Goal: Task Accomplishment & Management: Manage account settings

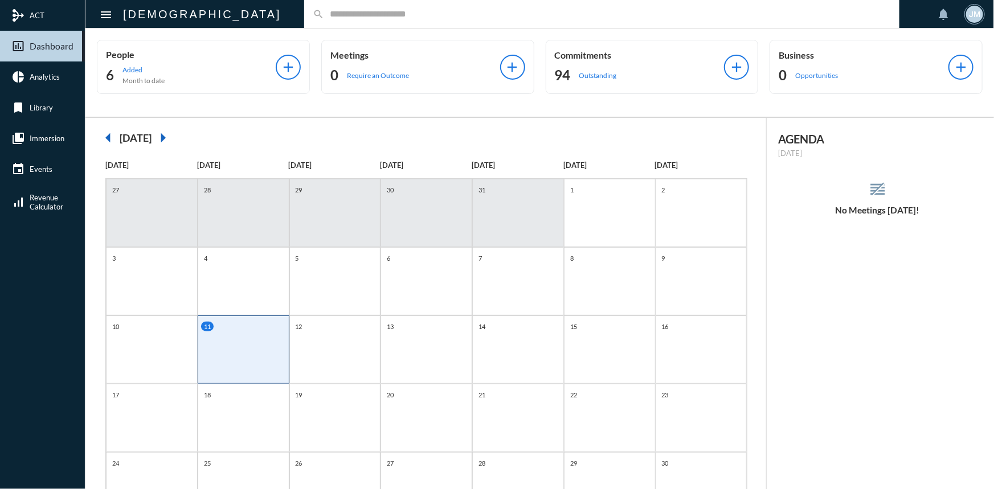
click at [324, 17] on input "text" at bounding box center [607, 14] width 567 height 10
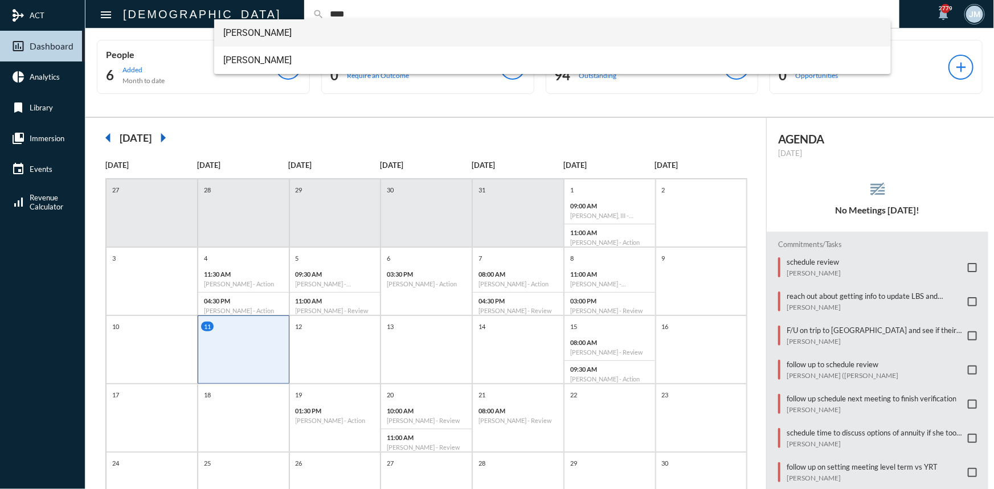
type input "****"
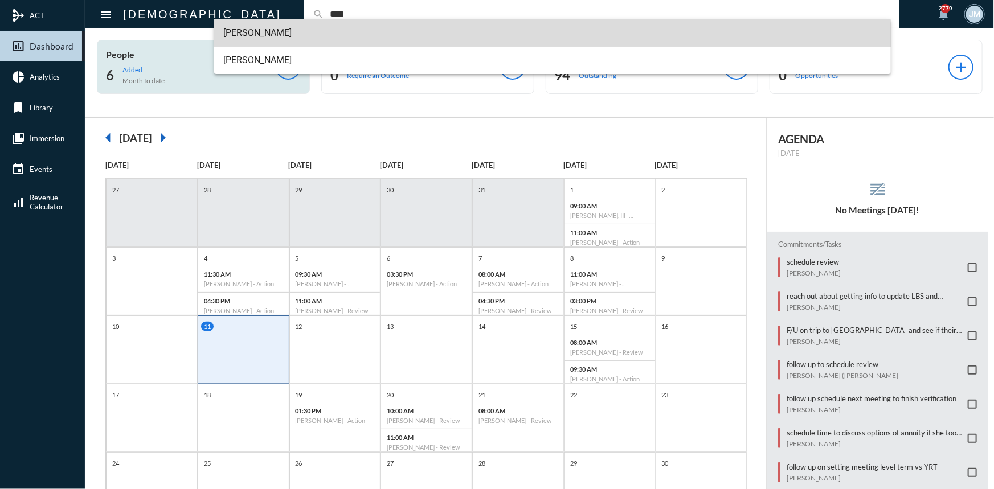
click at [241, 40] on span "[PERSON_NAME]" at bounding box center [552, 32] width 658 height 27
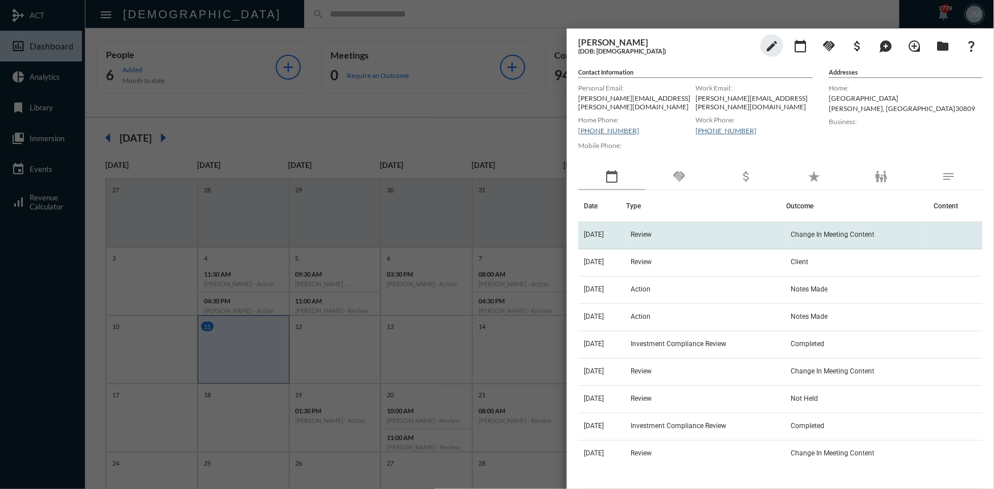
click at [651, 231] on span "Review" at bounding box center [640, 235] width 21 height 8
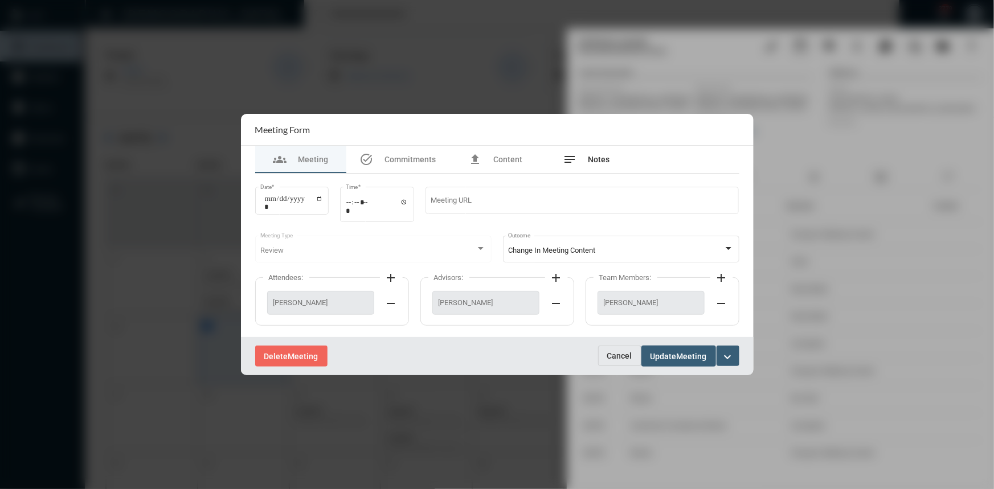
click at [602, 155] on span "Notes" at bounding box center [599, 159] width 22 height 9
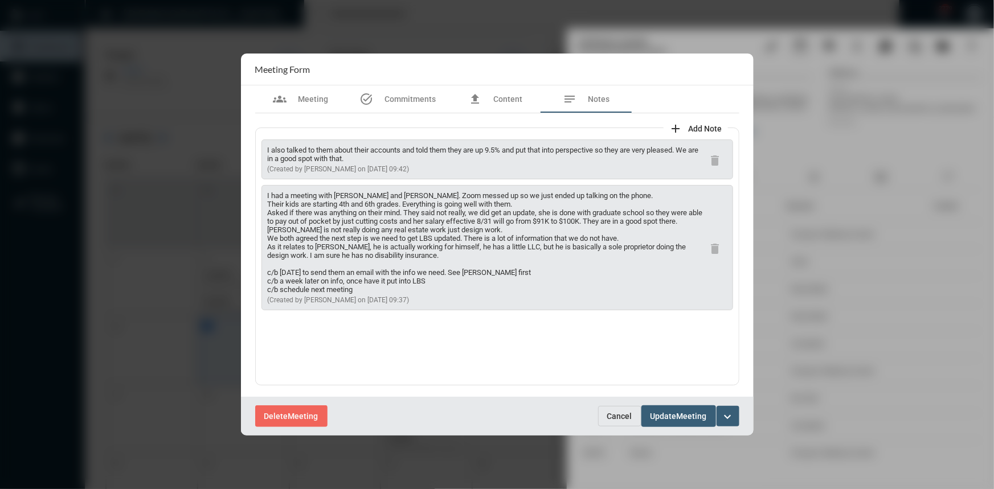
click at [620, 419] on span "Cancel" at bounding box center [619, 416] width 25 height 9
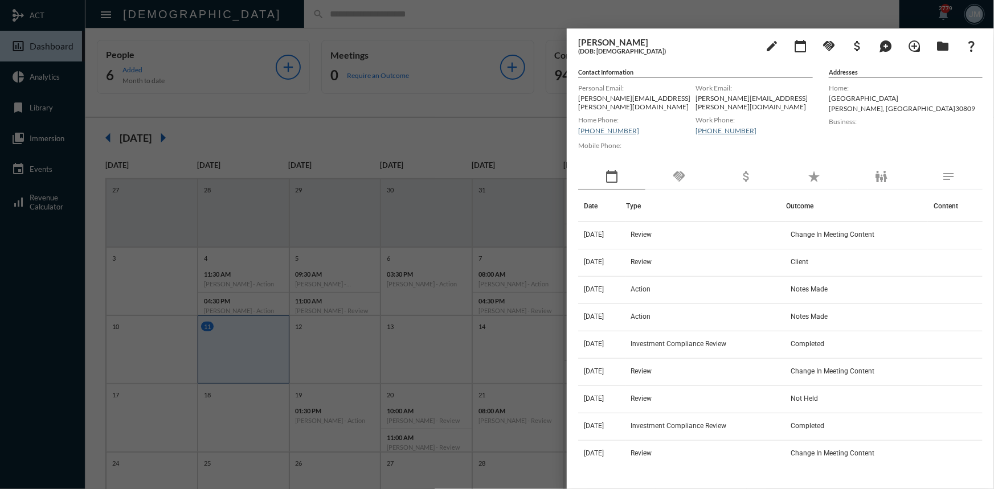
drag, startPoint x: 368, startPoint y: 149, endPoint x: 360, endPoint y: 144, distance: 9.7
click at [363, 146] on div at bounding box center [497, 244] width 994 height 489
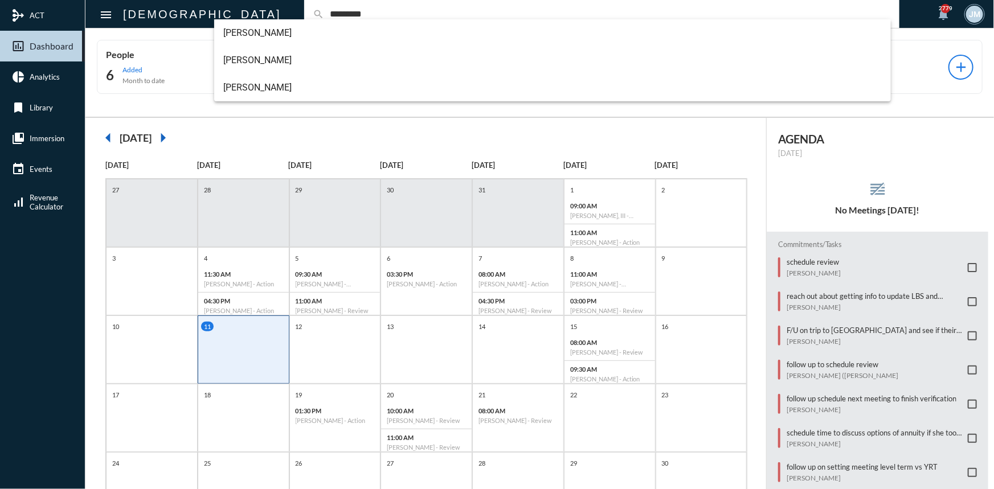
type input "*********"
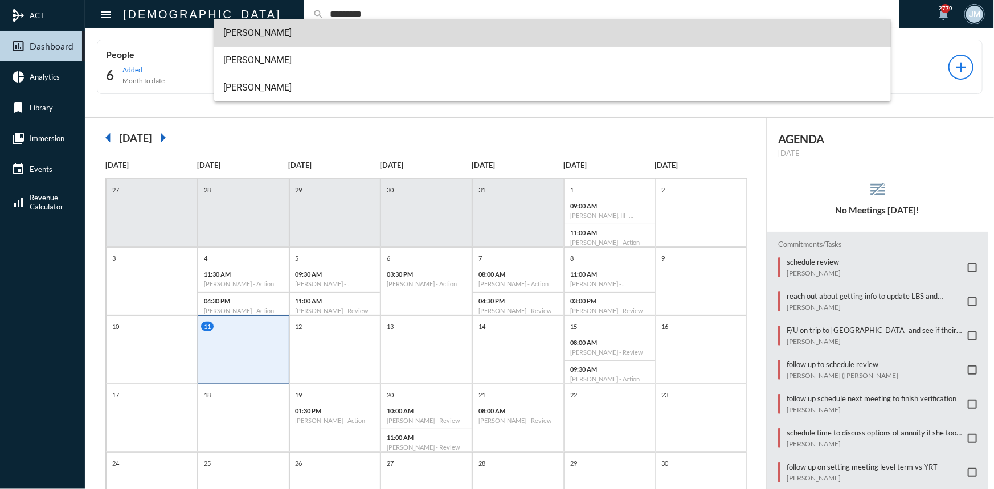
click at [266, 33] on span "[PERSON_NAME]" at bounding box center [552, 32] width 658 height 27
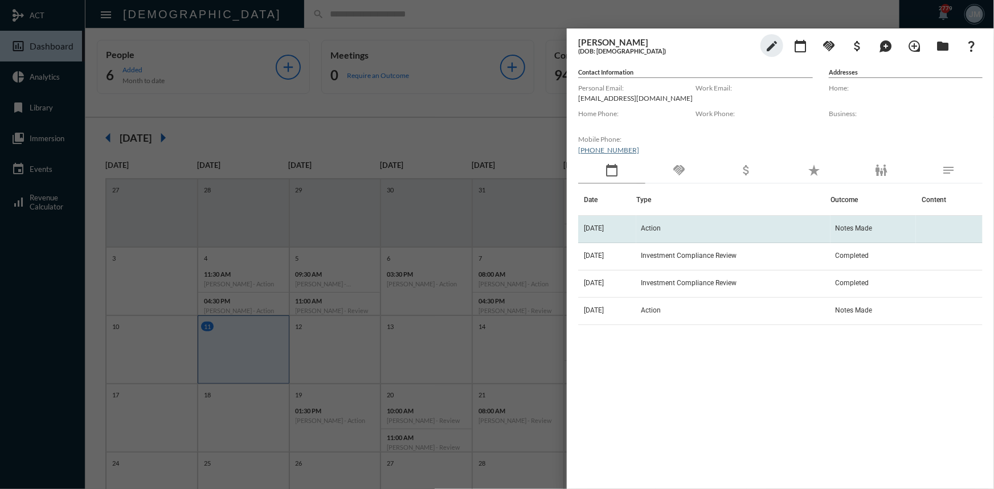
click at [655, 229] on span "Action" at bounding box center [651, 228] width 20 height 8
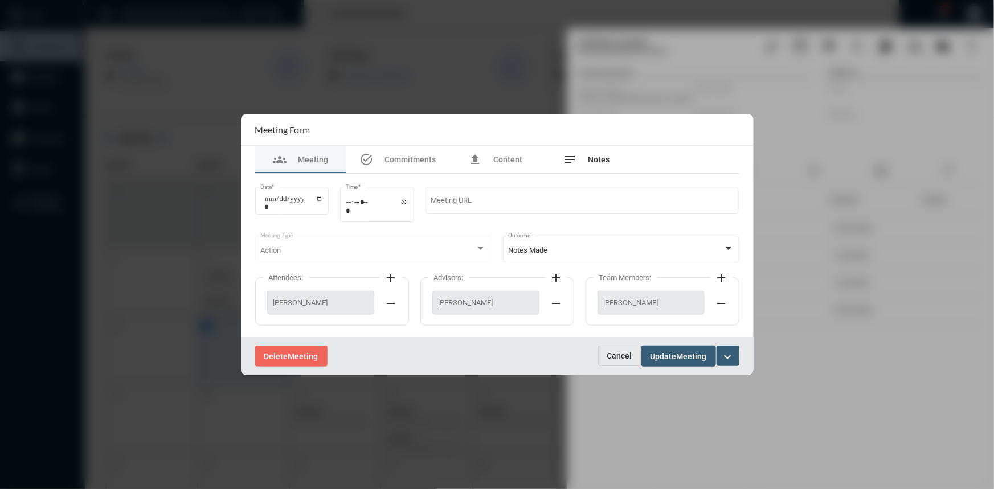
drag, startPoint x: 592, startPoint y: 157, endPoint x: 589, endPoint y: 151, distance: 5.9
click at [589, 153] on div "notes Notes" at bounding box center [586, 160] width 47 height 14
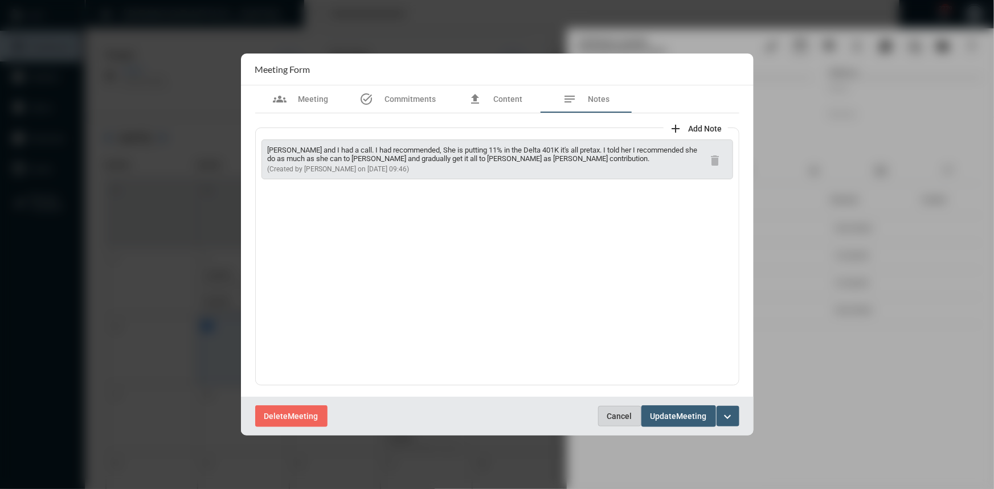
click at [615, 413] on span "Cancel" at bounding box center [619, 416] width 25 height 9
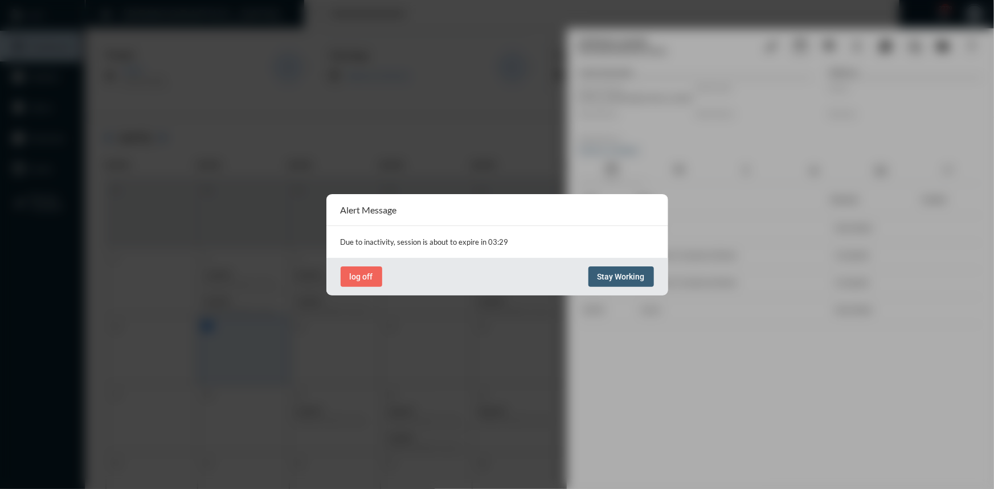
click at [630, 272] on span "Stay Working" at bounding box center [620, 276] width 47 height 9
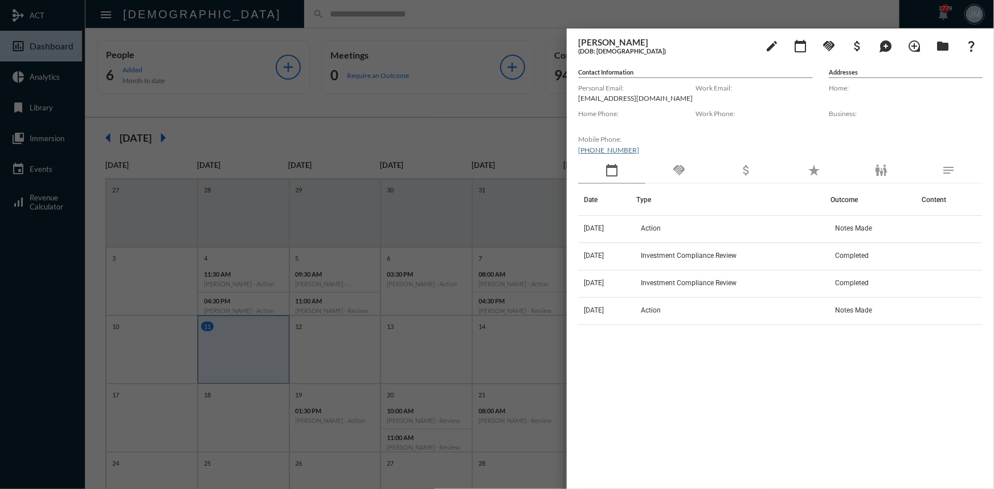
click at [542, 80] on div at bounding box center [497, 244] width 994 height 489
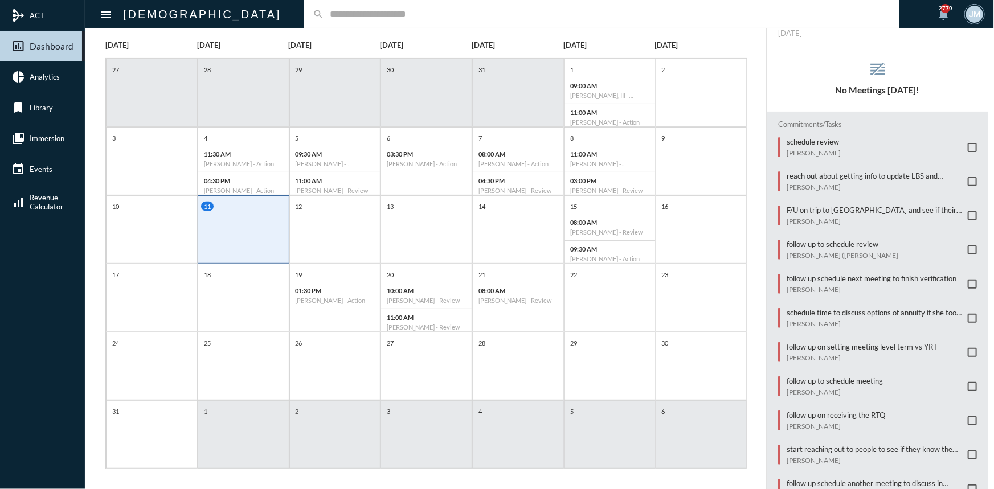
scroll to position [127, 0]
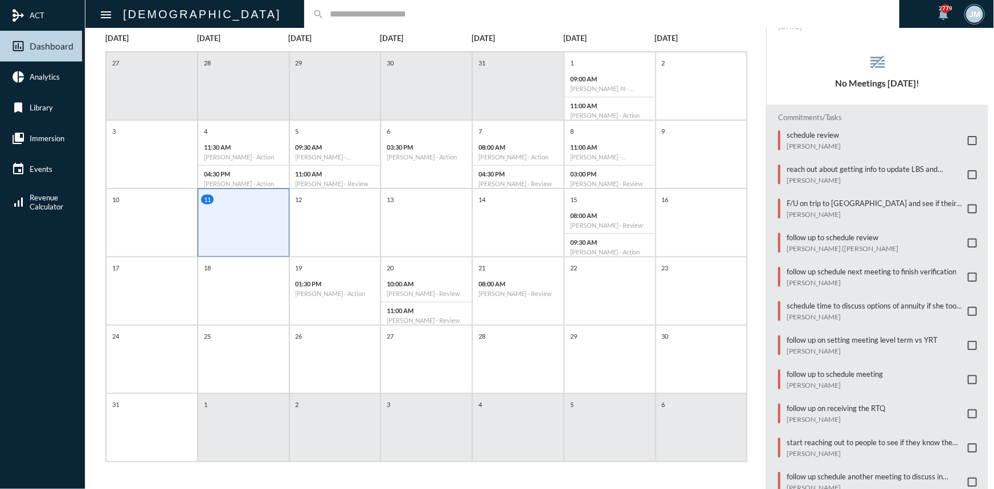
click at [968, 241] on span at bounding box center [972, 243] width 9 height 9
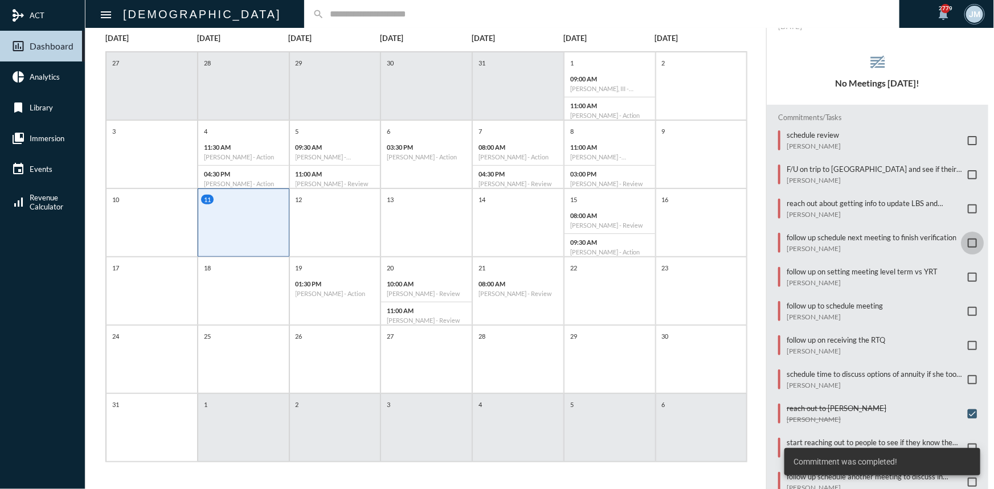
click at [968, 241] on span at bounding box center [972, 243] width 9 height 9
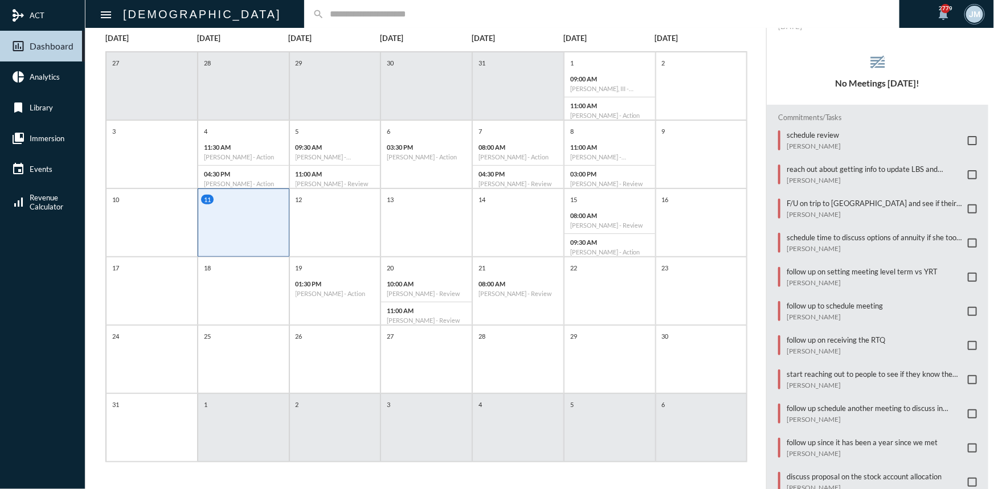
click at [968, 276] on span at bounding box center [972, 277] width 9 height 9
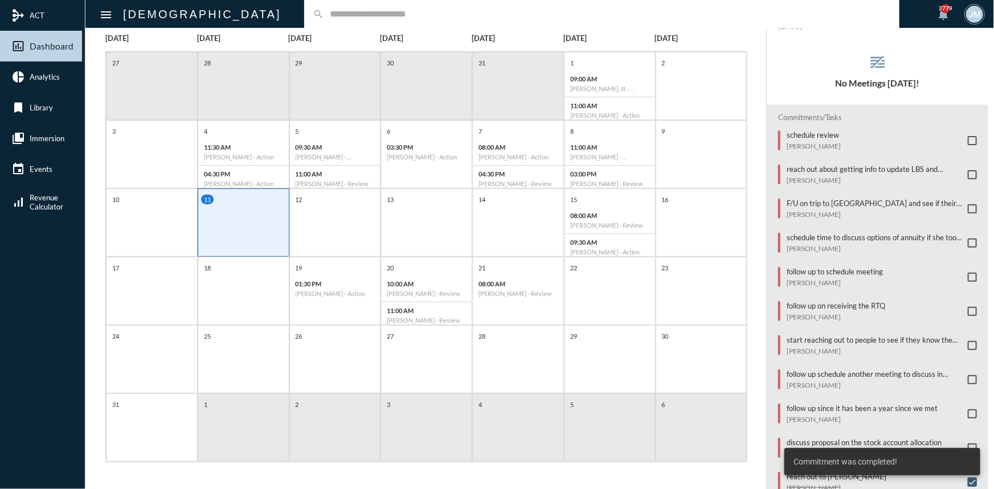
click at [969, 273] on span at bounding box center [972, 277] width 9 height 9
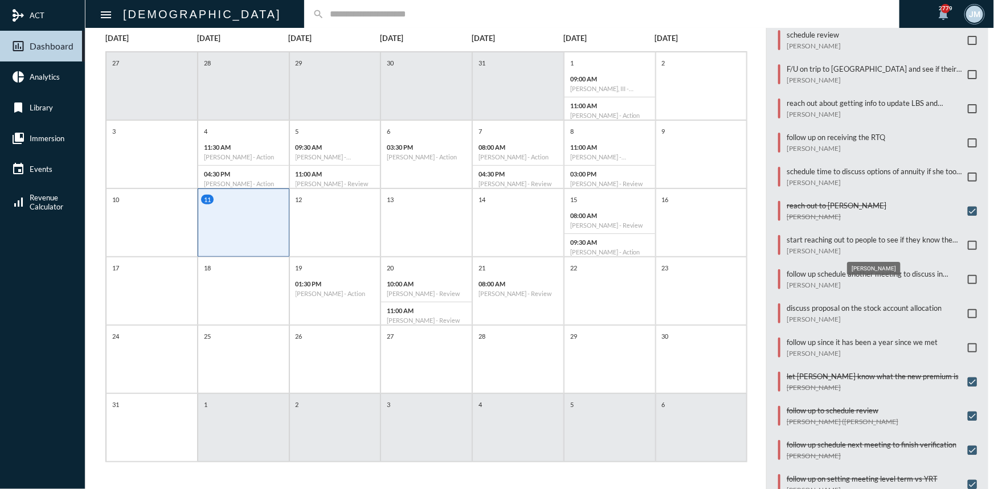
scroll to position [103, 0]
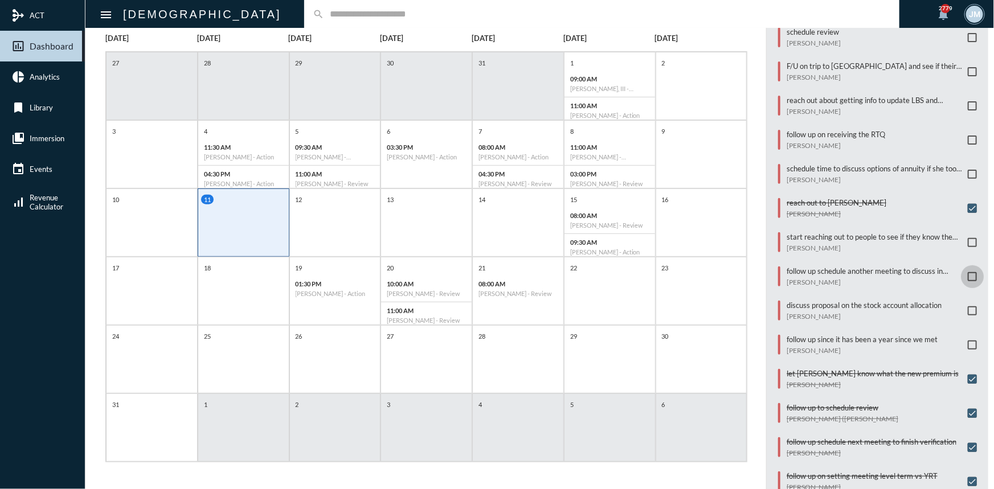
click at [968, 273] on span at bounding box center [972, 276] width 9 height 9
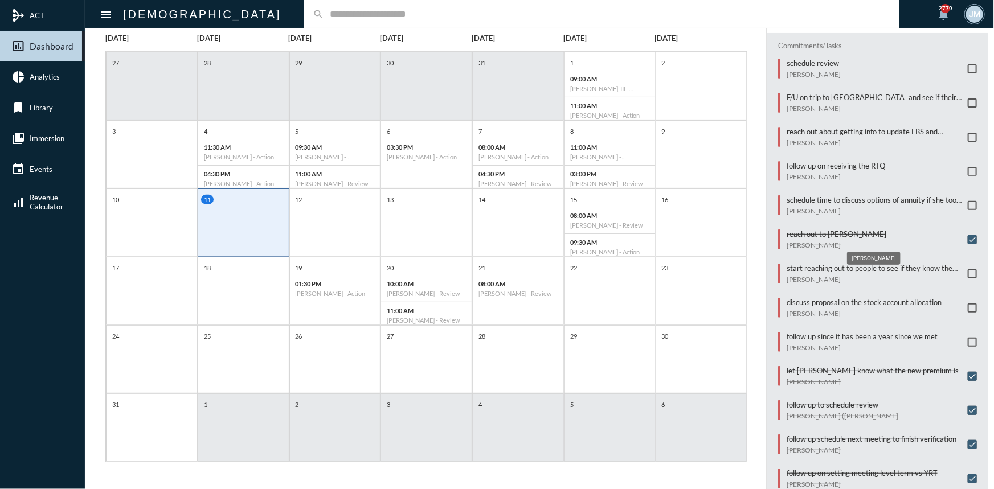
scroll to position [55, 0]
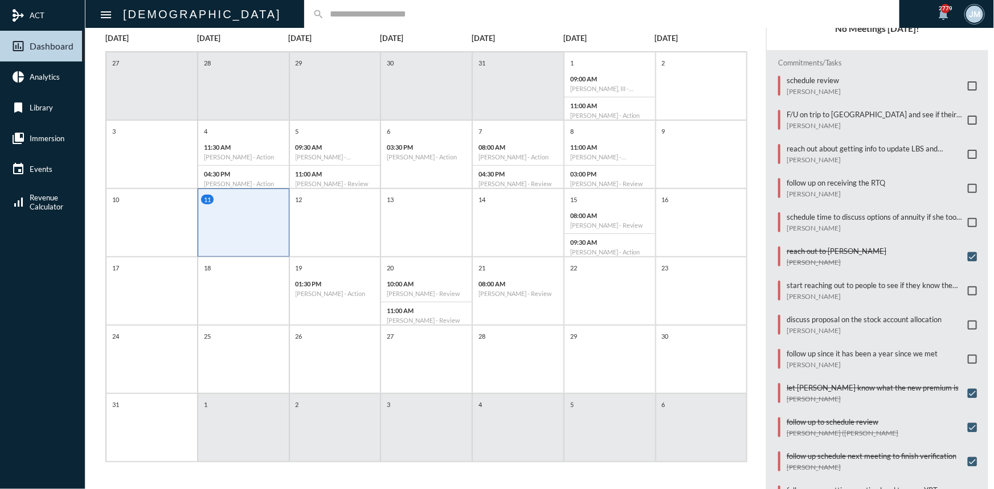
click at [968, 186] on span at bounding box center [972, 188] width 9 height 9
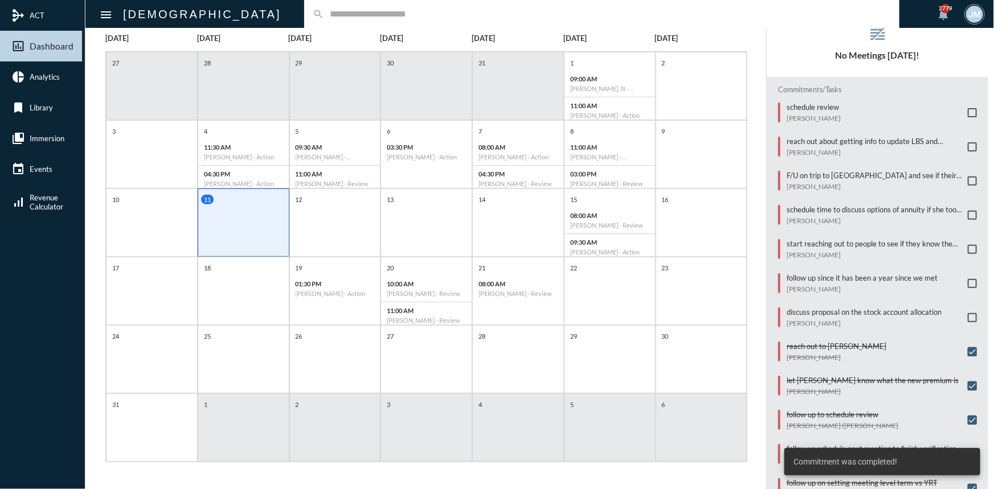
scroll to position [0, 0]
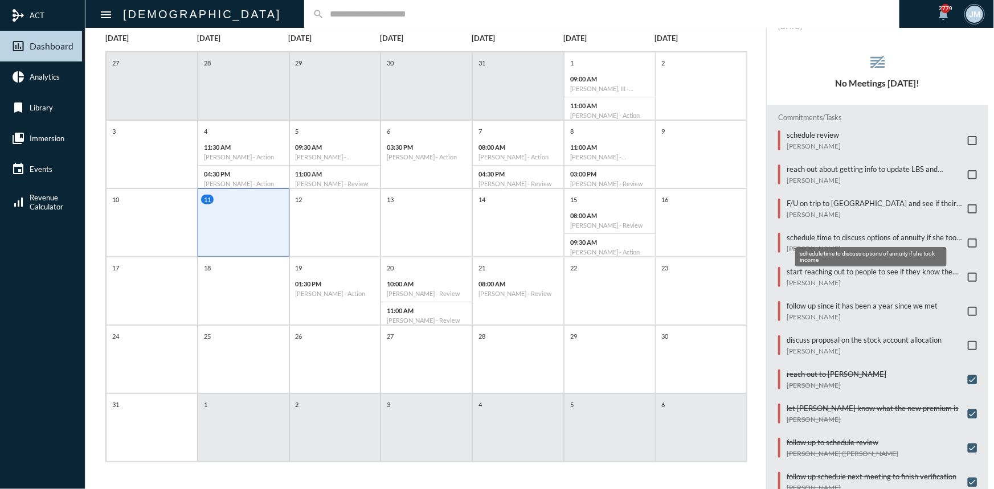
click at [847, 233] on p "schedule time to discuss options of annuity if she took income" at bounding box center [873, 237] width 175 height 9
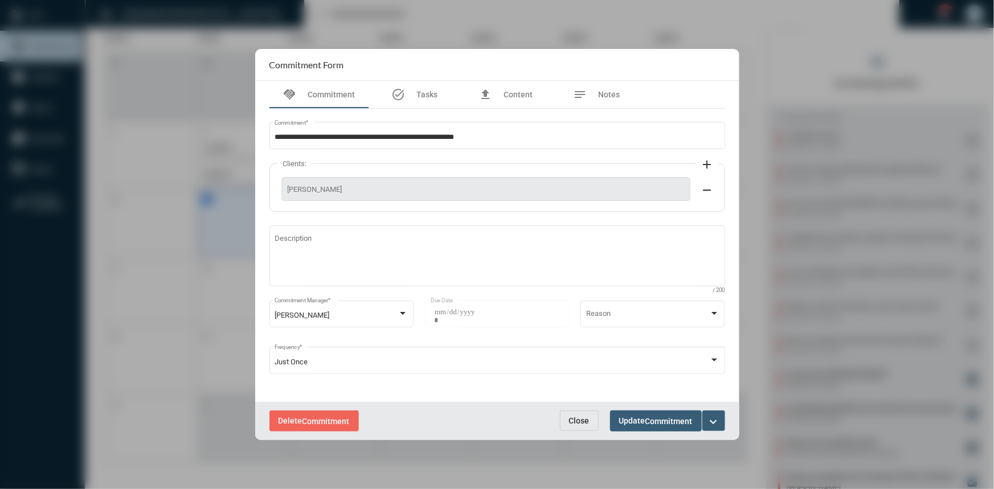
click at [707, 420] on mat-icon "expand_more" at bounding box center [714, 422] width 14 height 14
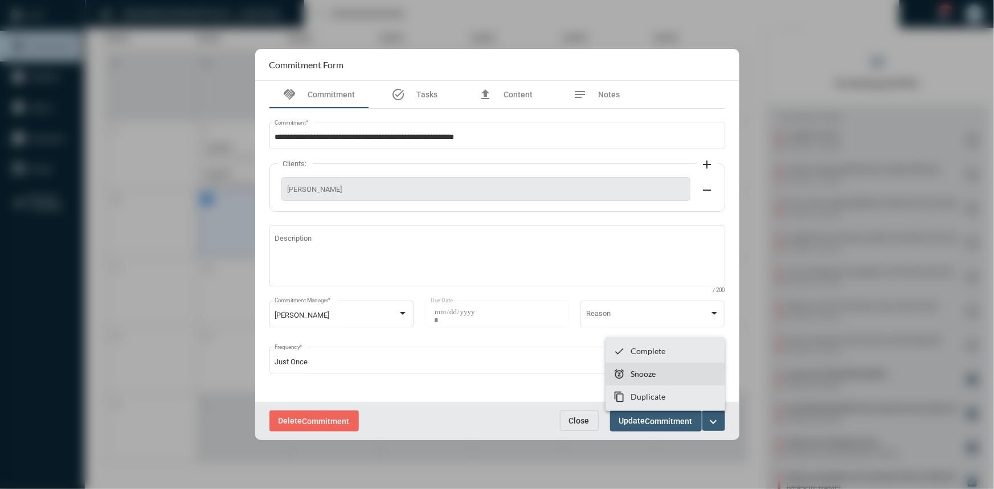
click at [655, 374] on p "Snooze" at bounding box center [642, 374] width 25 height 10
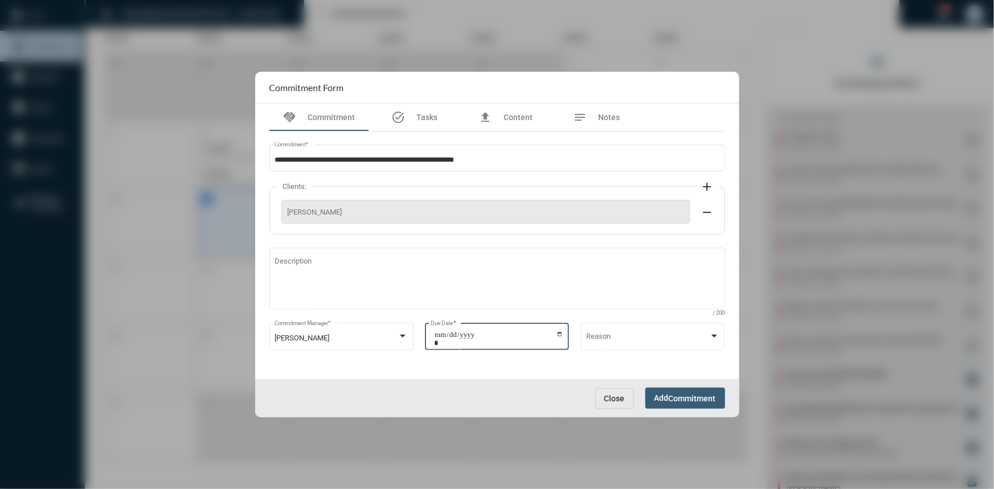
click at [552, 338] on input "**********" at bounding box center [498, 339] width 129 height 16
click at [563, 331] on input "**********" at bounding box center [498, 339] width 129 height 16
click at [557, 336] on input "**********" at bounding box center [498, 339] width 129 height 16
type input "**********"
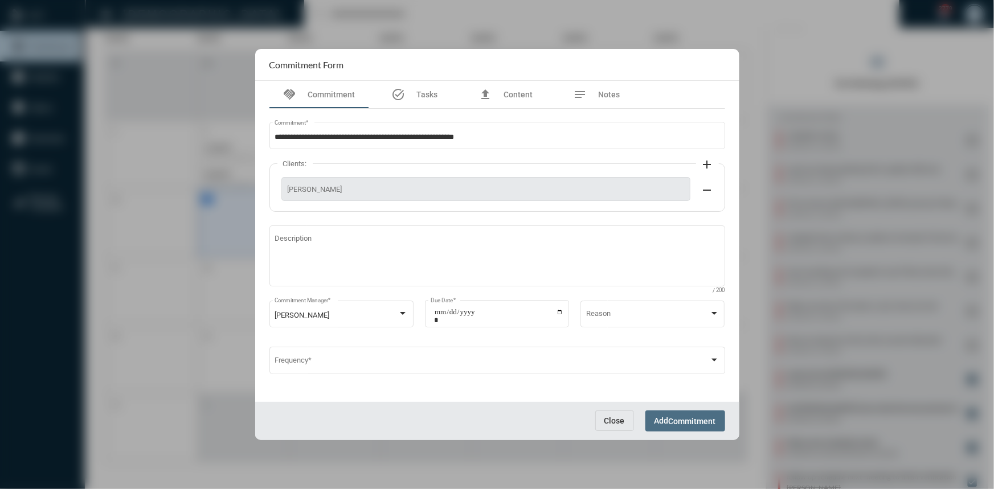
click at [661, 416] on span "Add Commitment" at bounding box center [685, 420] width 62 height 9
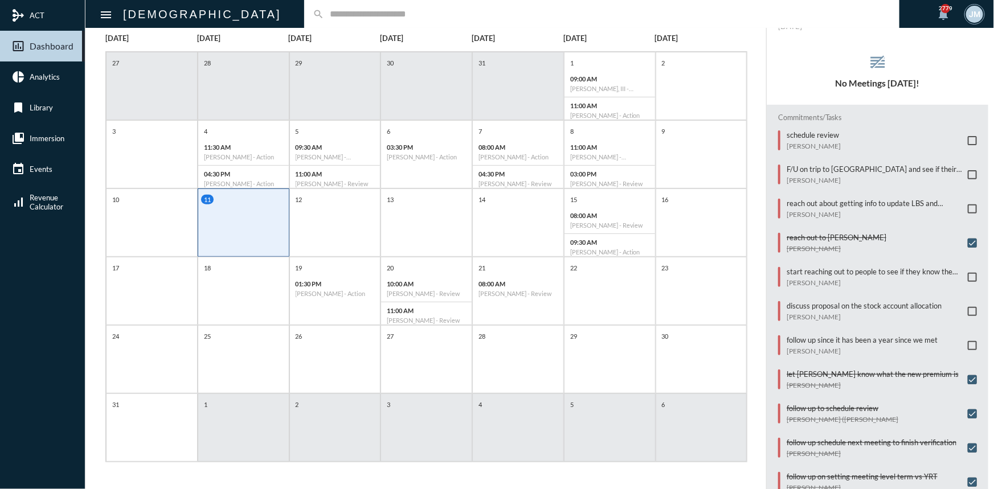
click at [324, 13] on input "text" at bounding box center [607, 14] width 567 height 10
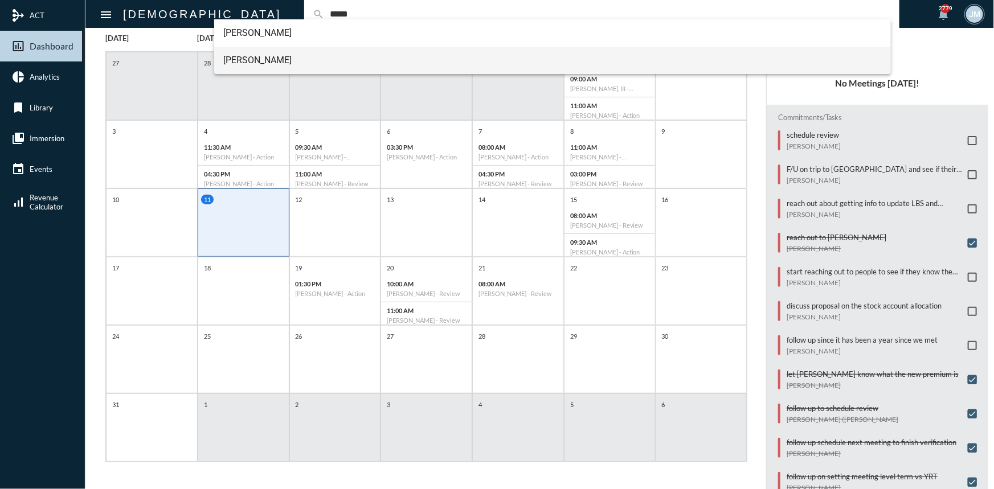
type input "*****"
click at [255, 63] on span "[PERSON_NAME]" at bounding box center [552, 60] width 658 height 27
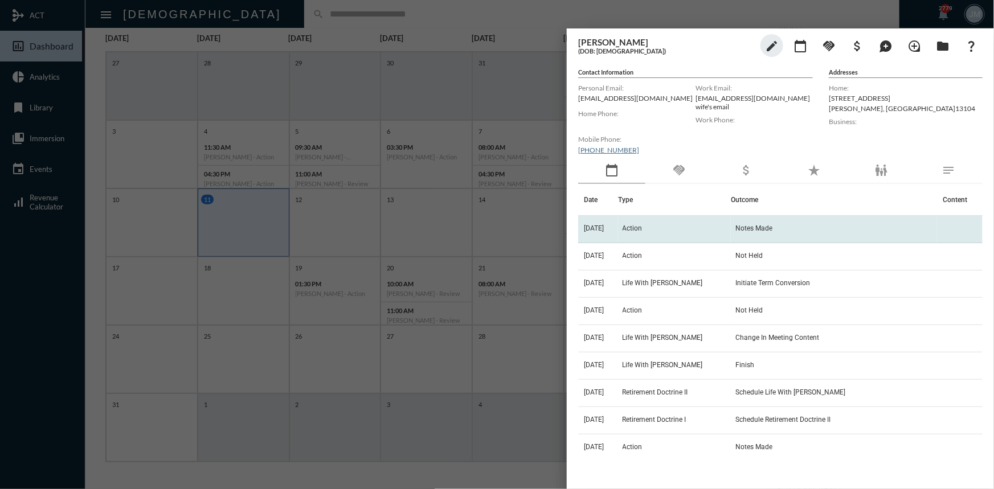
click at [642, 229] on span "Action" at bounding box center [632, 228] width 20 height 8
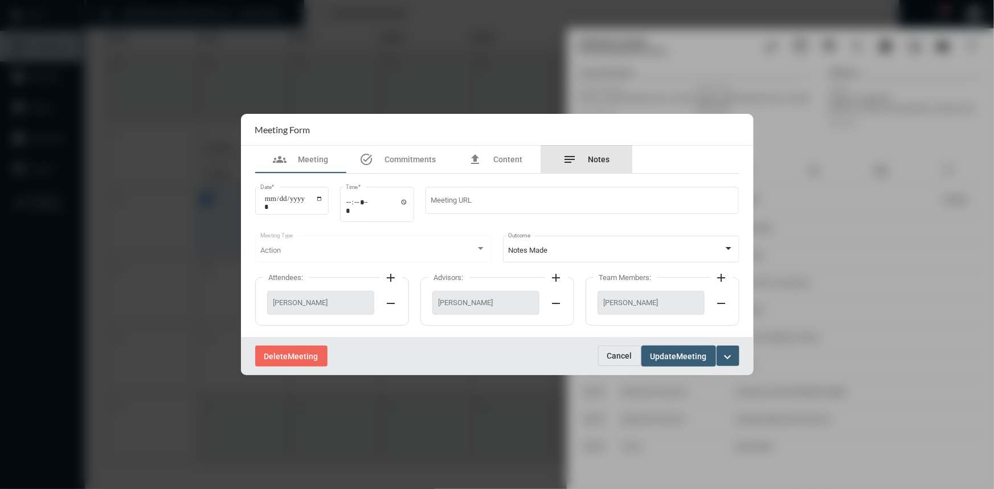
click at [592, 158] on span "Notes" at bounding box center [599, 159] width 22 height 9
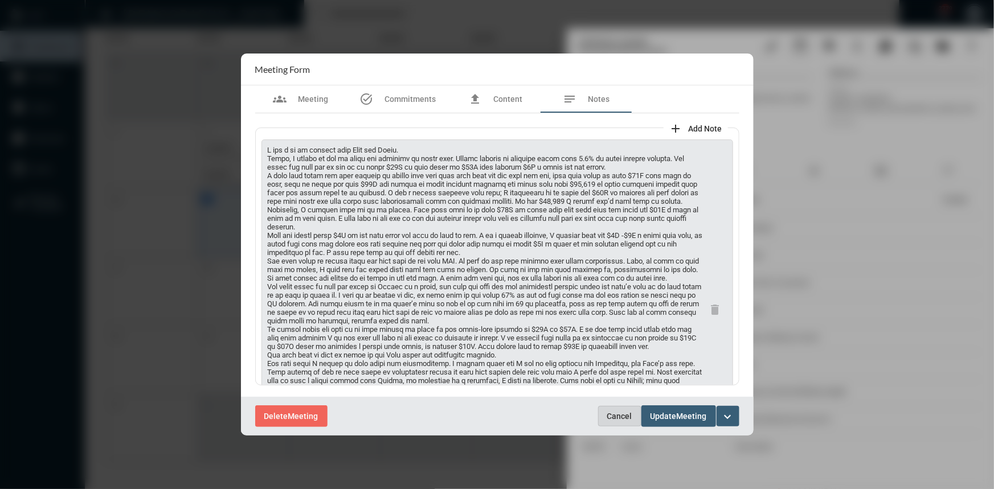
click at [626, 414] on span "Cancel" at bounding box center [619, 416] width 25 height 9
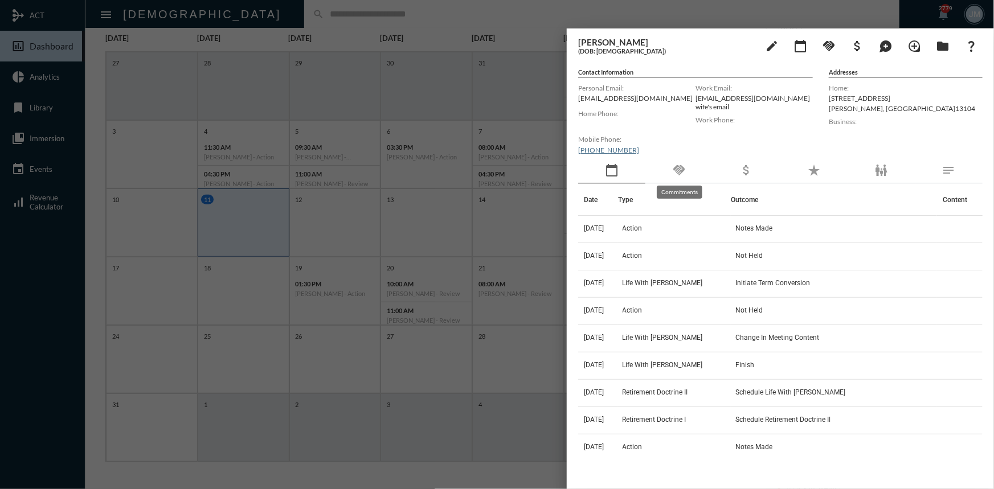
click at [675, 165] on mat-icon "handshake" at bounding box center [679, 170] width 14 height 14
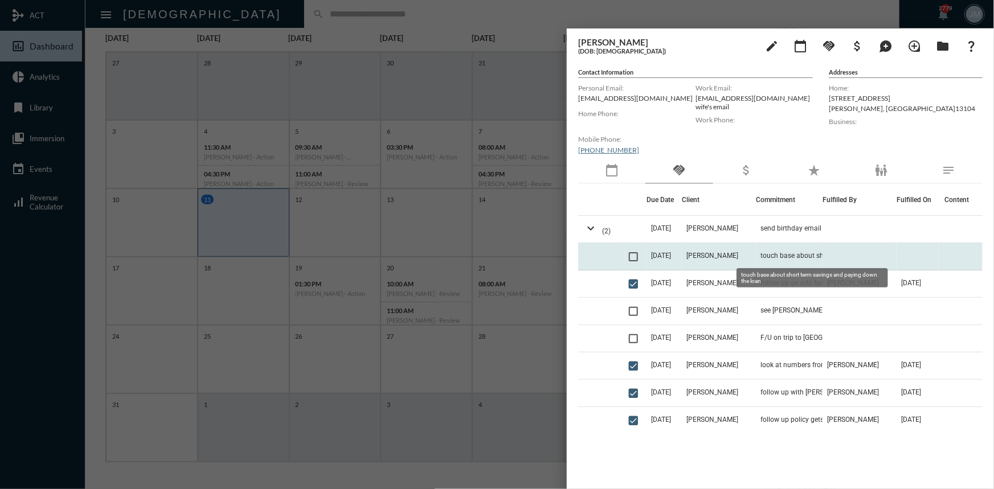
click at [775, 255] on span "touch base about short term savings and paying down the loan" at bounding box center [817, 256] width 114 height 8
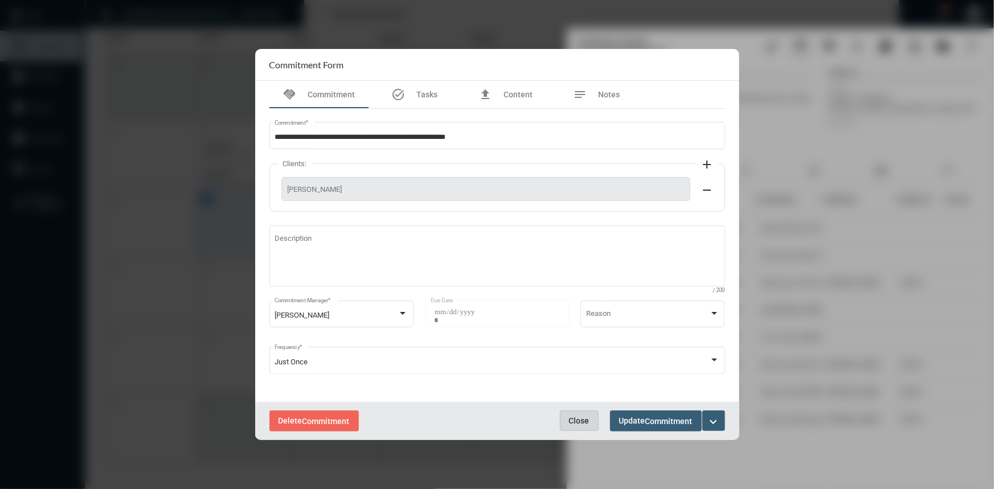
drag, startPoint x: 568, startPoint y: 417, endPoint x: 350, endPoint y: 321, distance: 239.2
click at [569, 417] on span "Close" at bounding box center [579, 420] width 21 height 9
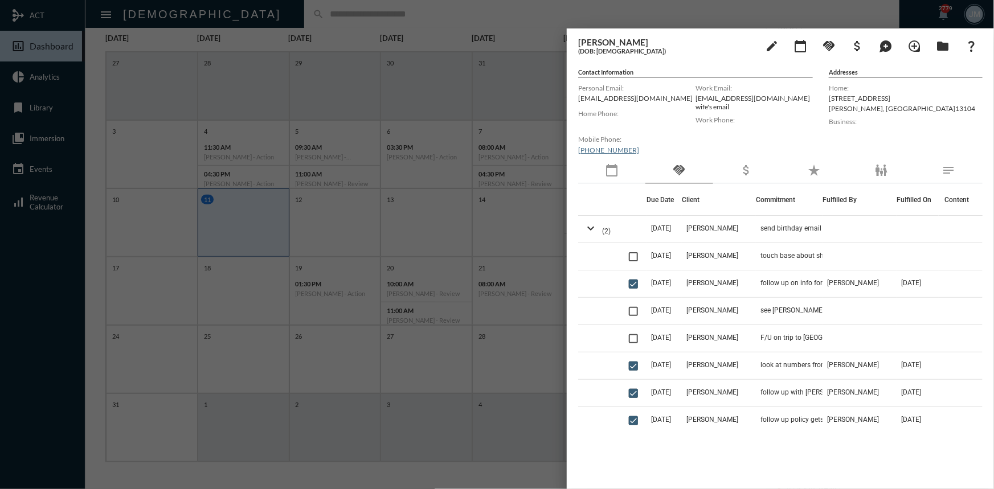
click at [528, 63] on div at bounding box center [497, 244] width 994 height 489
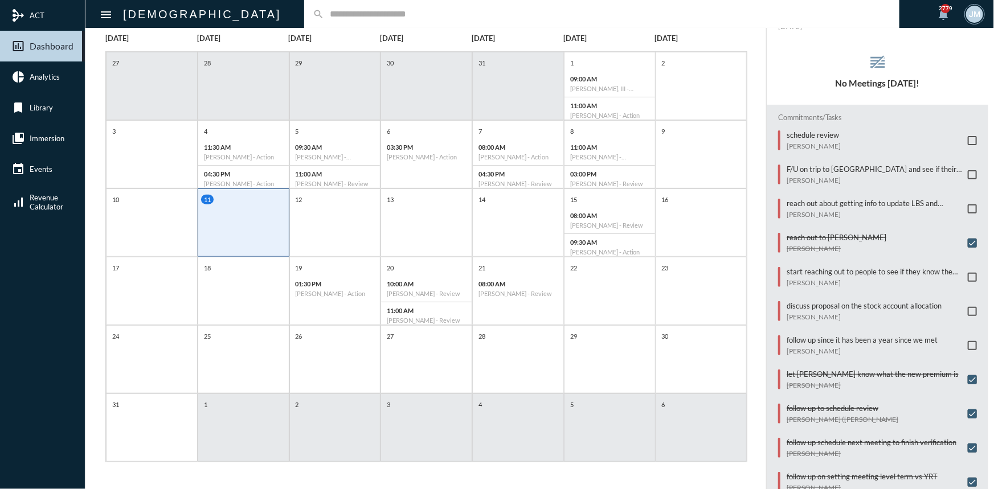
click at [968, 174] on span at bounding box center [972, 174] width 9 height 9
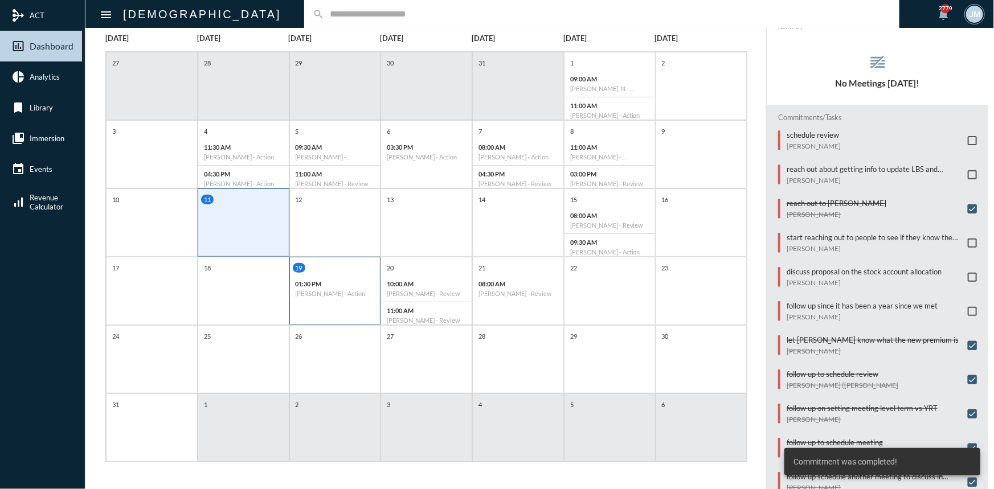
click at [357, 294] on h6 "[PERSON_NAME] - Action" at bounding box center [335, 293] width 79 height 7
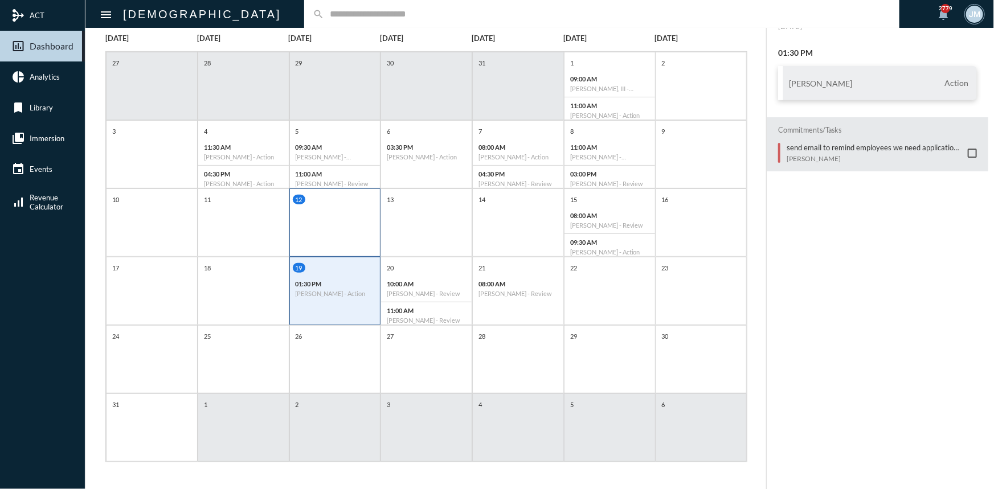
click at [352, 235] on div "12" at bounding box center [335, 223] width 92 height 68
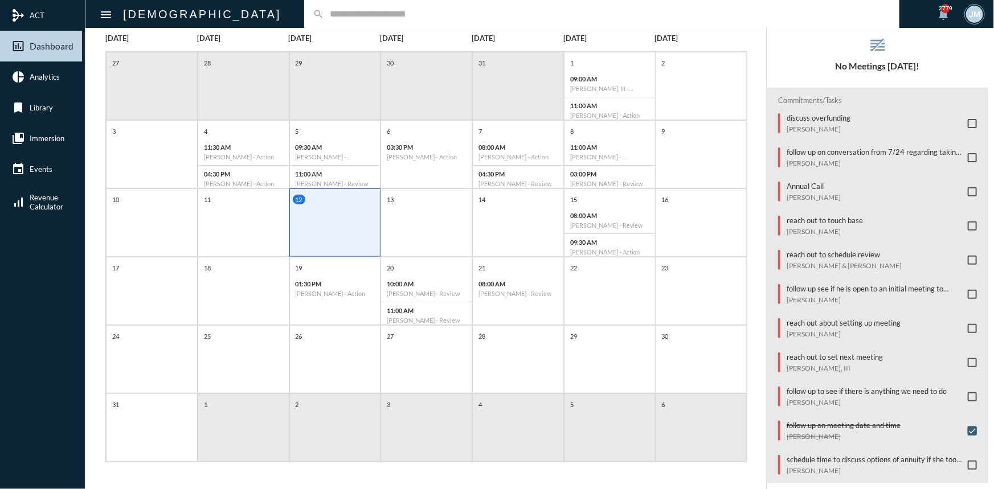
scroll to position [23, 0]
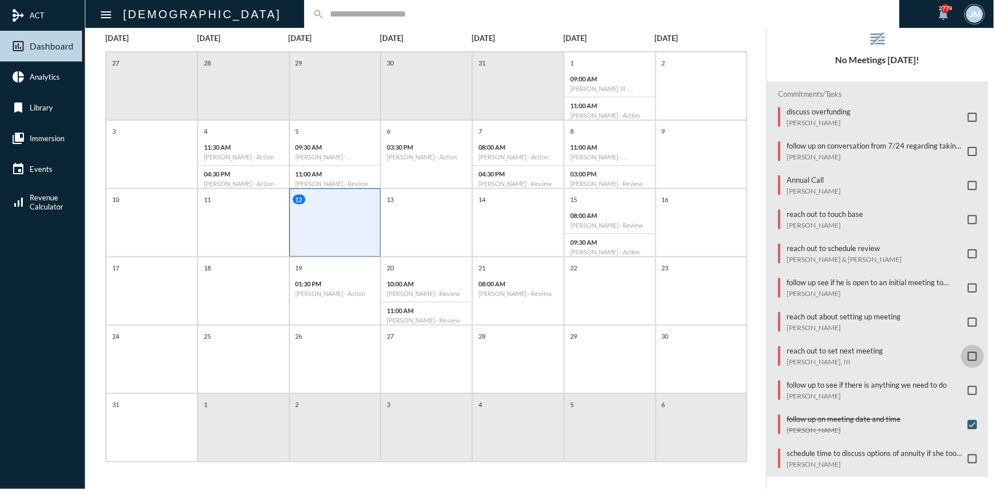
click at [969, 352] on span at bounding box center [972, 356] width 9 height 9
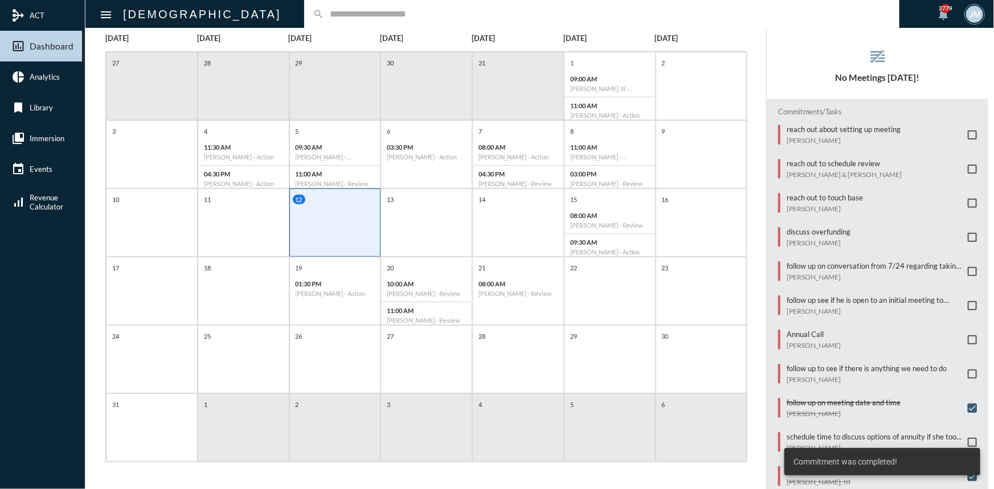
scroll to position [0, 0]
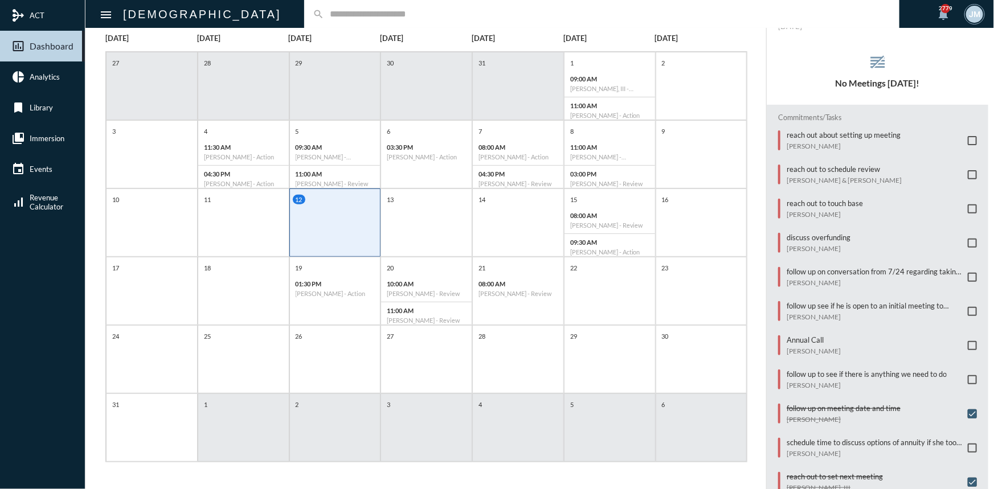
drag, startPoint x: 984, startPoint y: 2, endPoint x: 985, endPoint y: -5, distance: 6.9
click at [985, 0] on html "mediation ACT insert_chart_outlined Dashboard pie_chart Analytics bookmark Libr…" at bounding box center [497, 244] width 994 height 489
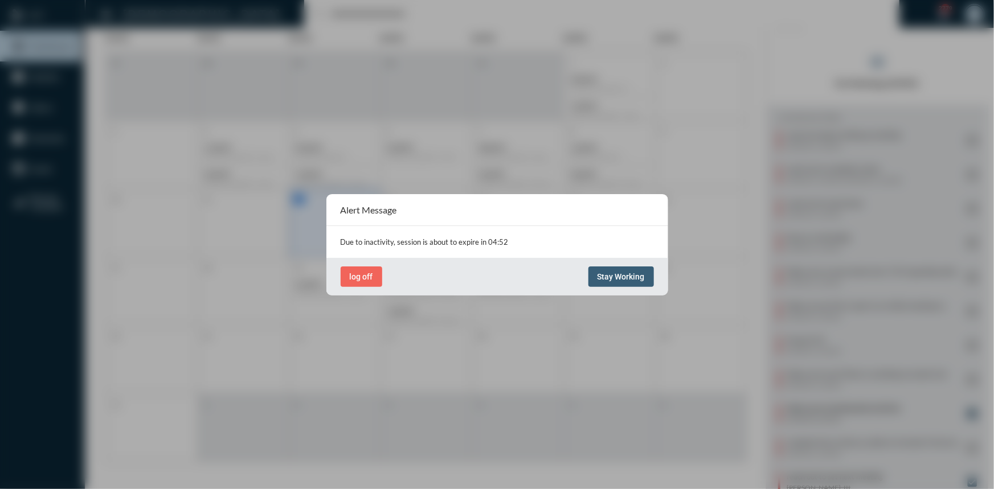
click at [615, 281] on button "Stay Working" at bounding box center [620, 277] width 65 height 21
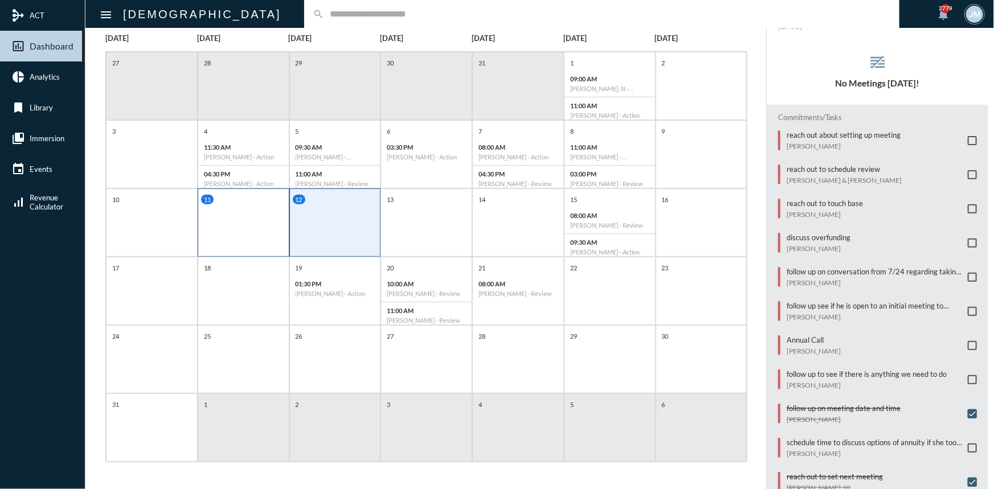
click at [243, 218] on div "11" at bounding box center [244, 223] width 92 height 68
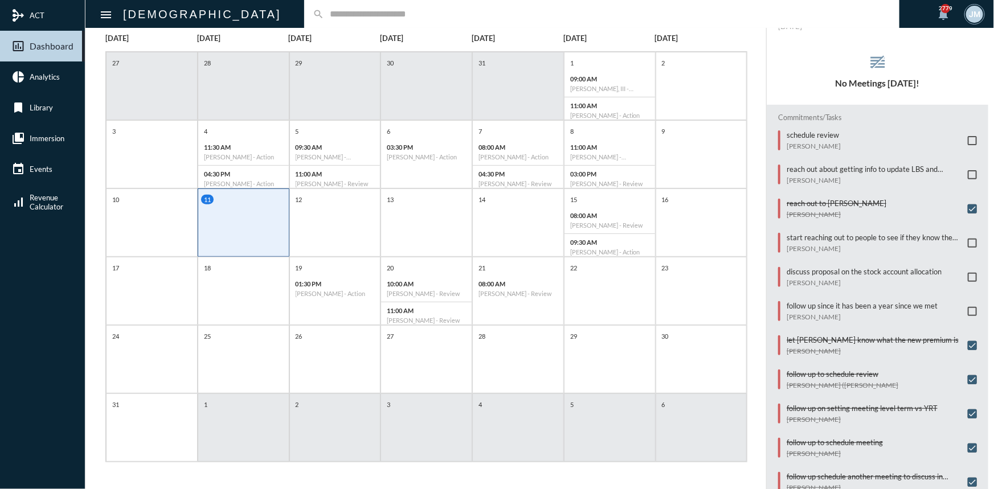
click at [324, 13] on input "text" at bounding box center [607, 14] width 567 height 10
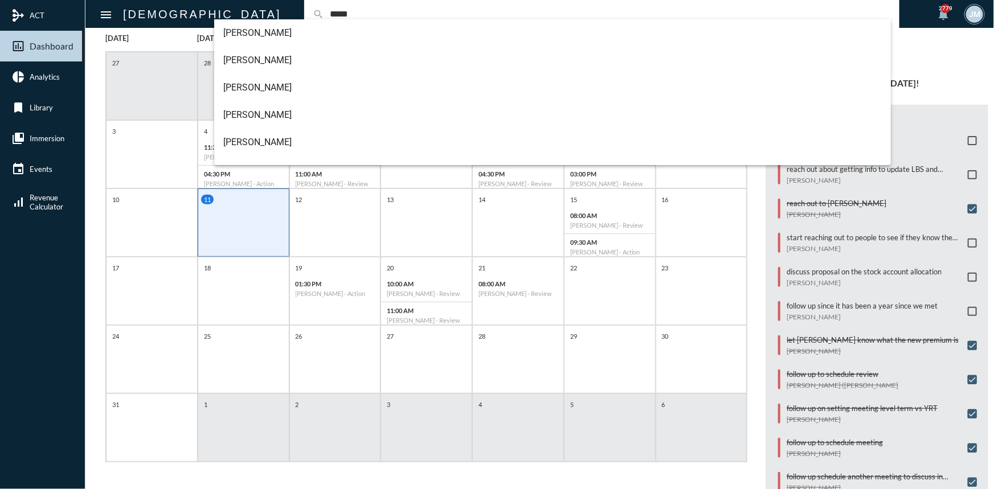
type input "*****"
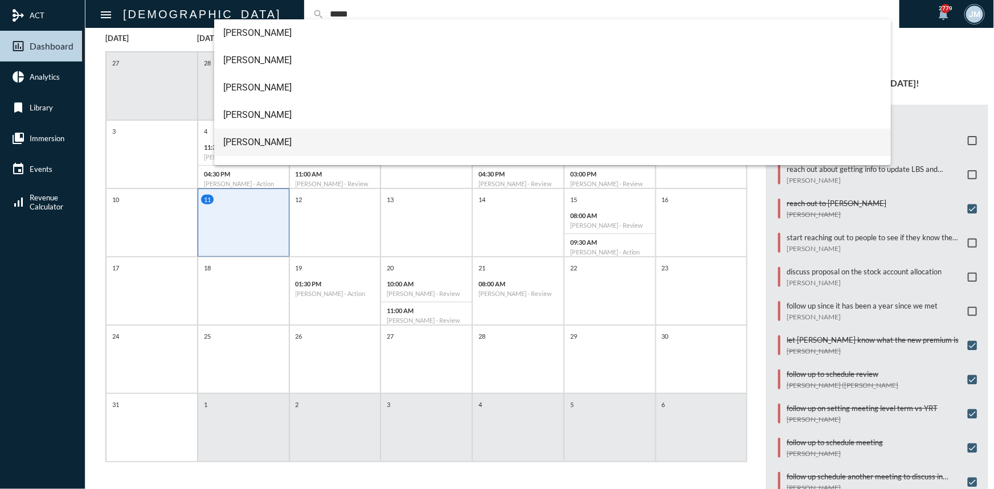
scroll to position [18, 0]
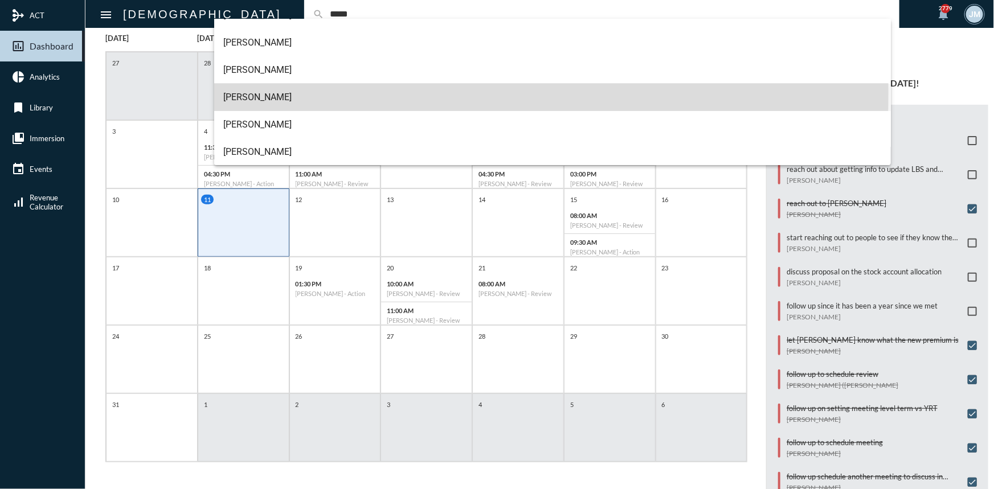
click at [256, 91] on span "[PERSON_NAME]" at bounding box center [552, 97] width 658 height 27
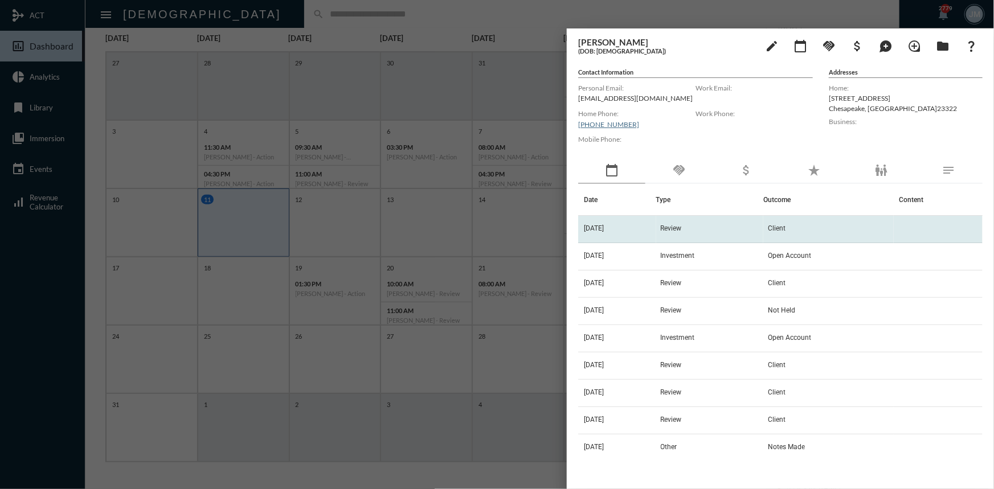
click at [689, 223] on td "Review" at bounding box center [710, 229] width 108 height 27
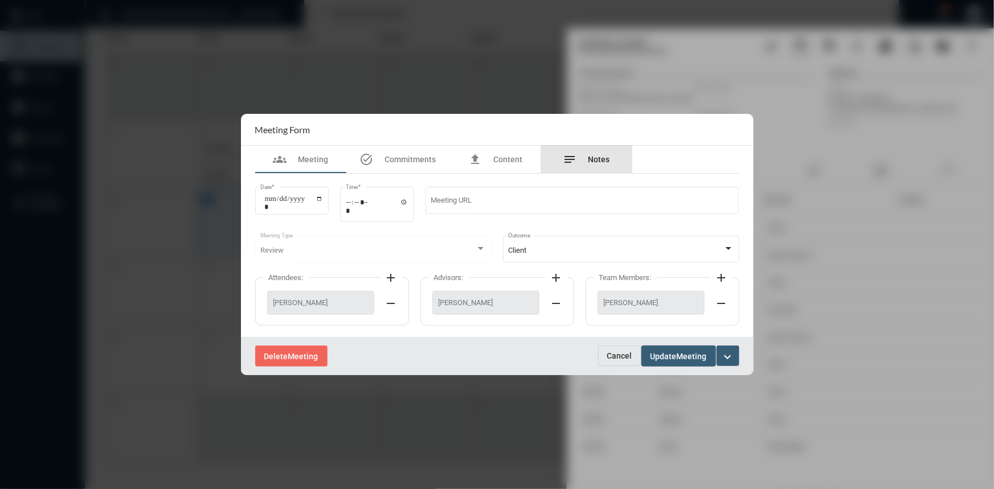
click at [608, 159] on span "Notes" at bounding box center [599, 159] width 22 height 9
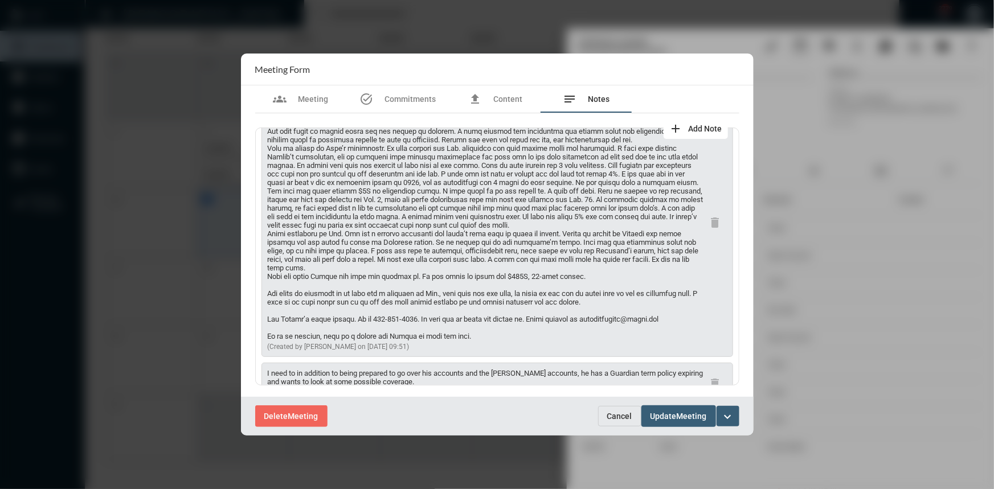
scroll to position [108, 0]
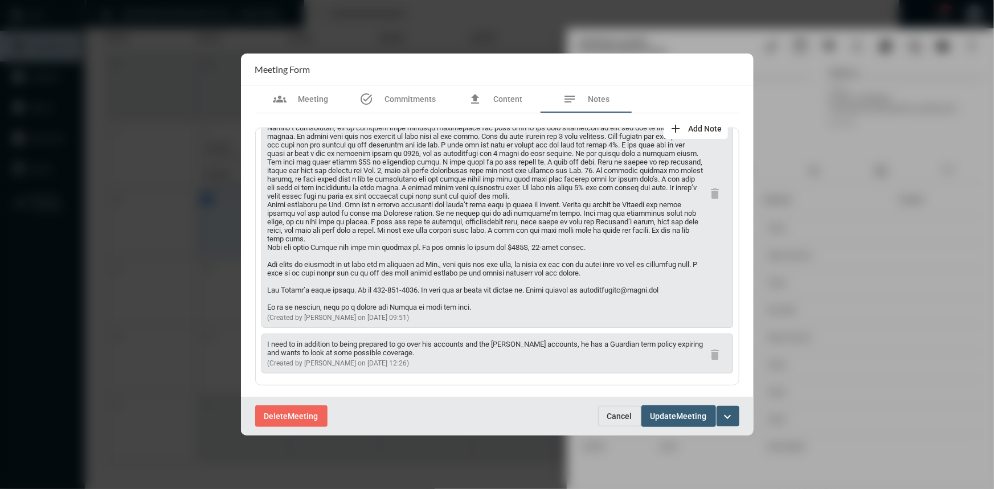
click at [620, 412] on span "Cancel" at bounding box center [619, 416] width 25 height 9
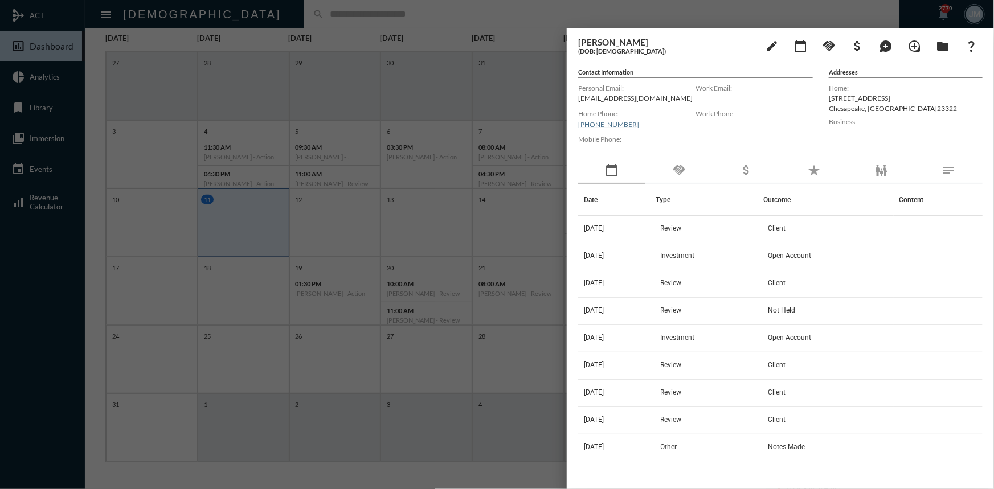
click at [462, 108] on div at bounding box center [497, 244] width 994 height 489
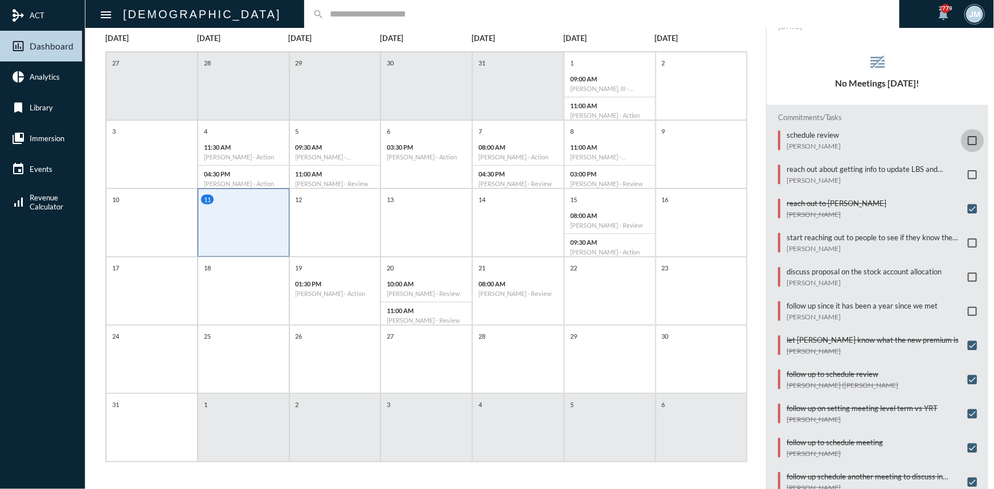
click at [969, 137] on span at bounding box center [972, 140] width 9 height 9
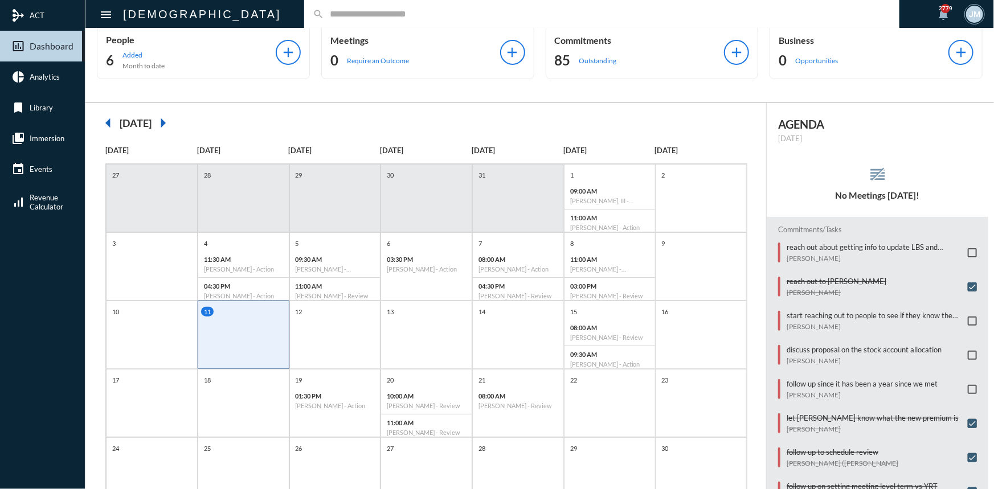
scroll to position [0, 0]
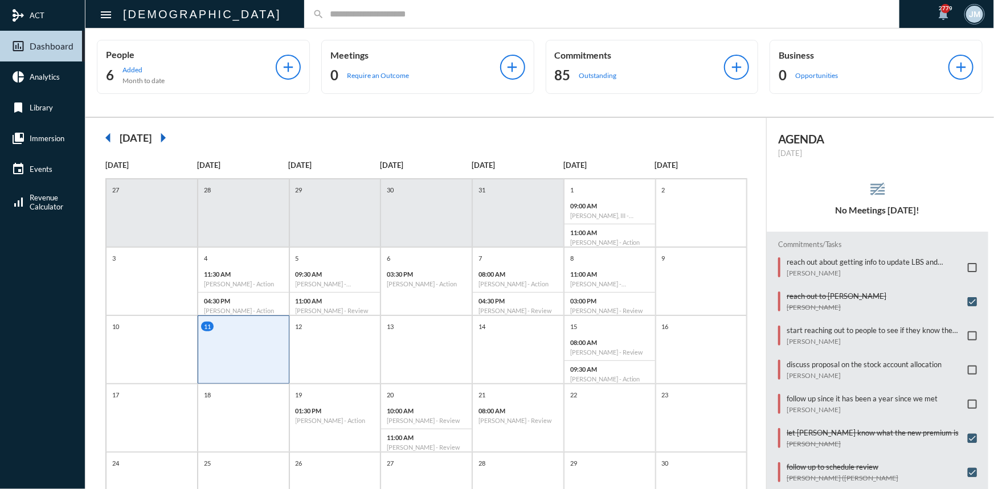
click at [324, 14] on input "text" at bounding box center [607, 14] width 567 height 10
type input "******"
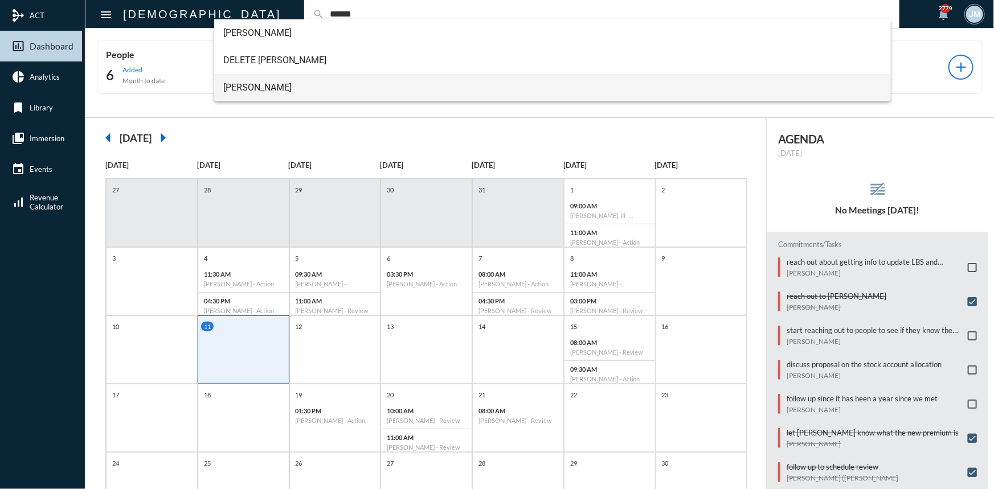
click at [259, 88] on span "[PERSON_NAME]" at bounding box center [552, 87] width 658 height 27
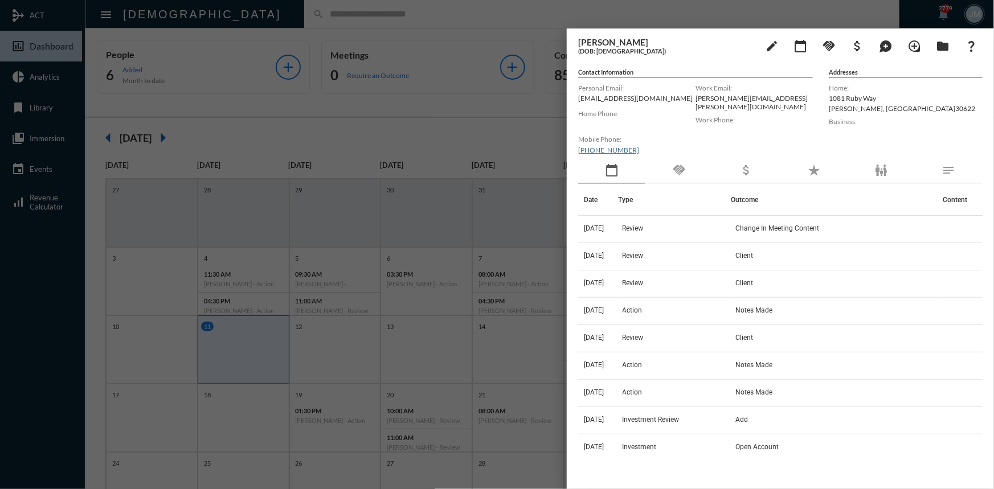
click at [463, 95] on div at bounding box center [497, 244] width 994 height 489
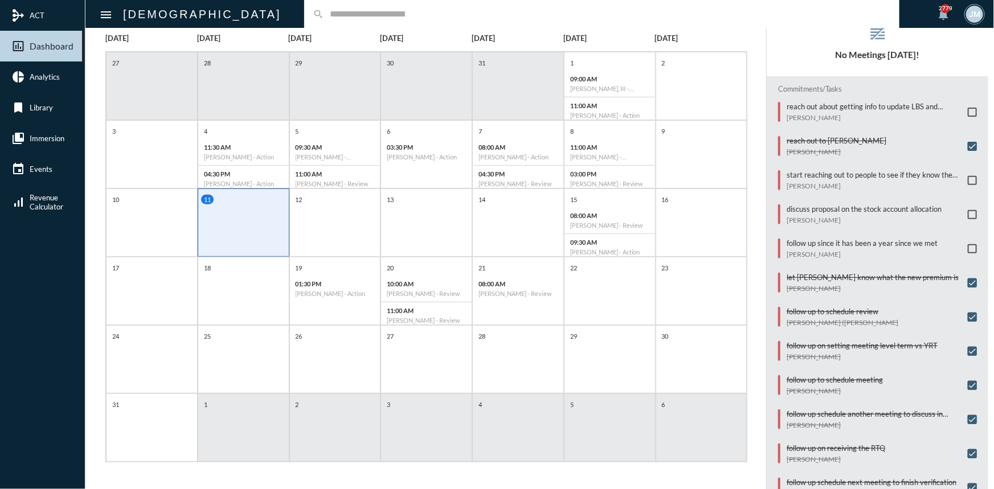
scroll to position [21, 0]
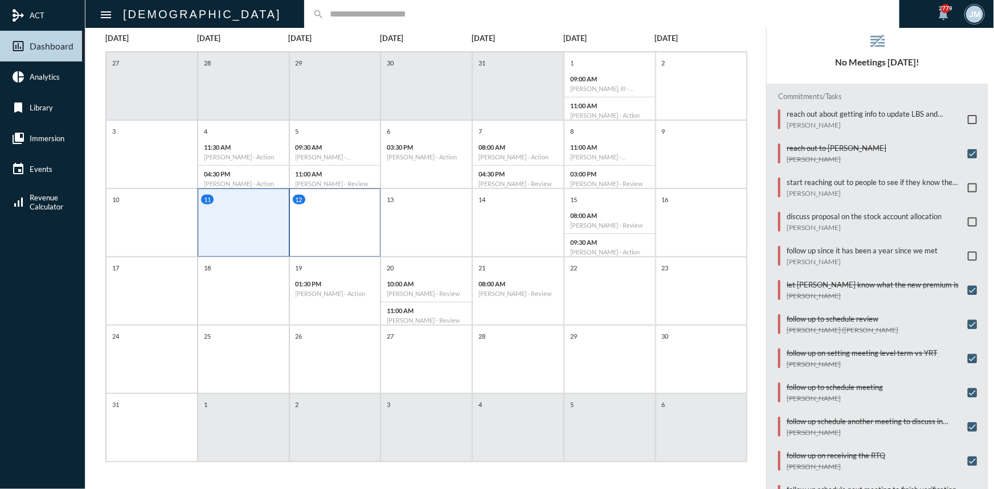
click at [341, 223] on div "12" at bounding box center [335, 223] width 92 height 68
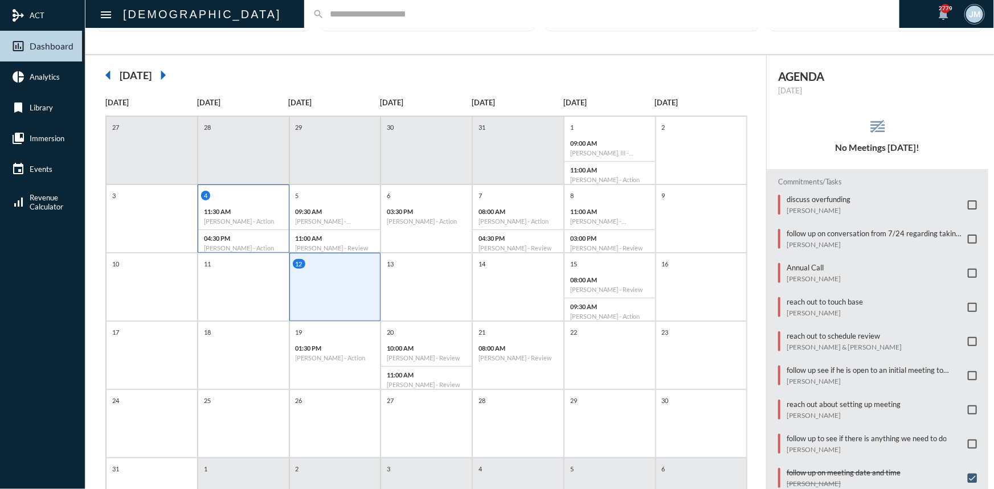
scroll to position [0, 0]
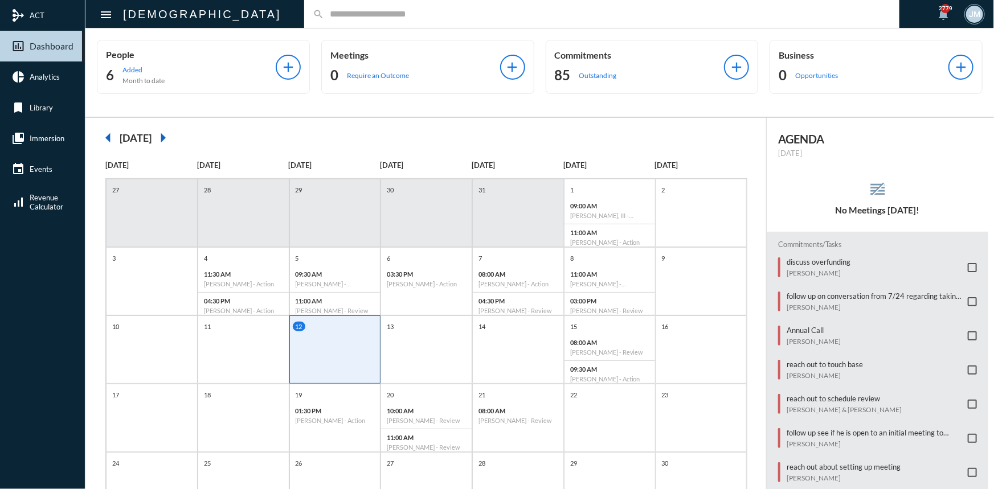
click at [324, 15] on input "text" at bounding box center [607, 14] width 567 height 10
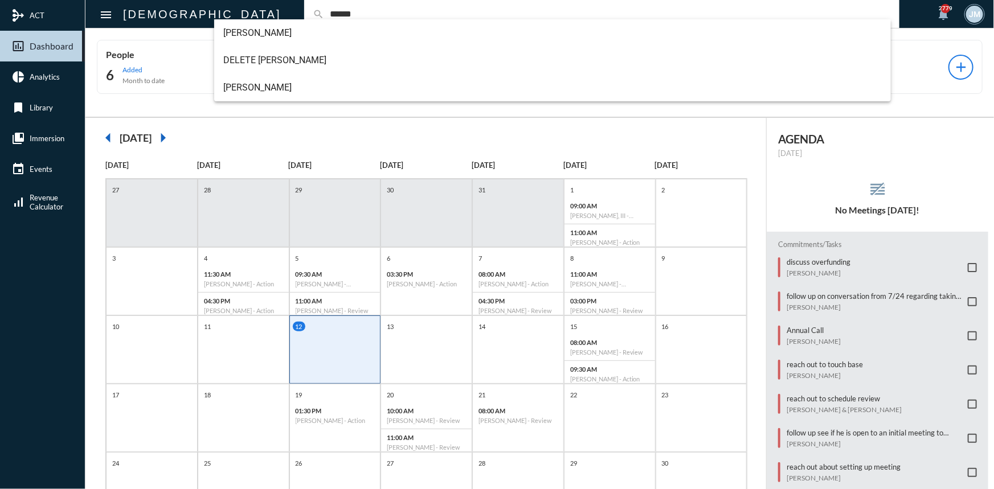
type input "******"
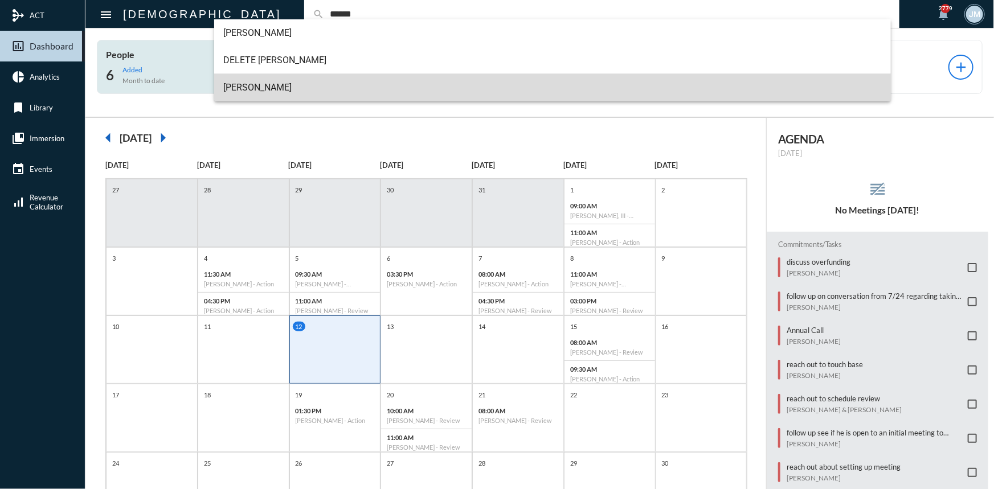
click at [250, 87] on span "[PERSON_NAME]" at bounding box center [552, 87] width 658 height 27
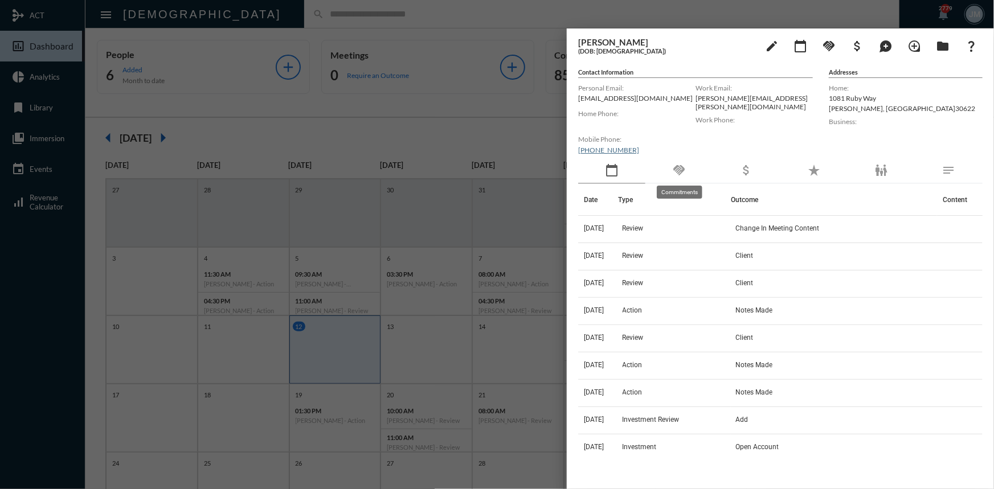
drag, startPoint x: 685, startPoint y: 162, endPoint x: 683, endPoint y: 167, distance: 6.1
click at [683, 167] on div "handshake" at bounding box center [678, 171] width 67 height 26
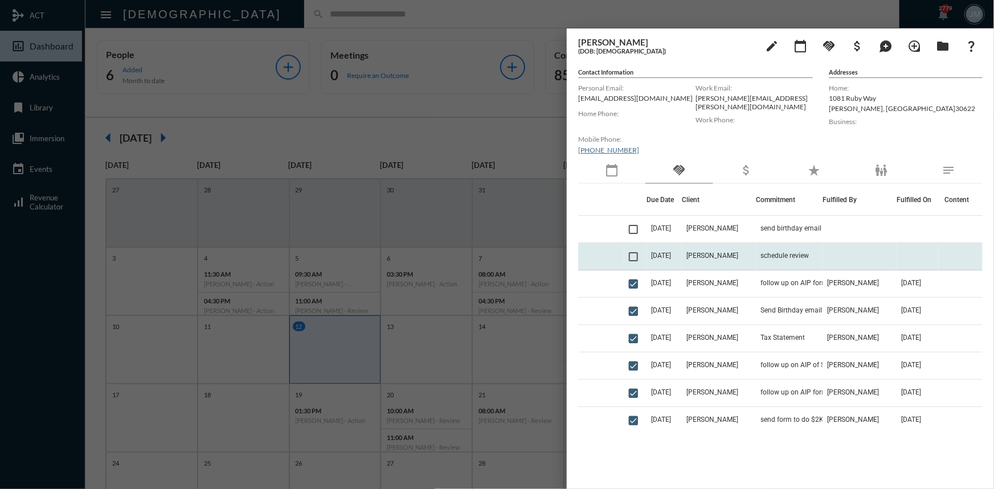
click at [637, 252] on span at bounding box center [633, 256] width 9 height 9
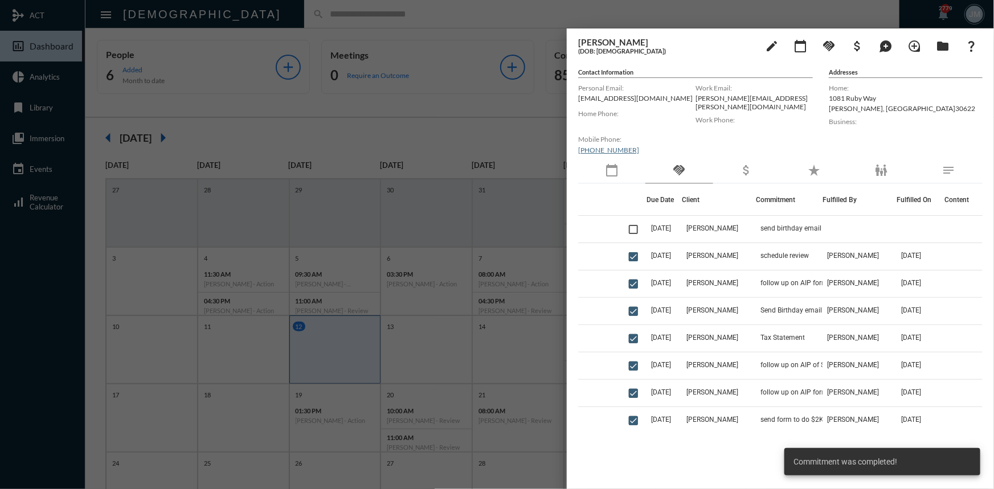
click at [501, 100] on div at bounding box center [497, 244] width 994 height 489
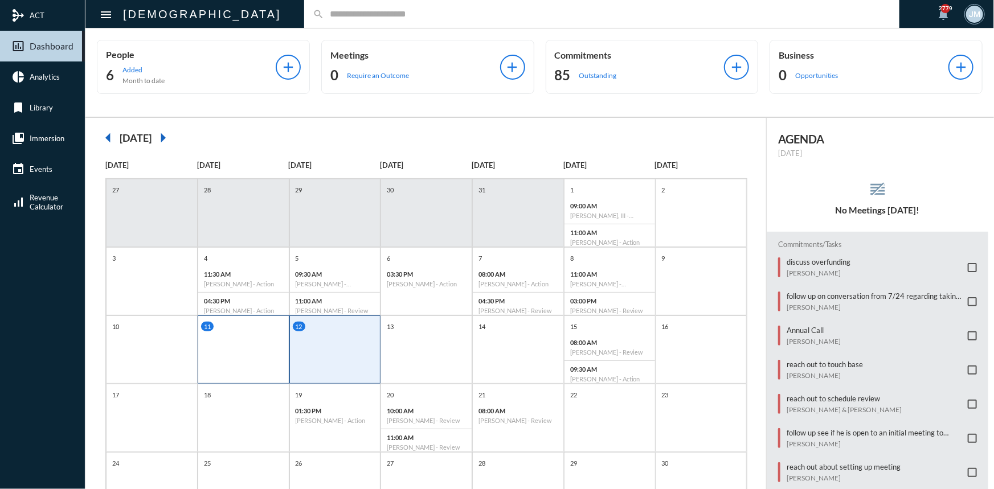
drag, startPoint x: 237, startPoint y: 340, endPoint x: 231, endPoint y: 342, distance: 6.7
click at [237, 340] on div "11" at bounding box center [244, 350] width 92 height 68
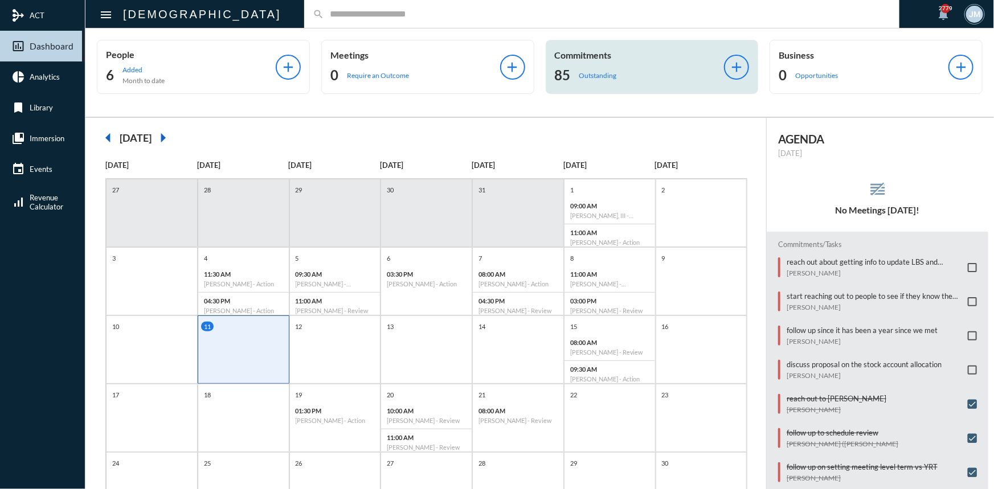
click at [588, 54] on p "Commitments" at bounding box center [640, 55] width 170 height 11
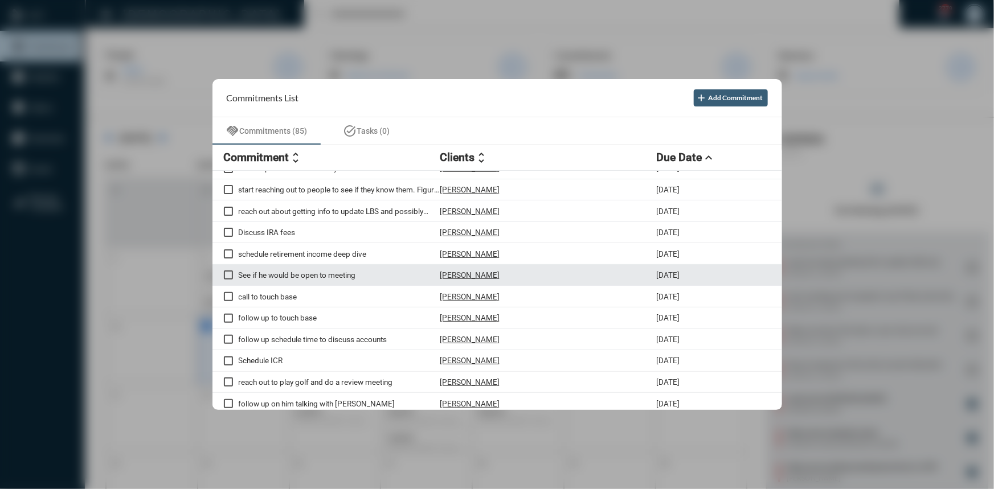
scroll to position [51, 0]
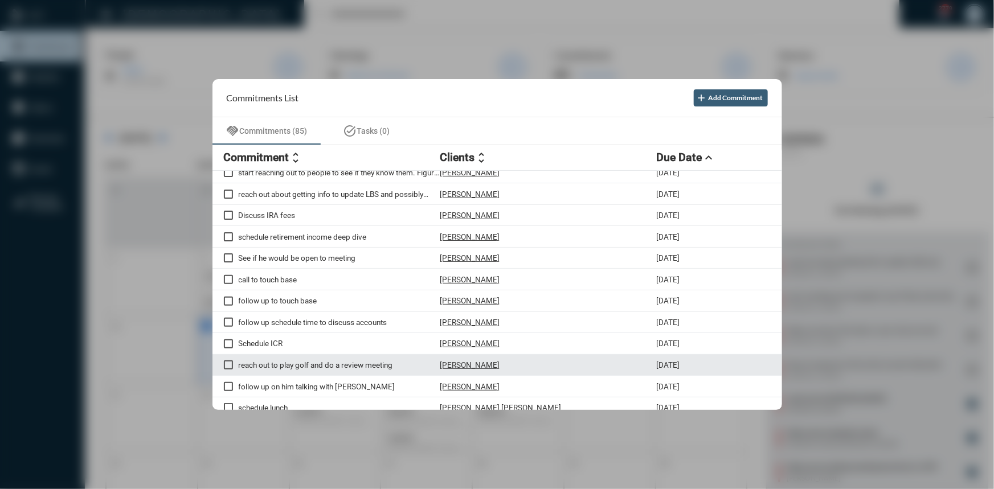
click at [306, 364] on p "reach out to play golf and do a review meeting" at bounding box center [340, 365] width 202 height 9
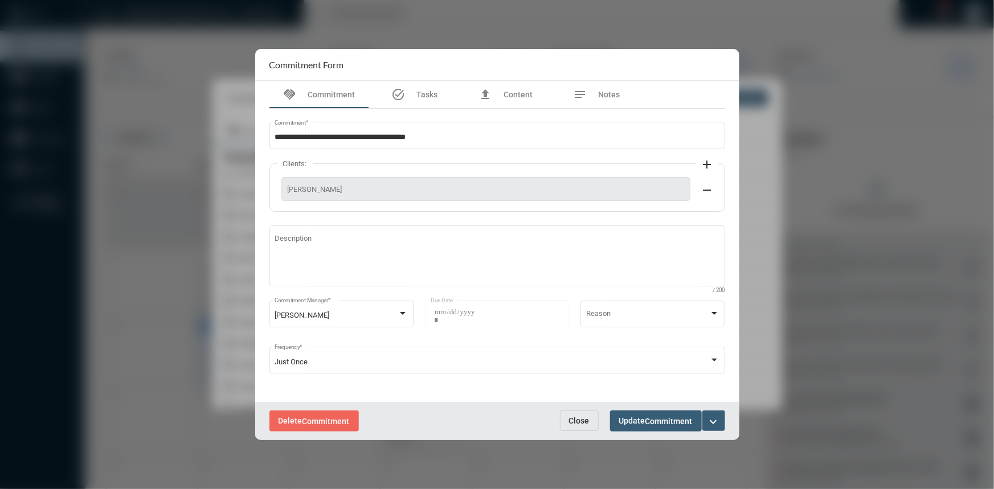
click at [719, 422] on mat-icon "expand_more" at bounding box center [714, 422] width 14 height 14
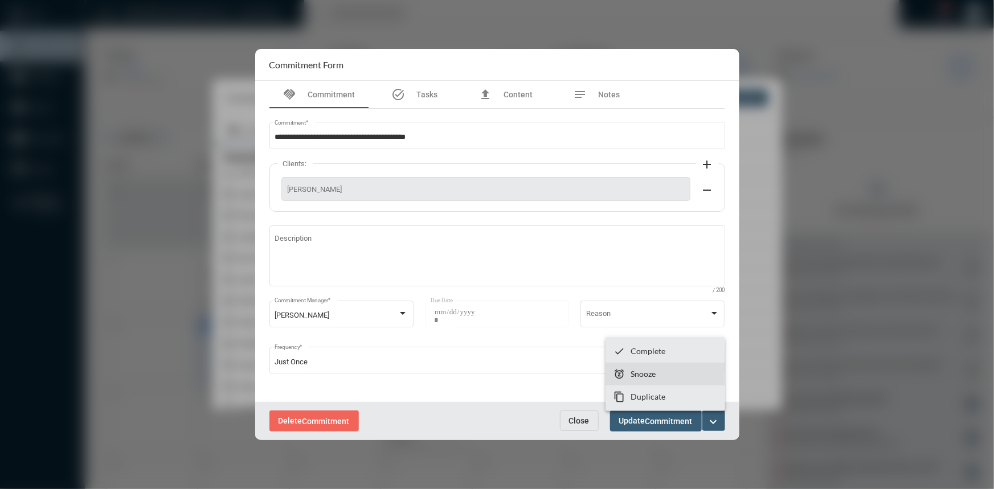
click at [634, 366] on section "snooze Snooze" at bounding box center [665, 374] width 120 height 23
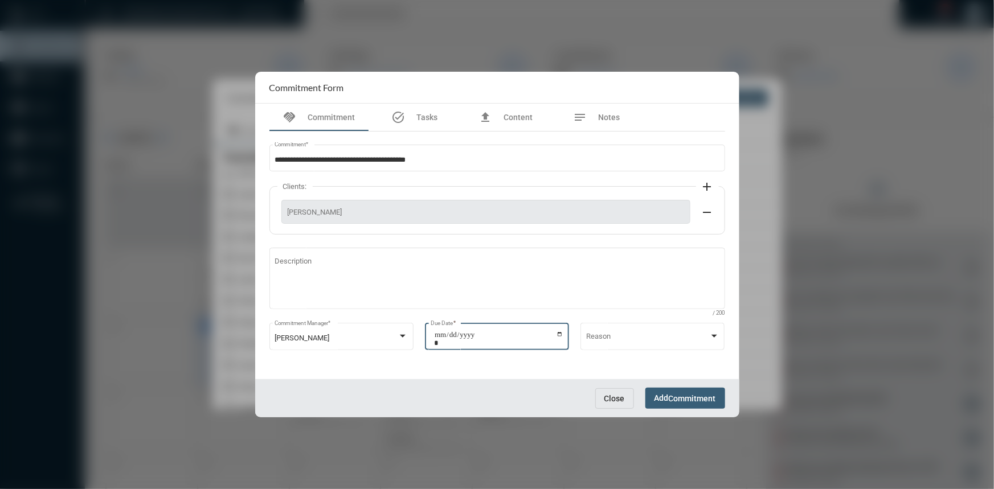
drag, startPoint x: 554, startPoint y: 339, endPoint x: 556, endPoint y: 334, distance: 5.9
click at [554, 339] on input "**********" at bounding box center [498, 339] width 129 height 16
click at [557, 334] on input "**********" at bounding box center [498, 339] width 129 height 16
type input "**********"
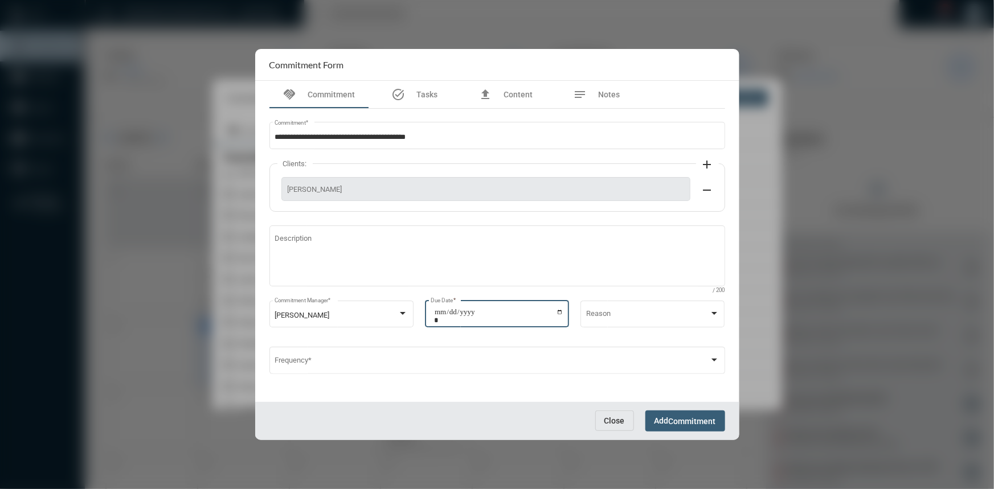
click at [695, 412] on button "Add Commitment" at bounding box center [685, 421] width 80 height 21
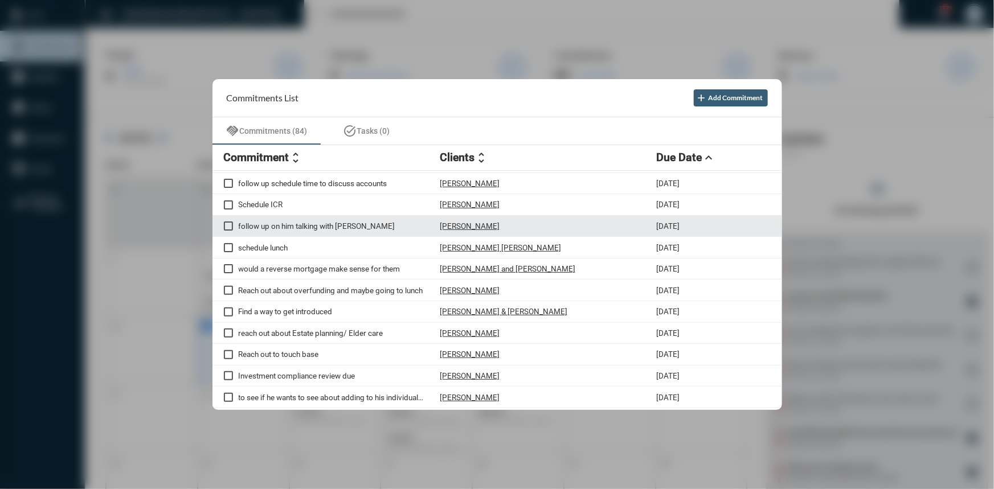
scroll to position [207, 0]
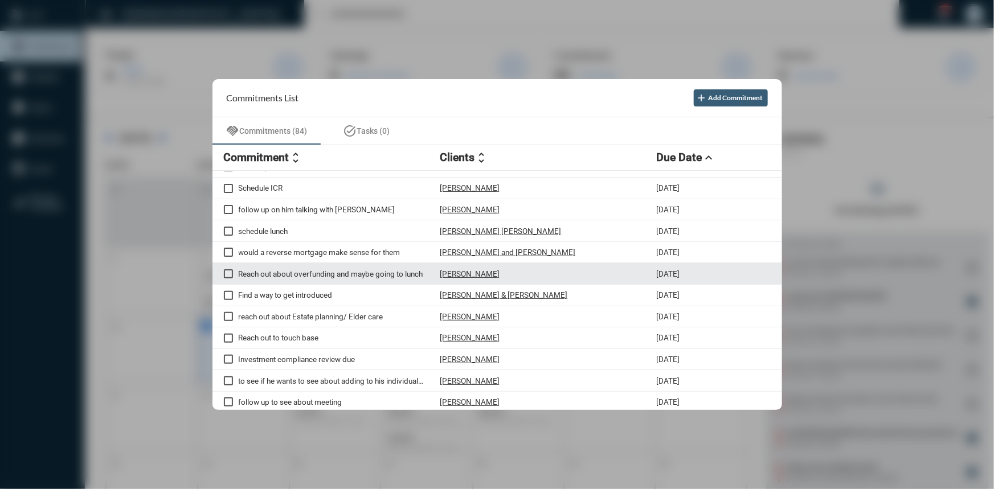
click at [331, 276] on p "Reach out about overfunding and maybe going to lunch" at bounding box center [340, 273] width 202 height 9
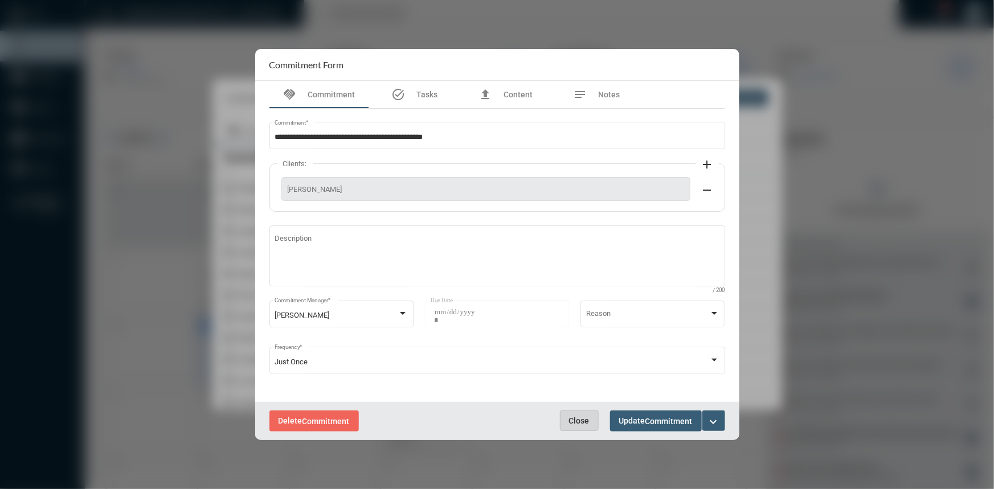
click at [580, 416] on span "Close" at bounding box center [579, 420] width 21 height 9
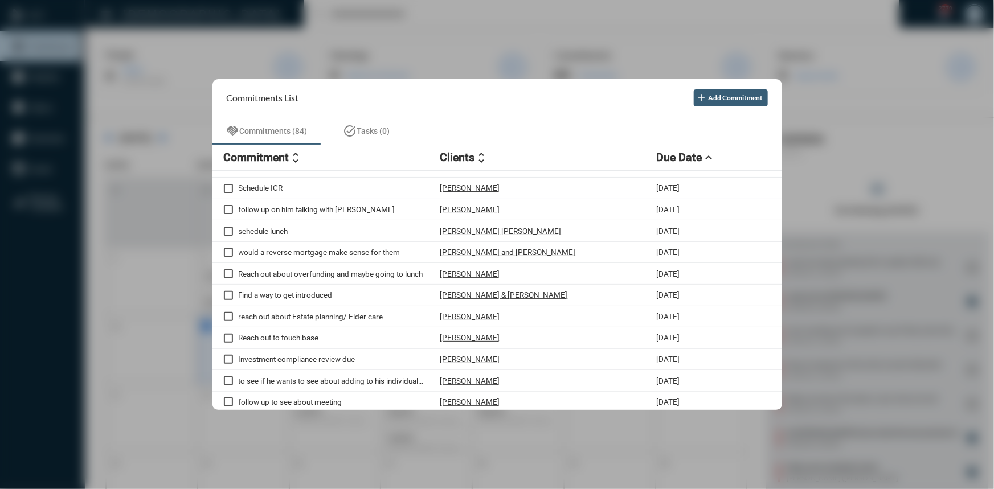
click at [395, 31] on div at bounding box center [497, 244] width 994 height 489
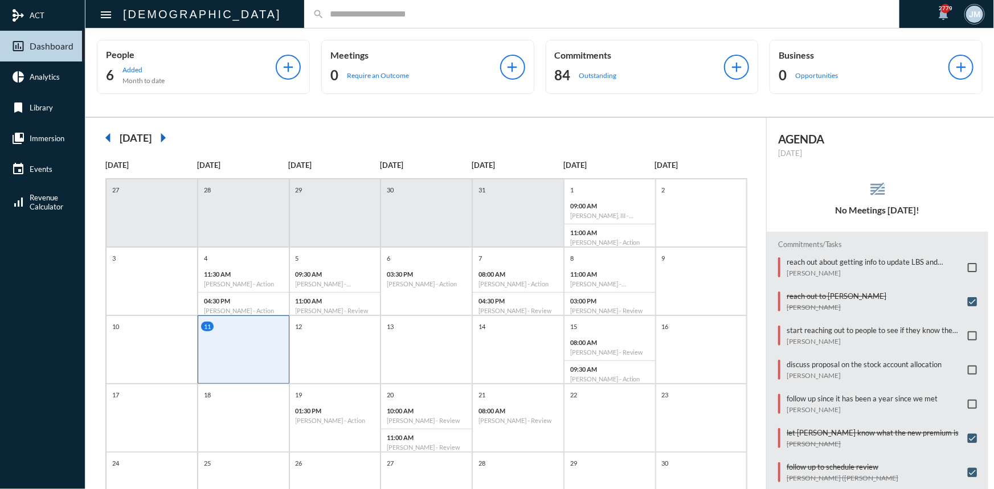
click at [324, 14] on input "text" at bounding box center [607, 14] width 567 height 10
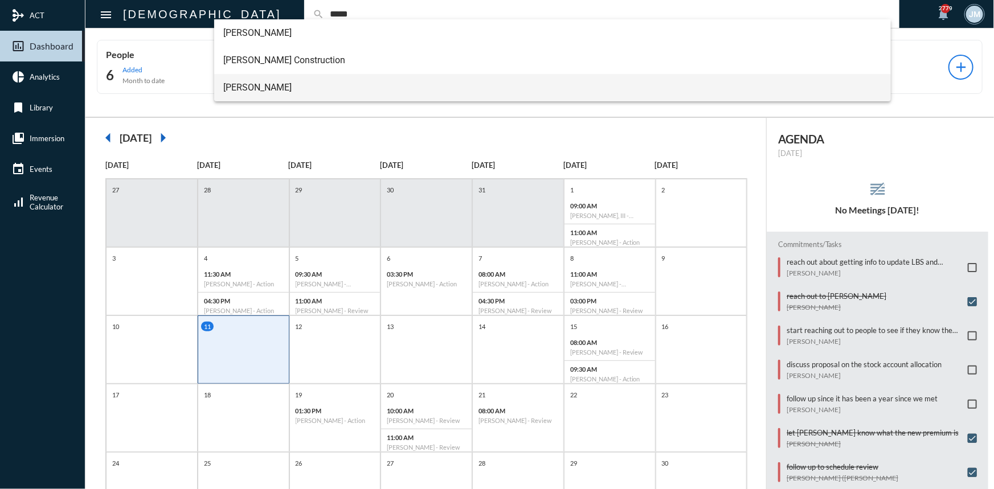
type input "*****"
click at [239, 84] on span "[PERSON_NAME]" at bounding box center [552, 87] width 658 height 27
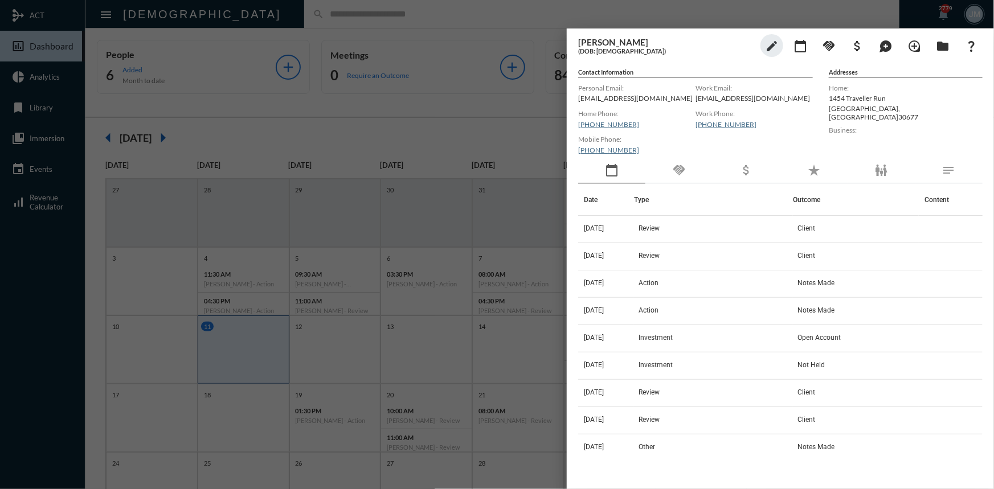
click at [689, 164] on div "handshake" at bounding box center [678, 171] width 67 height 26
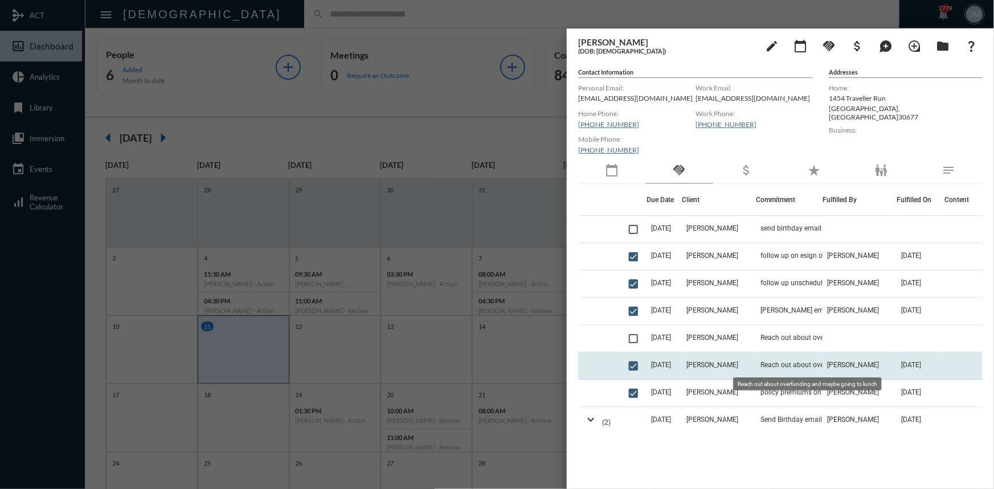
click at [782, 364] on span "Reach out about overfunding and maybe going to lunch" at bounding box center [817, 365] width 114 height 8
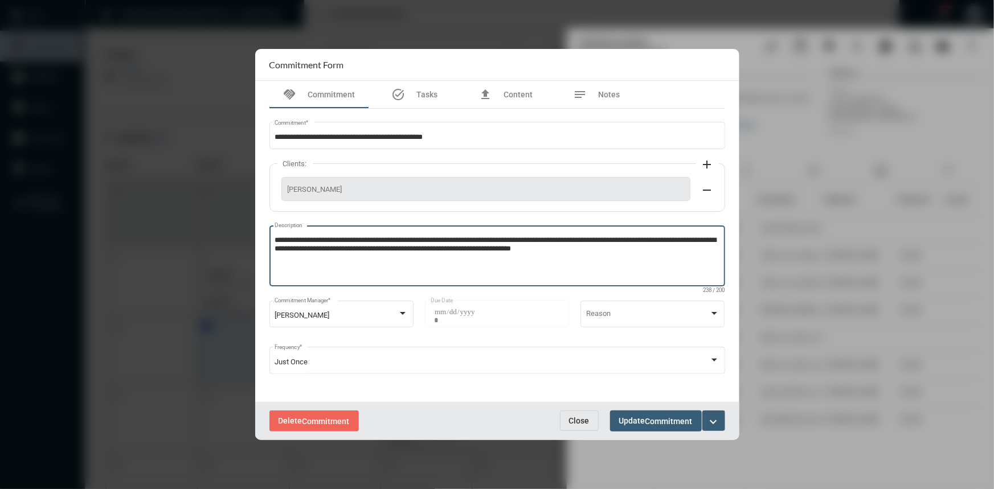
click at [626, 245] on textarea "**********" at bounding box center [497, 257] width 445 height 45
click at [626, 247] on textarea "**********" at bounding box center [497, 257] width 445 height 45
drag, startPoint x: 626, startPoint y: 247, endPoint x: 663, endPoint y: 269, distance: 43.5
click at [663, 269] on textarea "**********" at bounding box center [497, 257] width 445 height 45
click at [707, 249] on textarea "**********" at bounding box center [497, 257] width 445 height 45
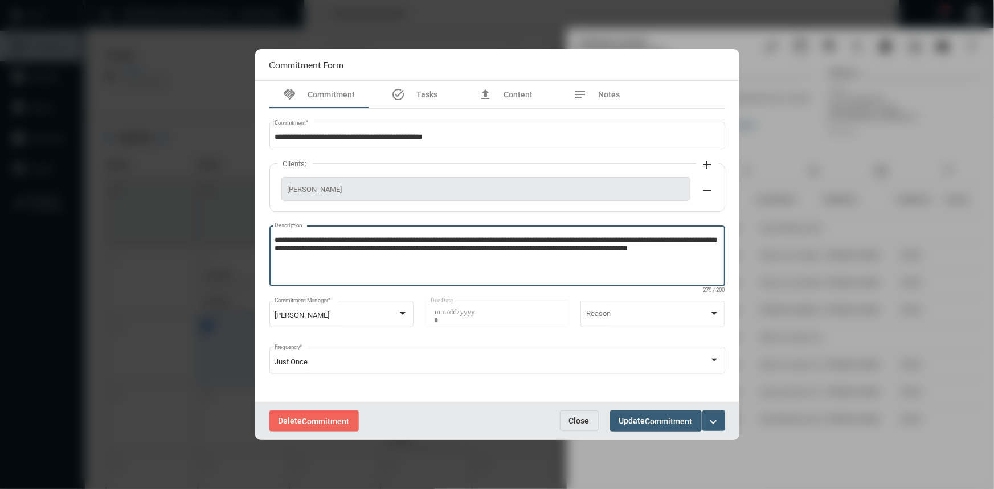
type textarea "**********"
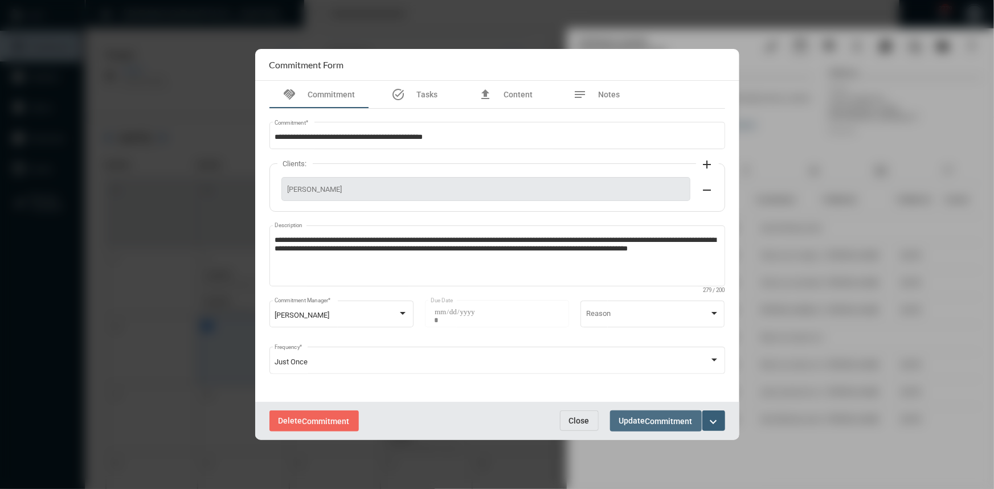
click at [666, 419] on span "Commitment" at bounding box center [668, 421] width 47 height 9
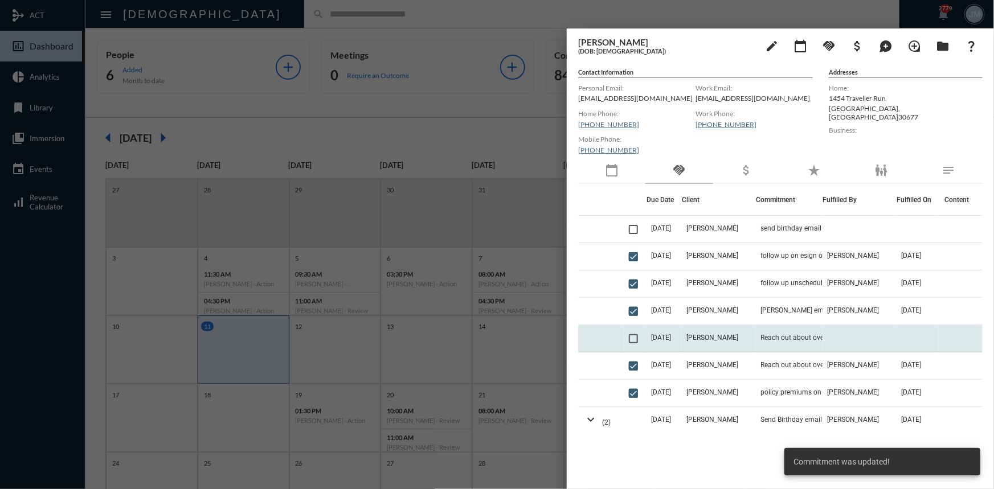
click at [671, 334] on span "[DATE]" at bounding box center [661, 338] width 20 height 8
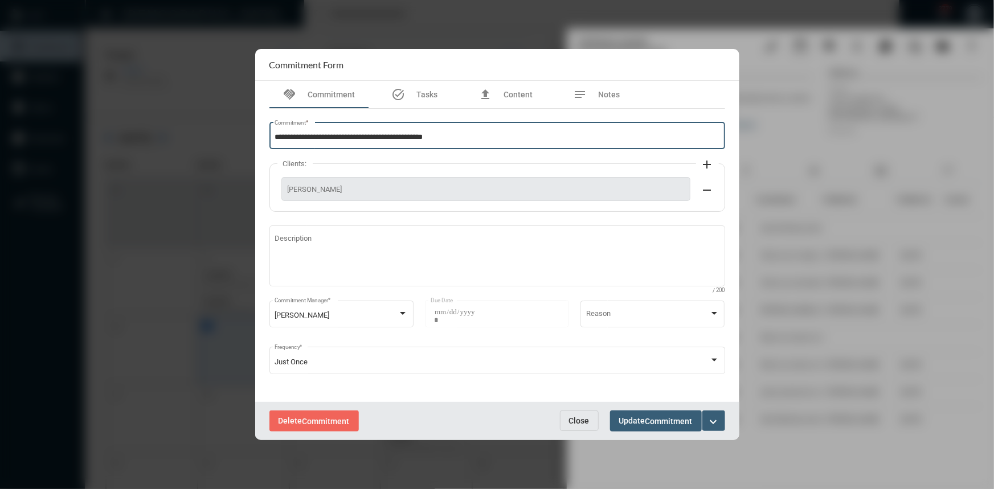
drag, startPoint x: 408, startPoint y: 136, endPoint x: 417, endPoint y: 100, distance: 36.6
click at [409, 123] on div "**********" at bounding box center [497, 134] width 445 height 29
type input "**********"
click at [712, 416] on mat-icon "expand_more" at bounding box center [714, 422] width 14 height 14
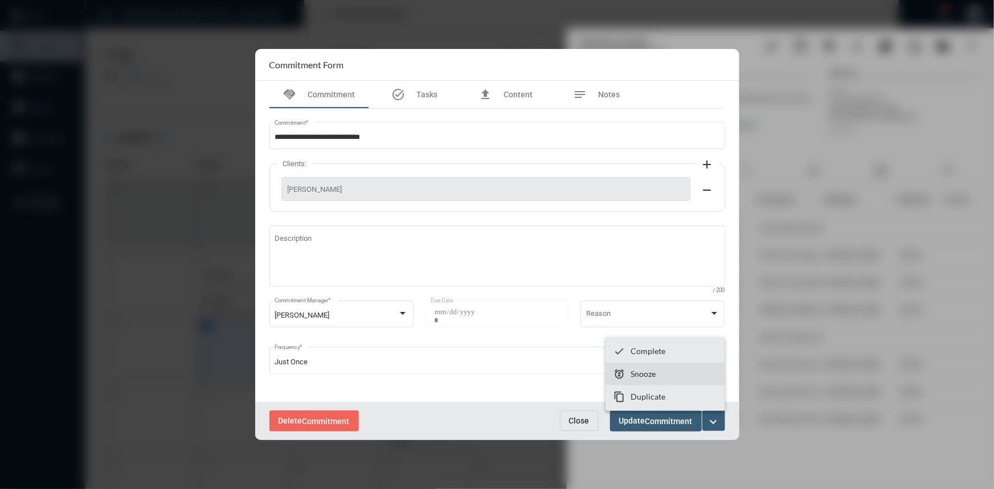
click at [654, 372] on p "Snooze" at bounding box center [642, 374] width 25 height 10
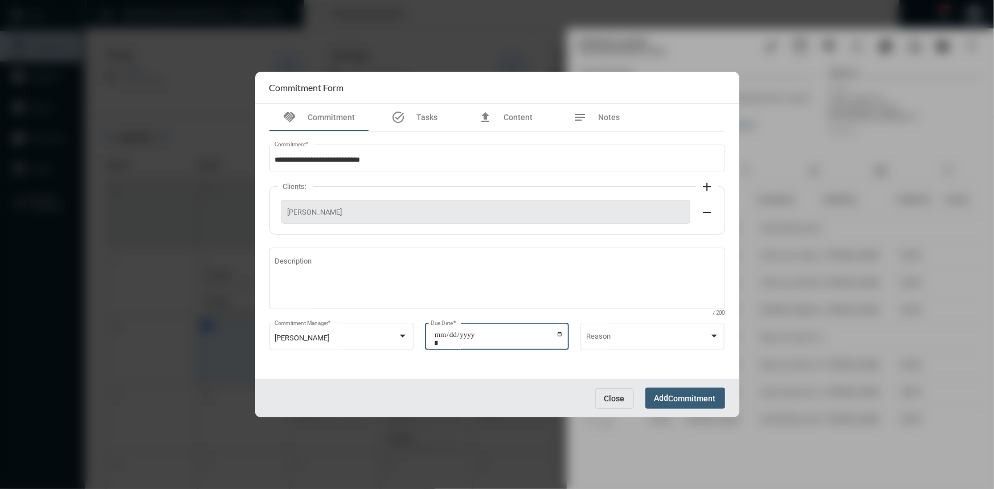
click at [558, 333] on input "**********" at bounding box center [498, 339] width 129 height 16
type input "**********"
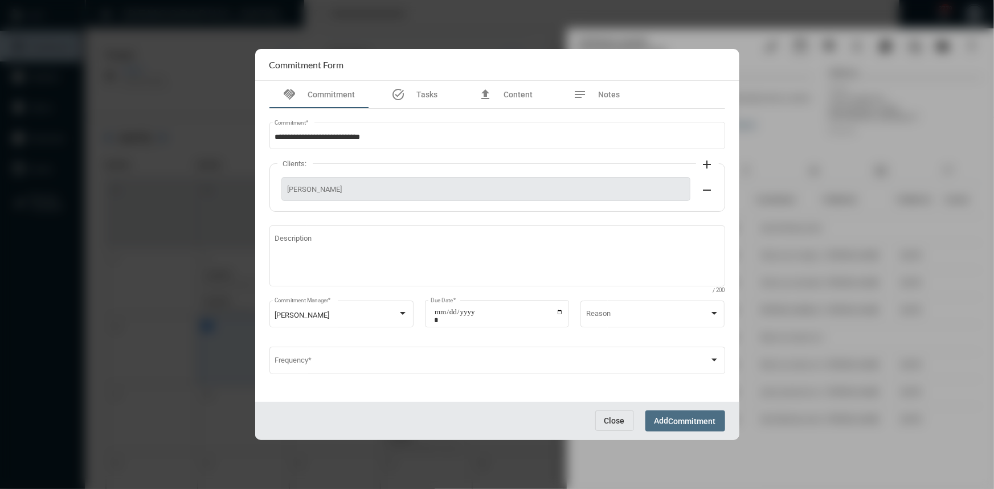
click at [685, 416] on span "Add Commitment" at bounding box center [685, 420] width 62 height 9
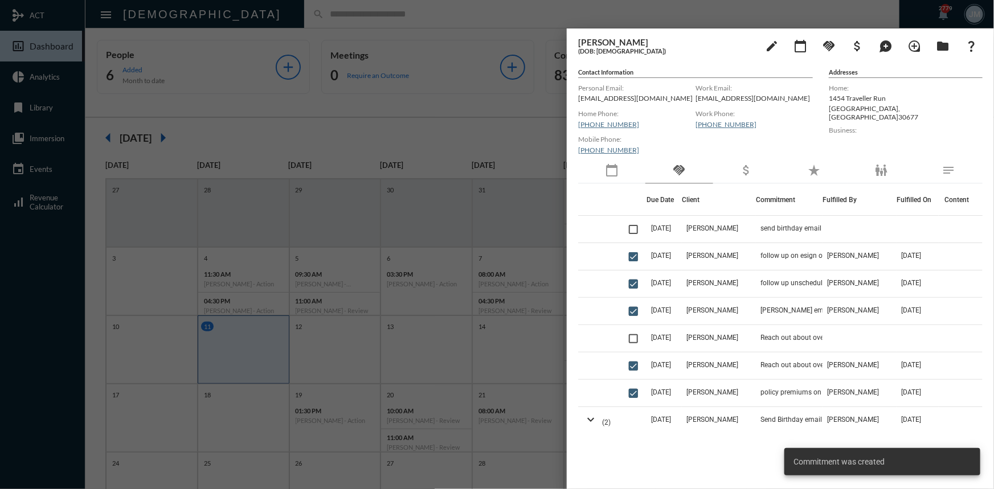
click at [540, 137] on div at bounding box center [497, 244] width 994 height 489
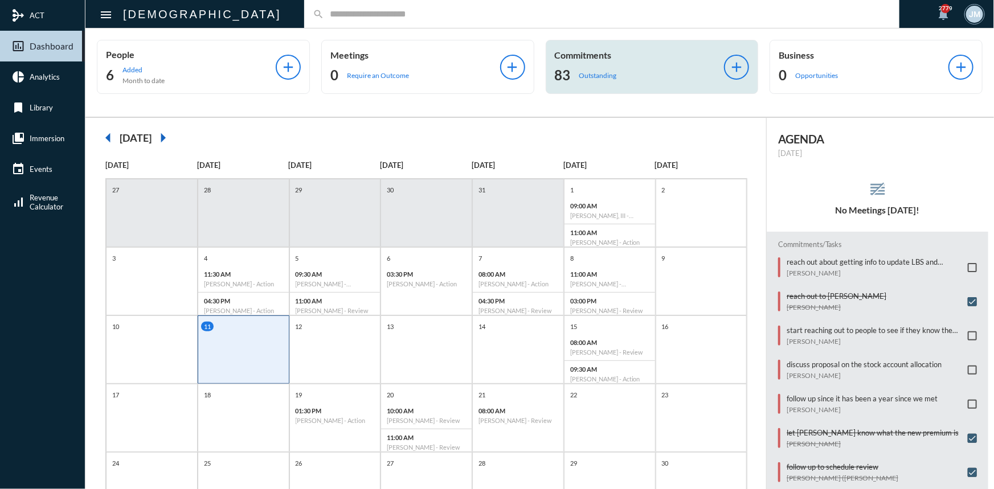
click at [576, 58] on p "Commitments" at bounding box center [640, 55] width 170 height 11
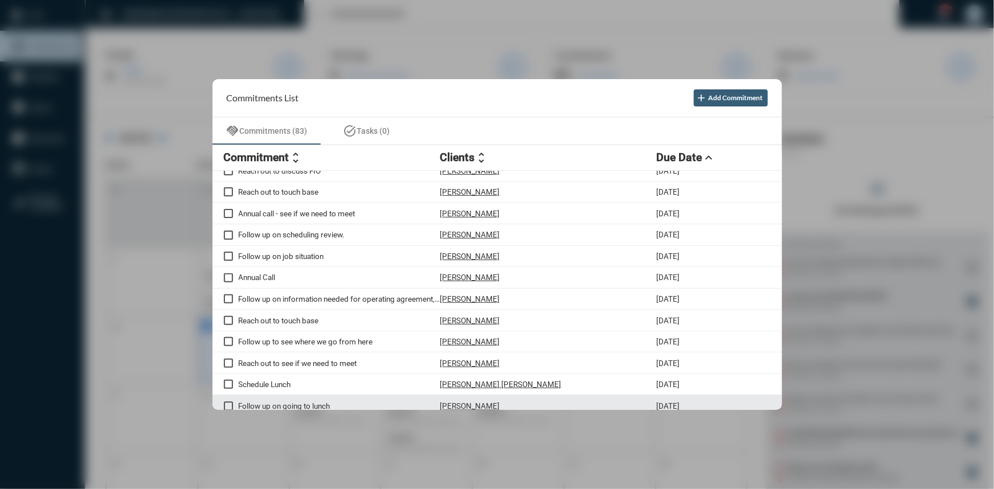
scroll to position [1566, 0]
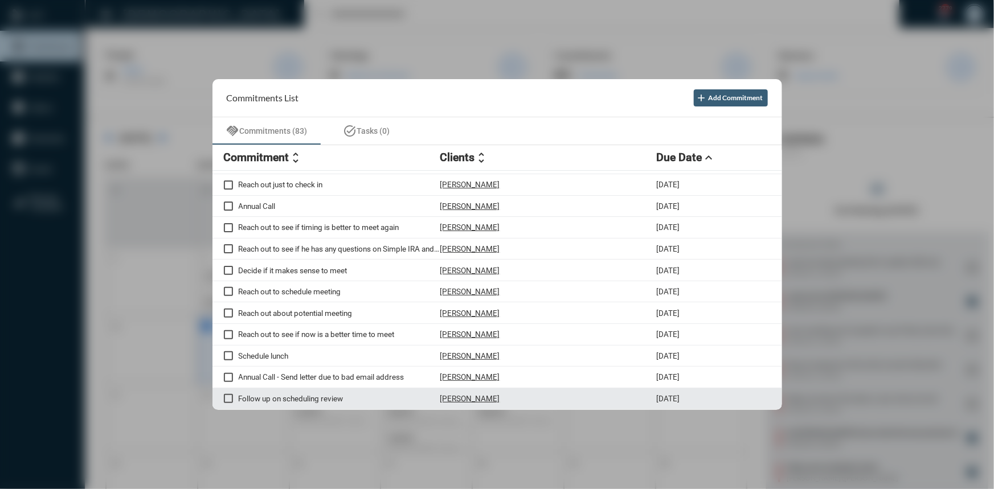
click at [229, 399] on span at bounding box center [228, 398] width 9 height 9
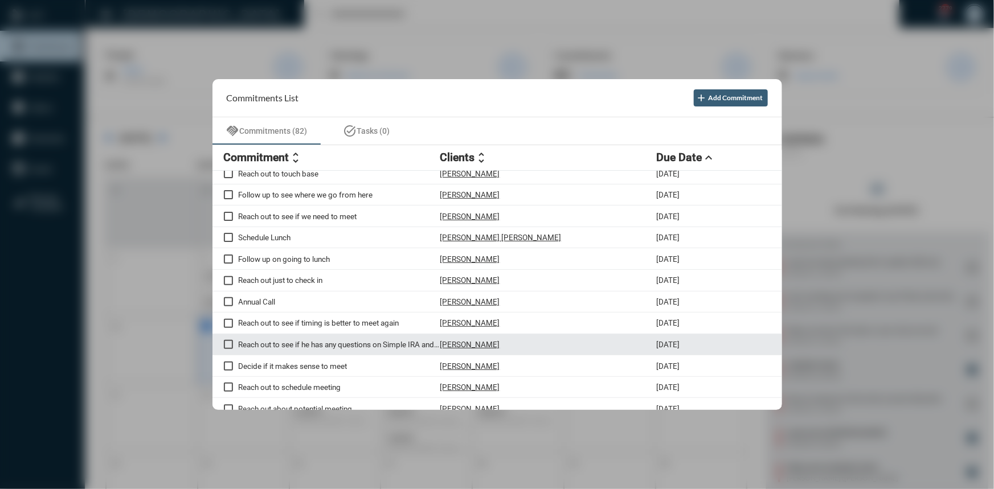
scroll to position [1493, 0]
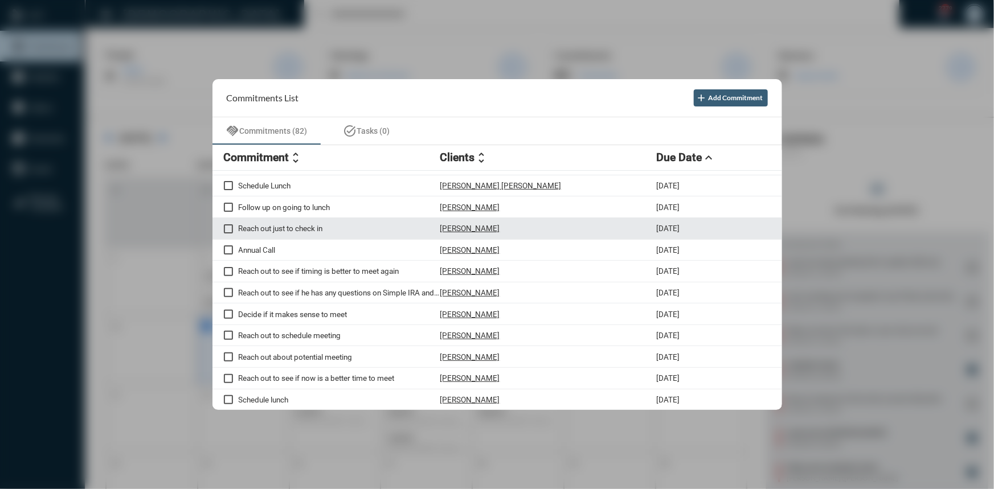
click at [299, 233] on p "Reach out just to check in" at bounding box center [340, 228] width 202 height 9
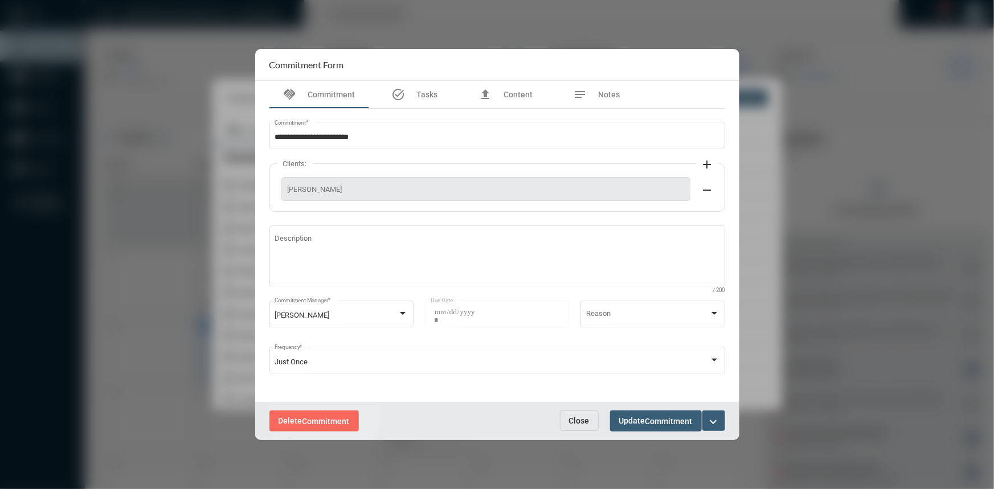
click at [324, 418] on span "Commitment" at bounding box center [325, 421] width 47 height 9
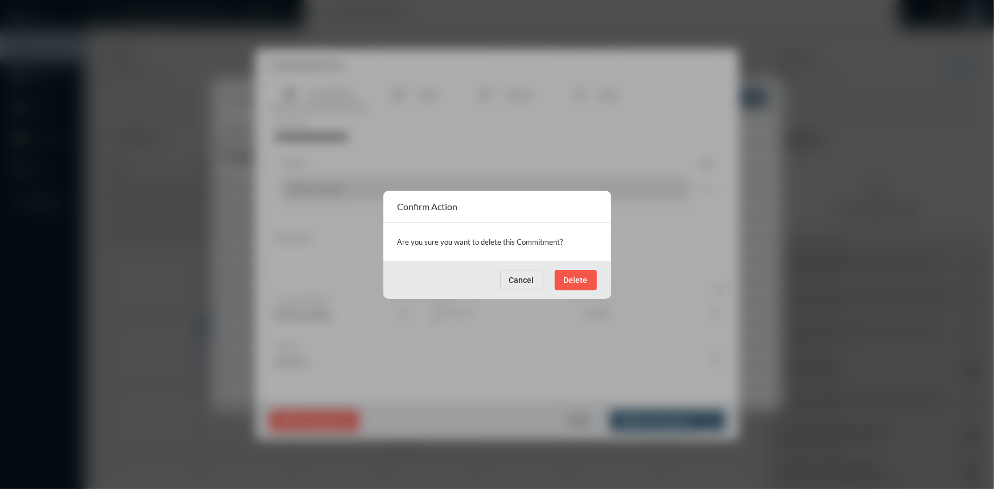
click at [595, 275] on button "Delete" at bounding box center [576, 280] width 42 height 21
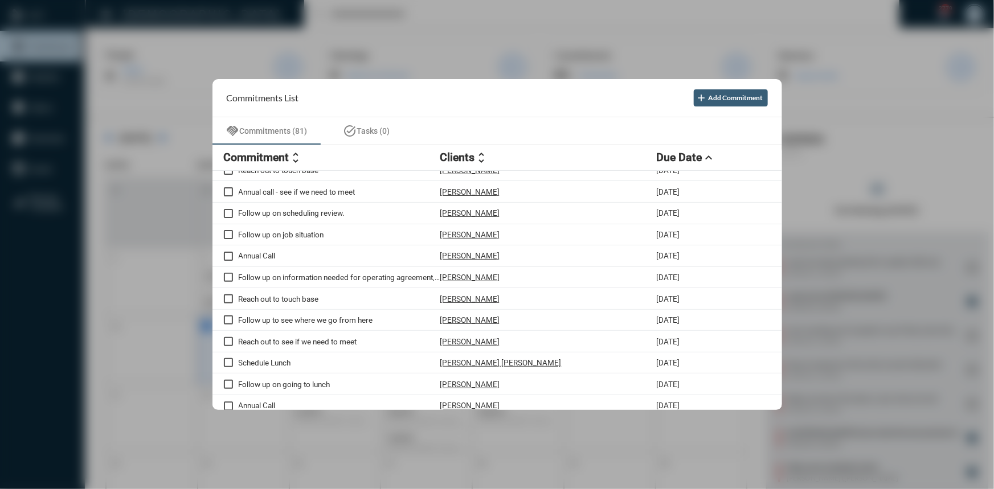
scroll to position [1264, 0]
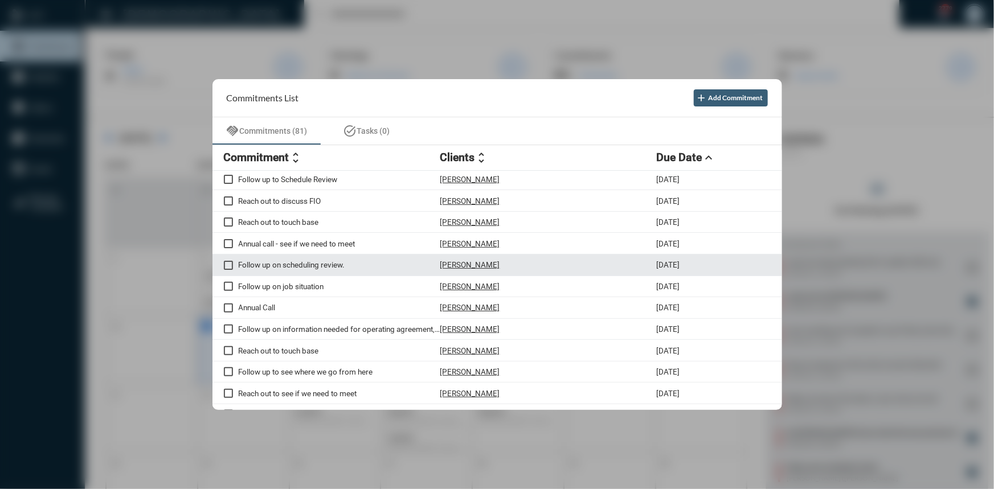
click at [314, 269] on p "Follow up on scheduling review." at bounding box center [340, 264] width 202 height 9
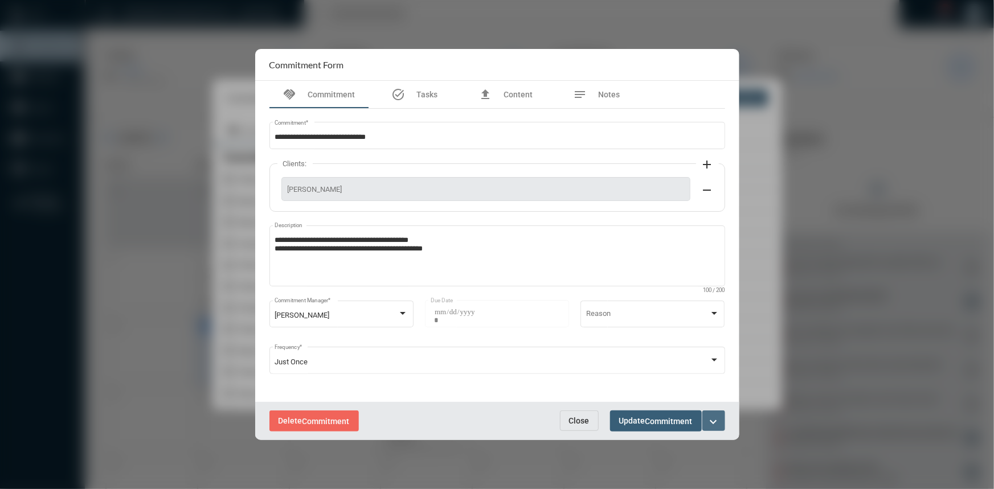
click at [715, 417] on mat-icon "expand_more" at bounding box center [714, 422] width 14 height 14
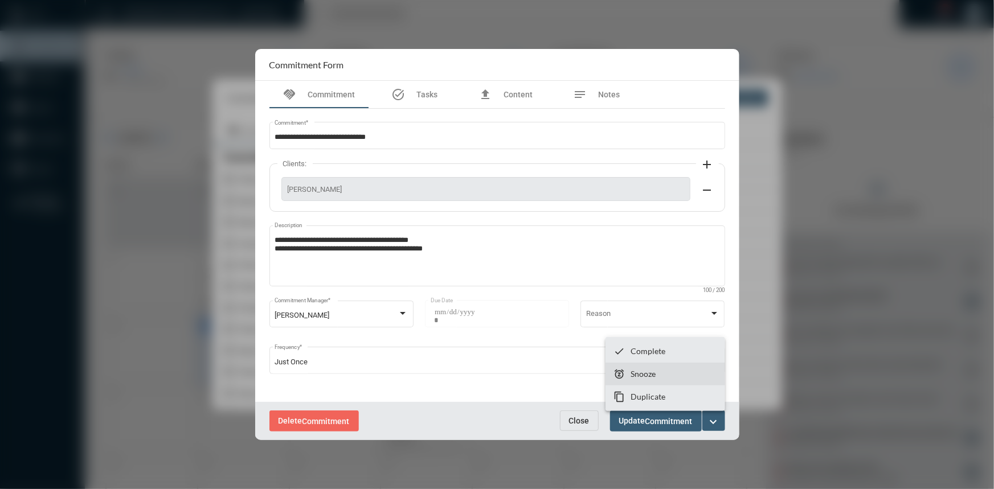
click at [651, 368] on section "snooze Snooze" at bounding box center [665, 374] width 120 height 23
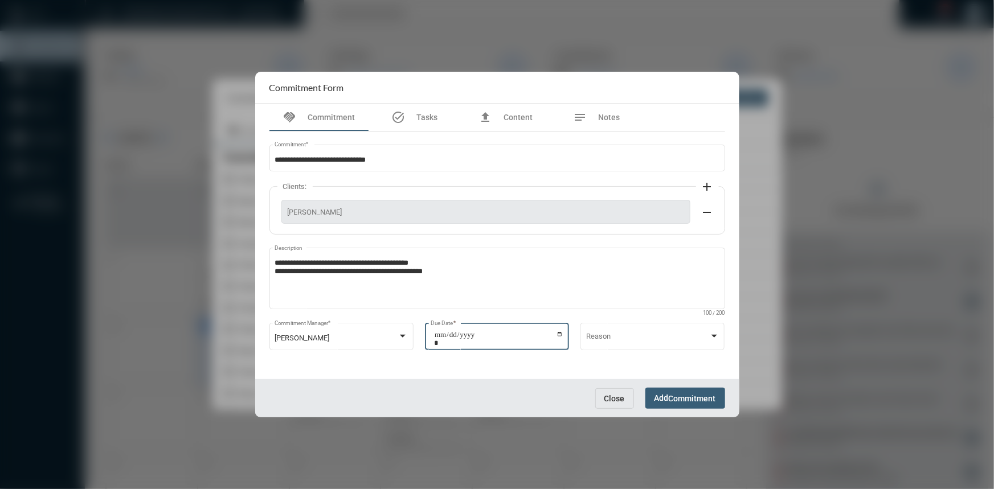
click at [560, 333] on input "**********" at bounding box center [498, 339] width 129 height 16
type input "**********"
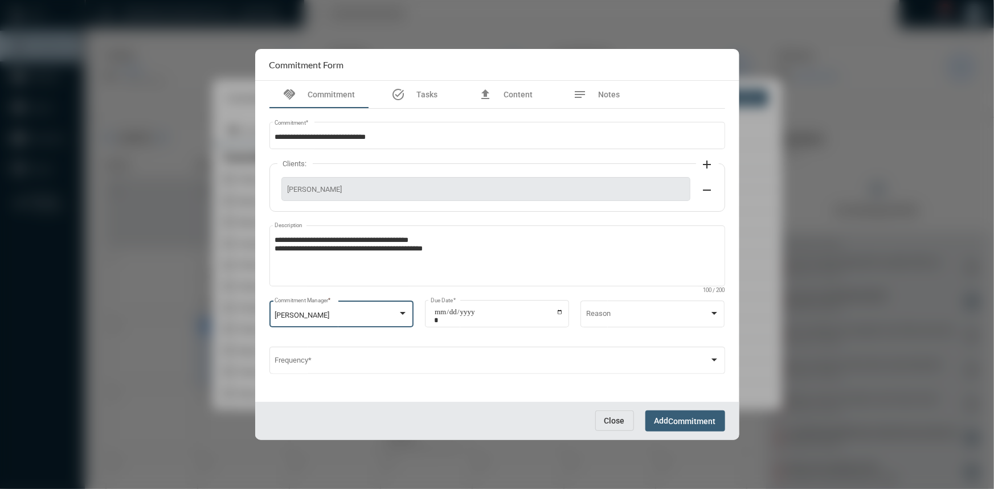
click at [400, 314] on div at bounding box center [403, 313] width 6 height 3
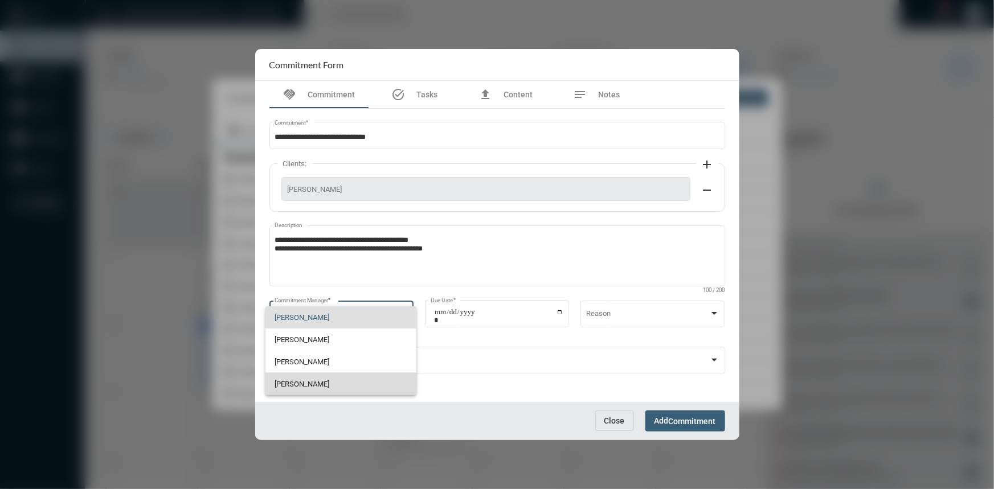
click at [326, 379] on span "[PERSON_NAME]" at bounding box center [341, 384] width 132 height 22
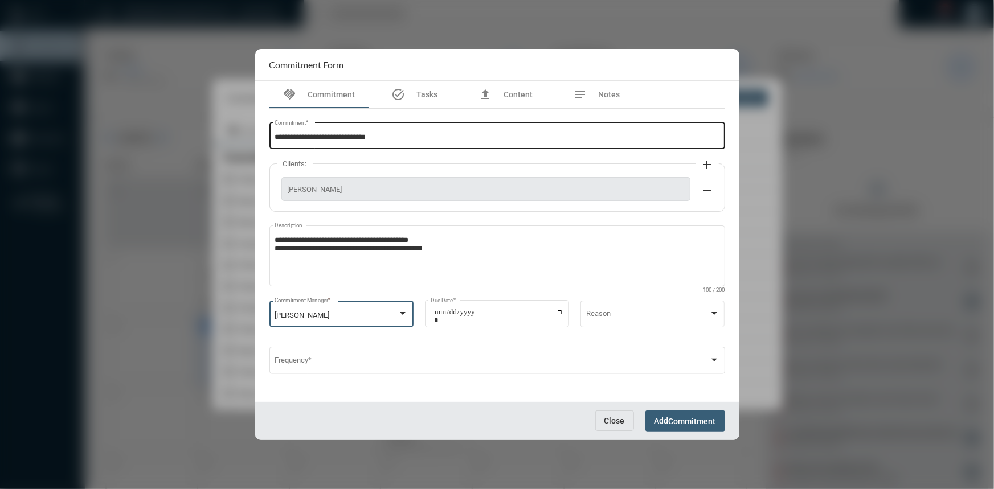
click at [411, 139] on input "**********" at bounding box center [497, 137] width 445 height 9
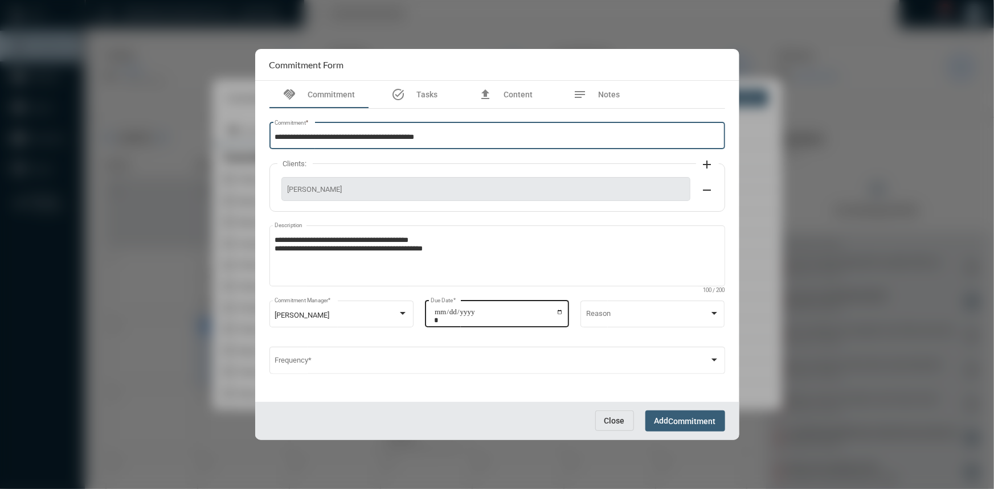
type input "**********"
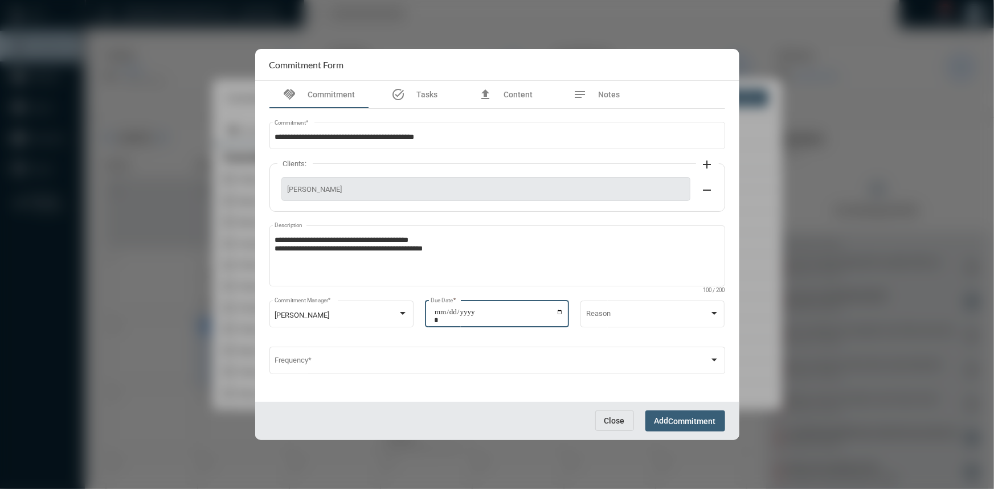
click at [558, 311] on input "**********" at bounding box center [498, 316] width 129 height 16
type input "**********"
click at [672, 417] on span "Commitment" at bounding box center [692, 421] width 47 height 9
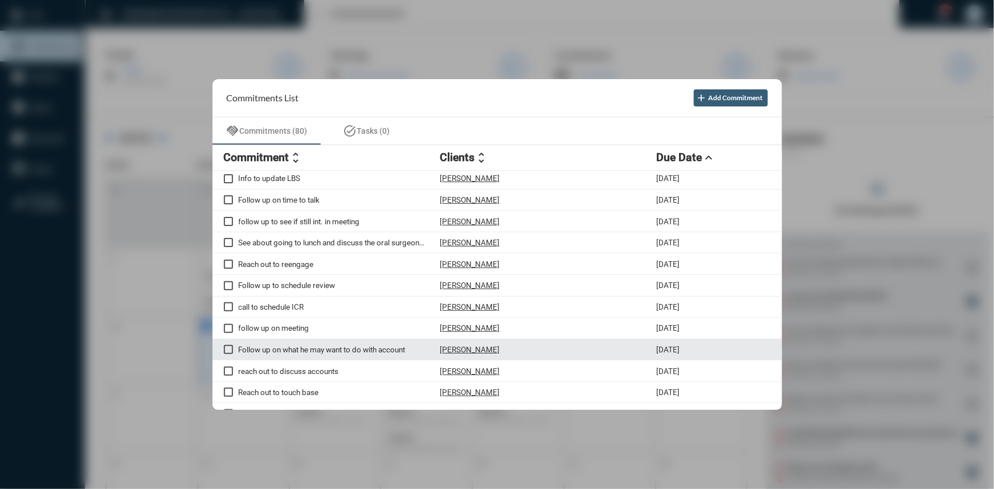
scroll to position [849, 0]
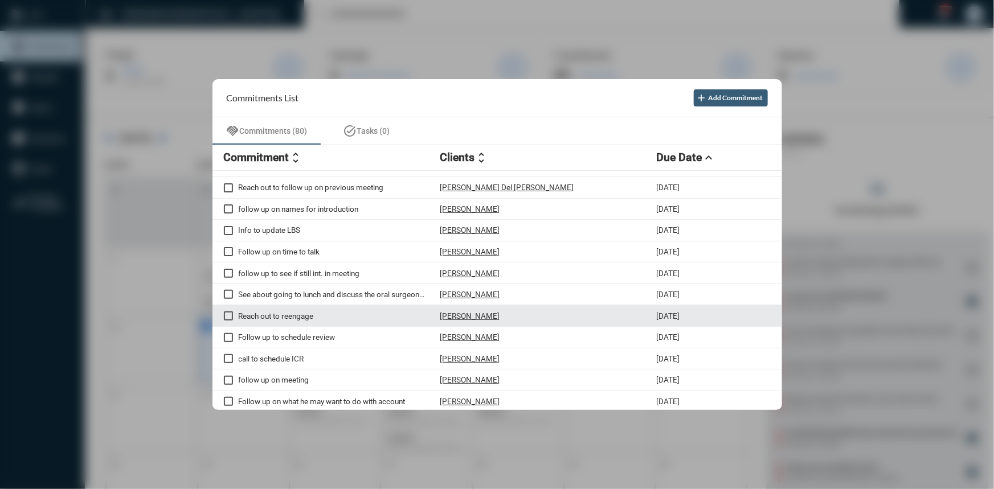
click at [304, 321] on p "Reach out to reengage" at bounding box center [340, 316] width 202 height 9
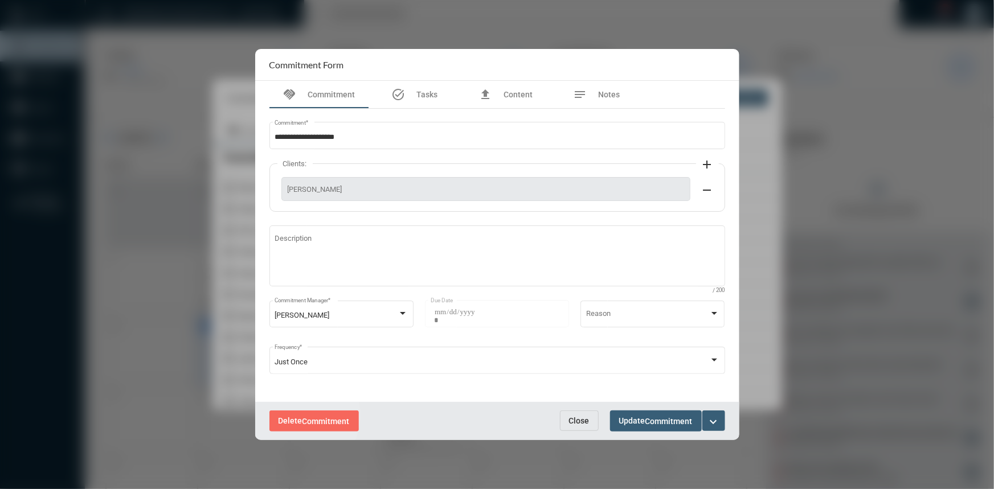
click at [297, 416] on span "Delete Commitment" at bounding box center [313, 420] width 71 height 9
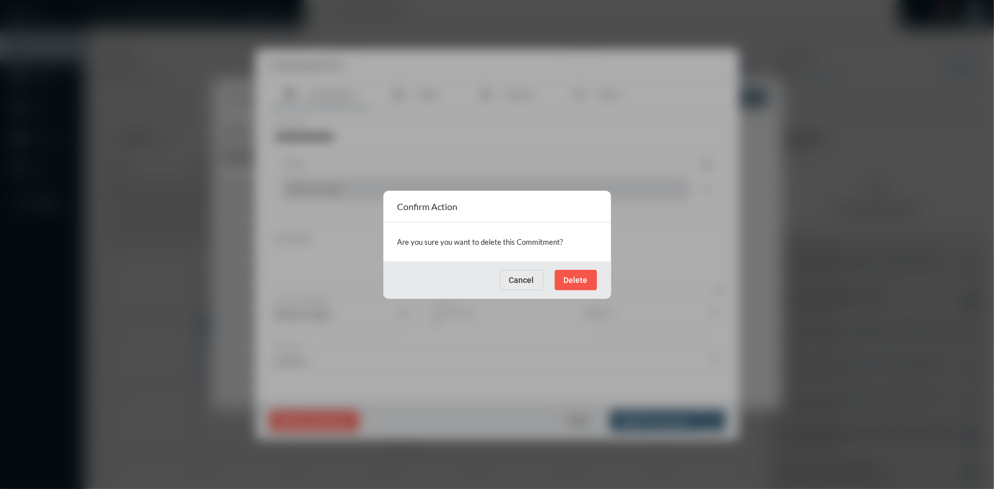
click at [568, 273] on button "Delete" at bounding box center [576, 280] width 42 height 21
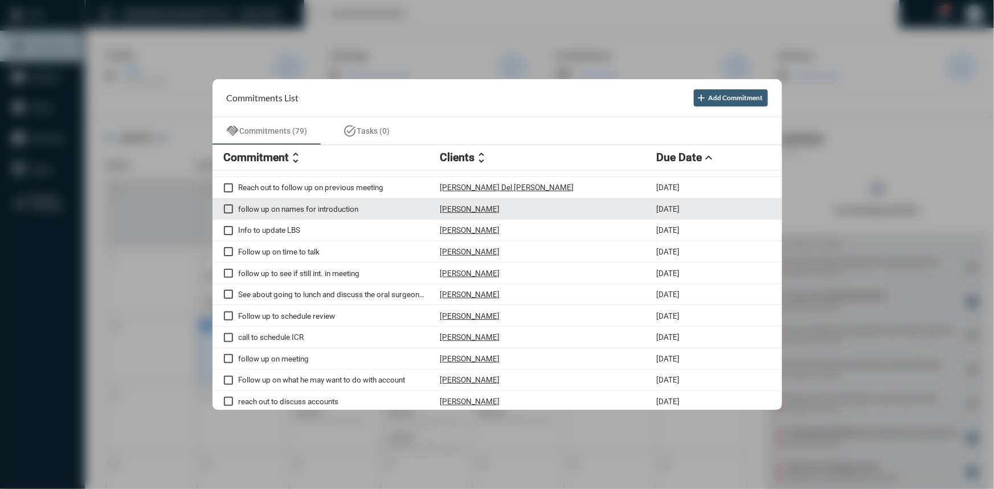
click at [298, 214] on p "follow up on names for introduction" at bounding box center [340, 208] width 202 height 9
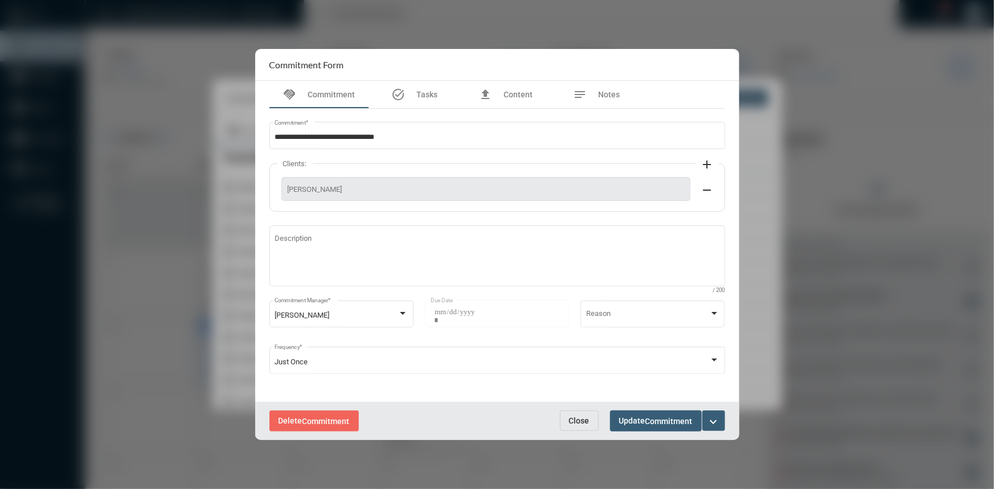
click at [585, 415] on button "Close" at bounding box center [579, 421] width 39 height 21
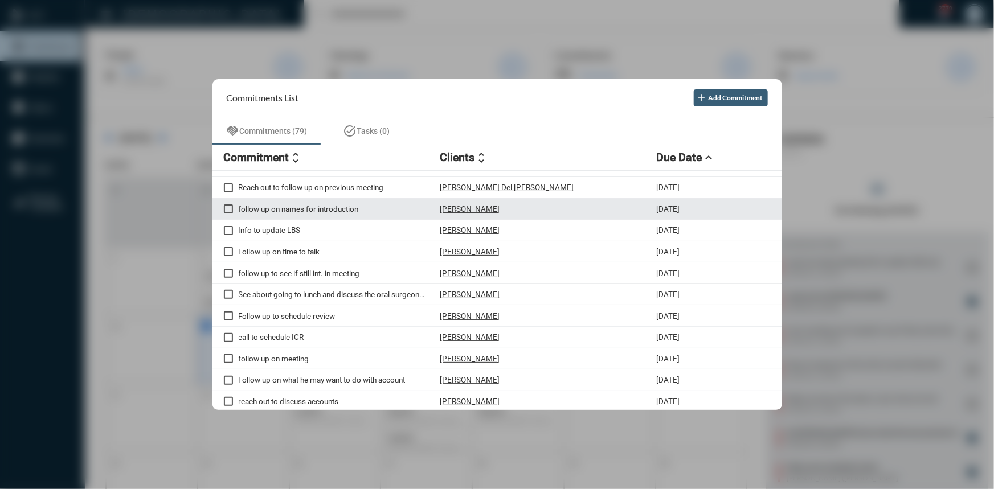
click at [282, 214] on p "follow up on names for introduction" at bounding box center [340, 208] width 202 height 9
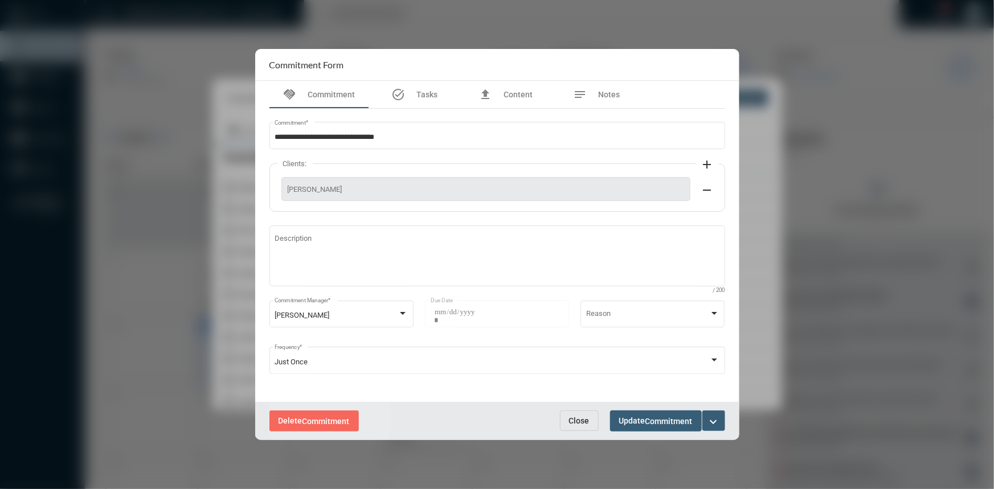
click at [330, 420] on span "Commitment" at bounding box center [325, 421] width 47 height 9
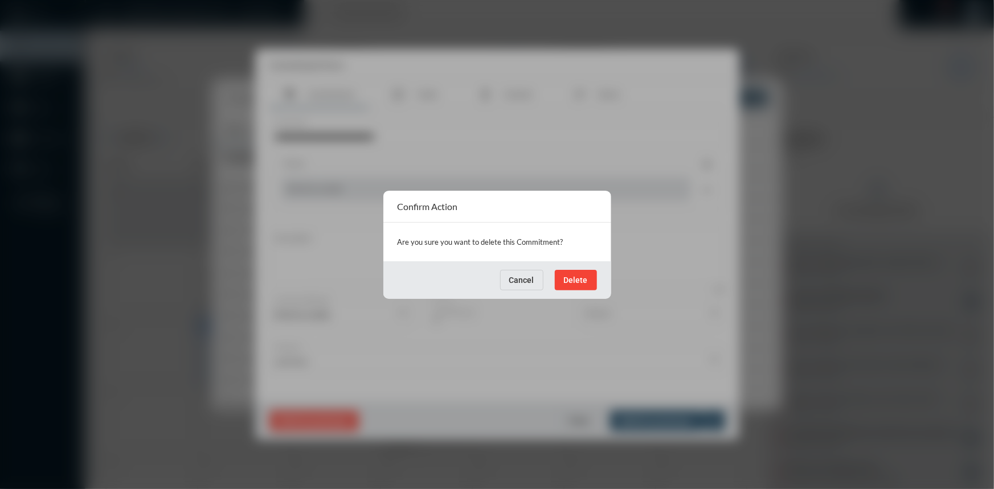
click at [575, 267] on div "Cancel Delete" at bounding box center [497, 280] width 228 height 38
click at [573, 276] on span "Delete" at bounding box center [576, 280] width 24 height 9
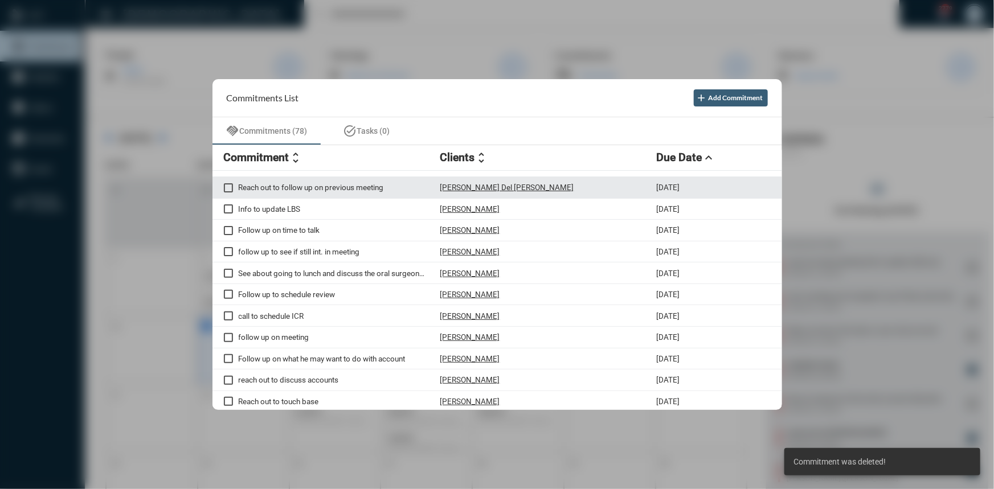
click at [314, 194] on div "Reach out to follow up on previous meeting [PERSON_NAME] Del [PERSON_NAME] [DAT…" at bounding box center [497, 188] width 570 height 22
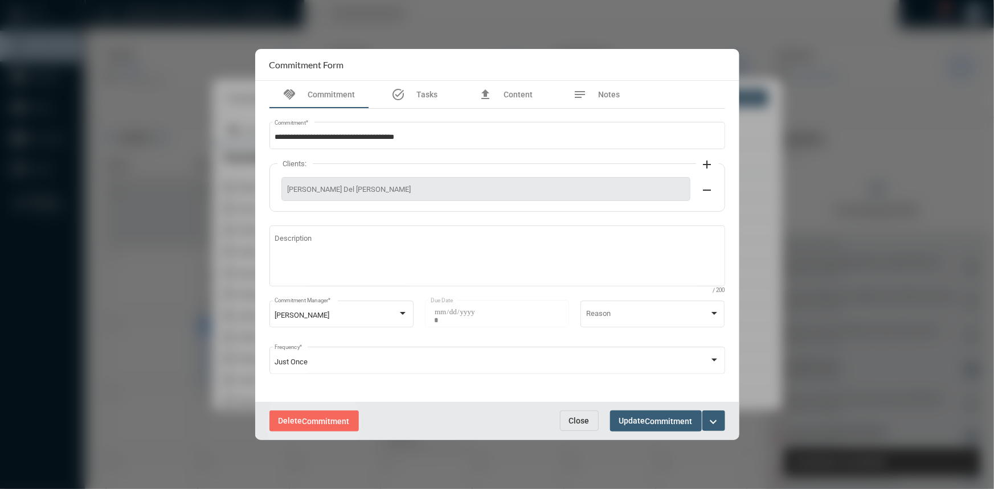
click at [314, 425] on span "Commitment" at bounding box center [325, 421] width 47 height 9
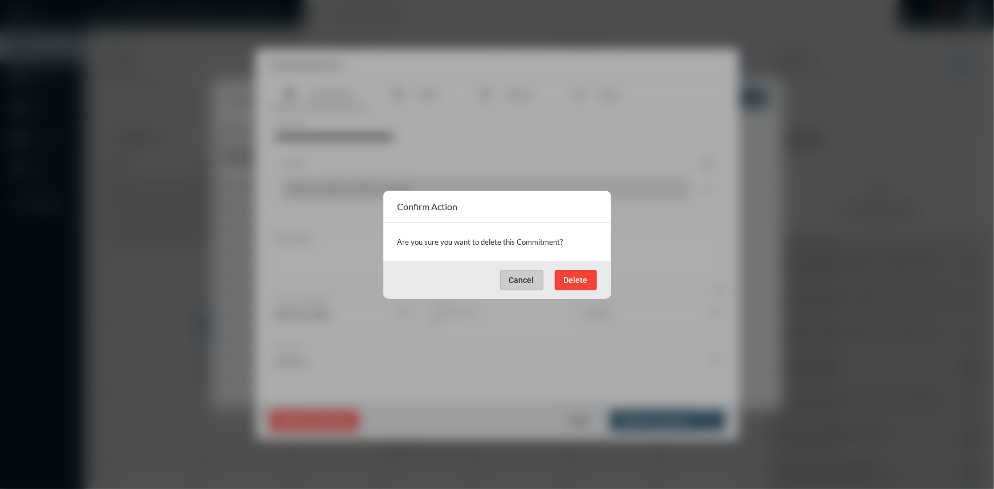
click at [575, 279] on span "Delete" at bounding box center [576, 280] width 24 height 9
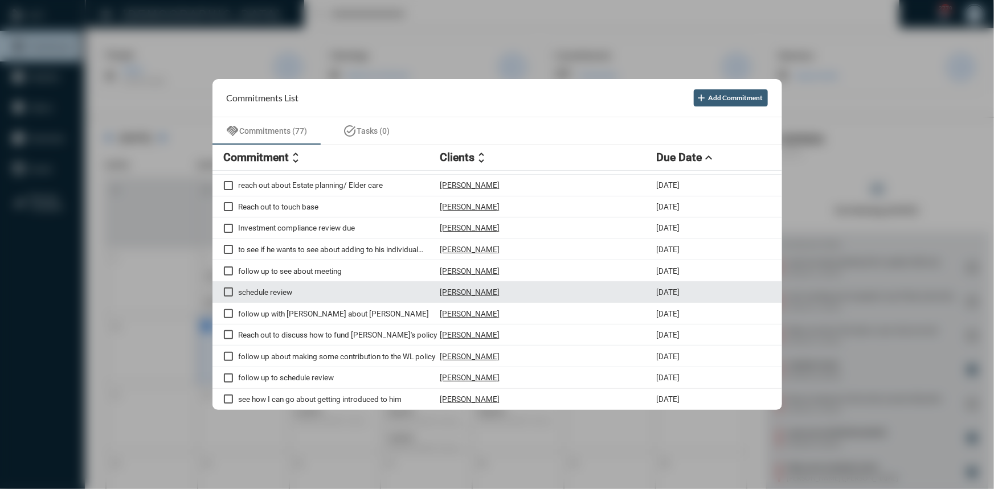
scroll to position [331, 0]
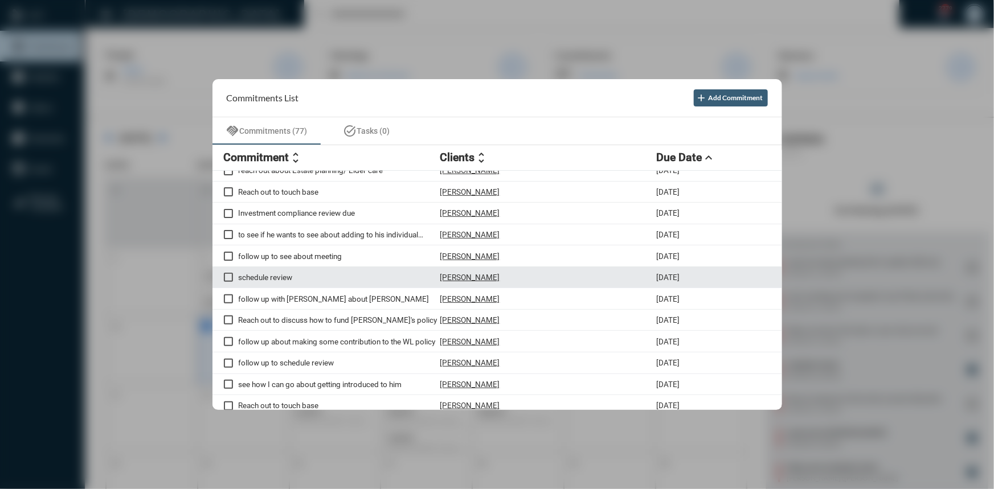
click at [280, 278] on div "schedule review [PERSON_NAME] [DATE]" at bounding box center [497, 278] width 570 height 22
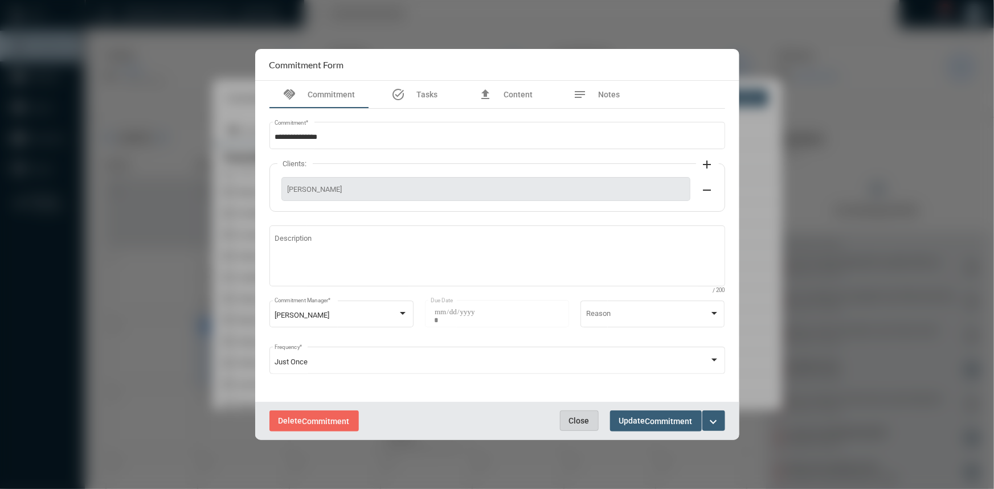
click at [587, 426] on button "Close" at bounding box center [579, 421] width 39 height 21
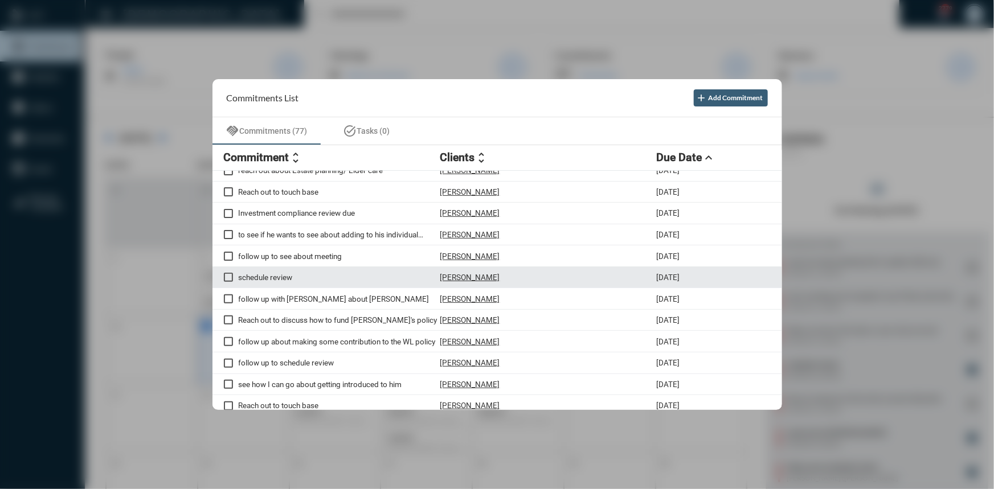
click at [232, 282] on span at bounding box center [228, 277] width 9 height 9
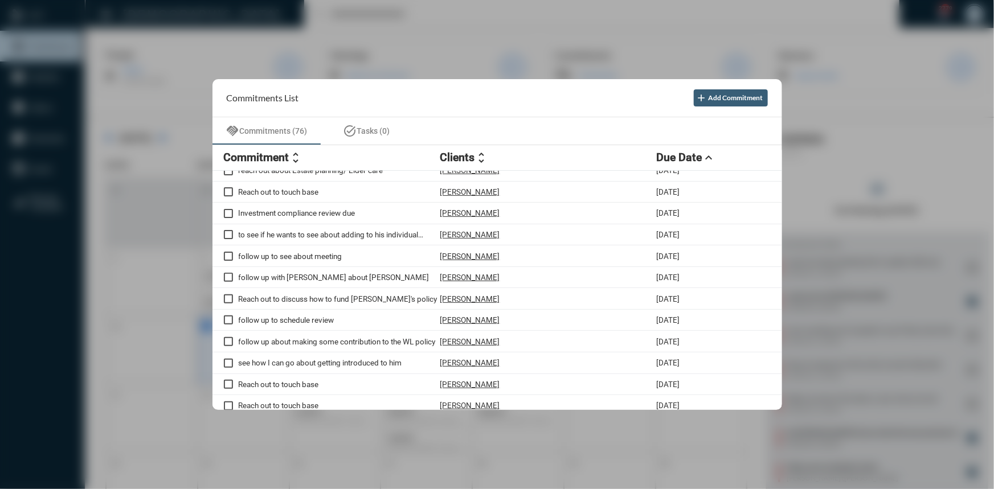
click at [159, 183] on div at bounding box center [497, 244] width 994 height 489
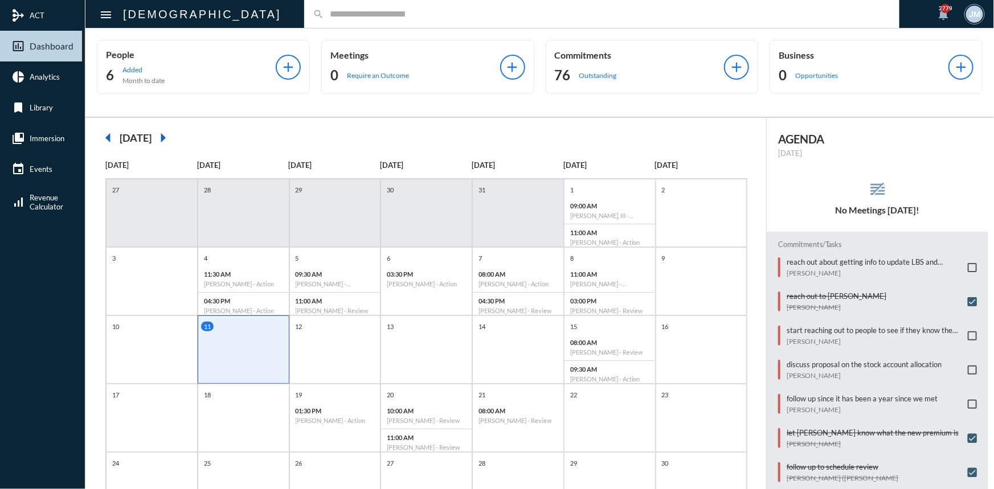
click at [324, 18] on input "text" at bounding box center [607, 14] width 567 height 10
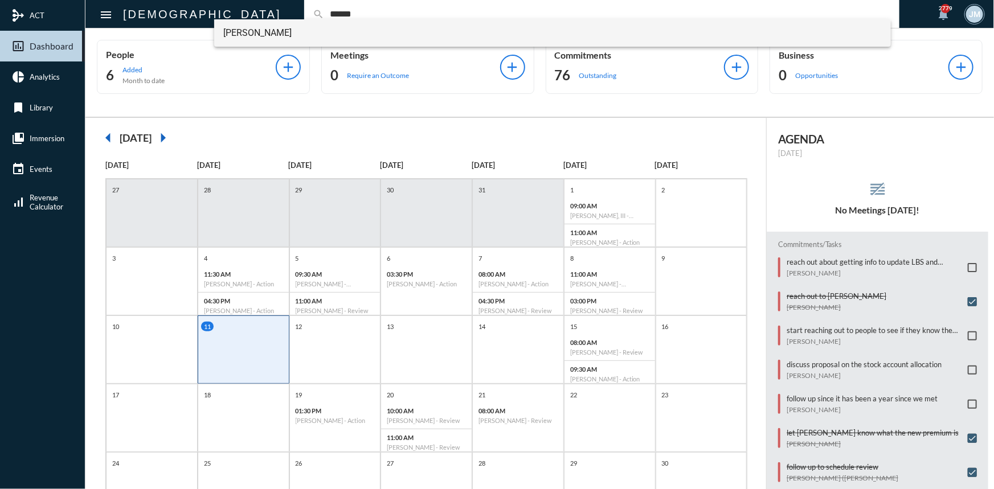
type input "******"
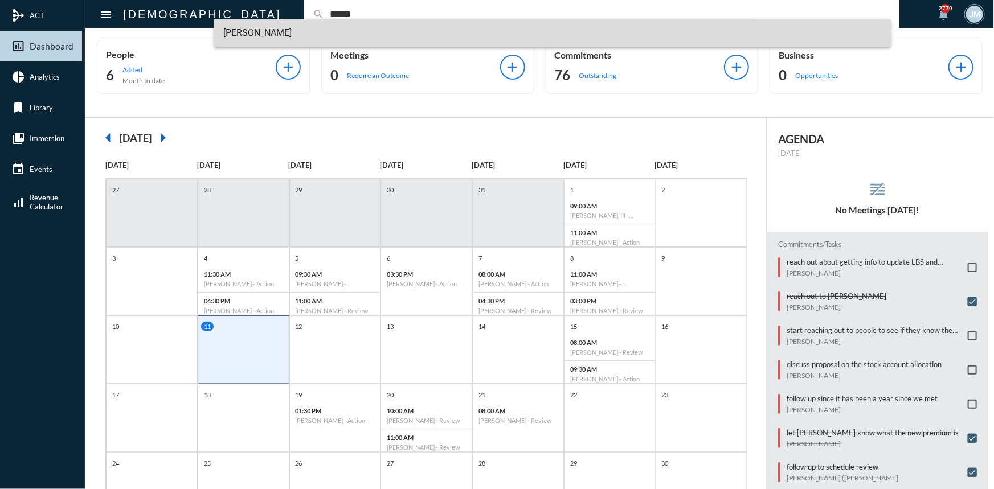
click at [244, 28] on span "[PERSON_NAME]" at bounding box center [552, 32] width 658 height 27
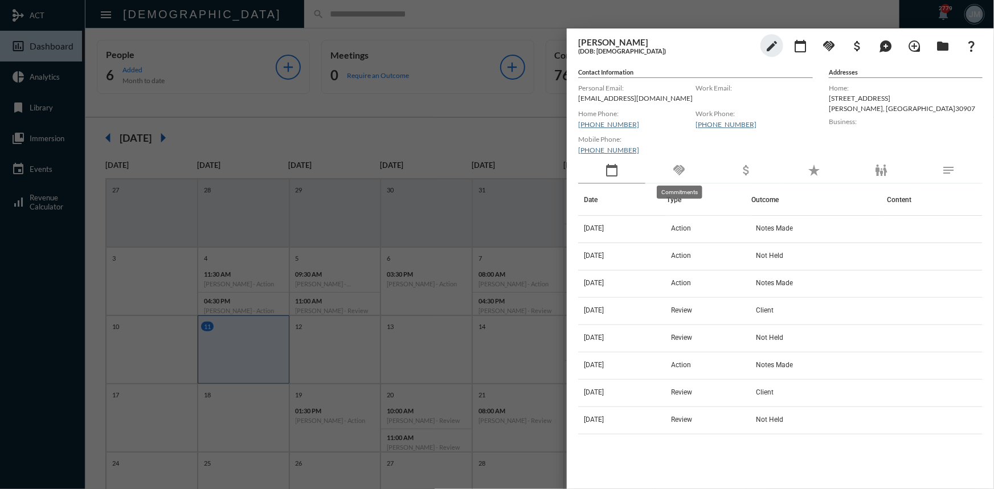
click at [683, 170] on mat-icon "handshake" at bounding box center [679, 170] width 14 height 14
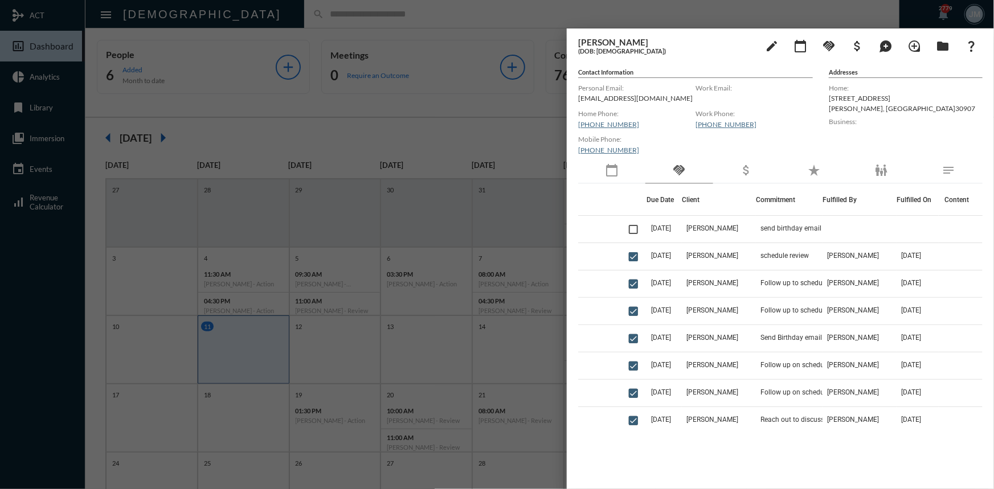
click at [478, 84] on div at bounding box center [497, 244] width 994 height 489
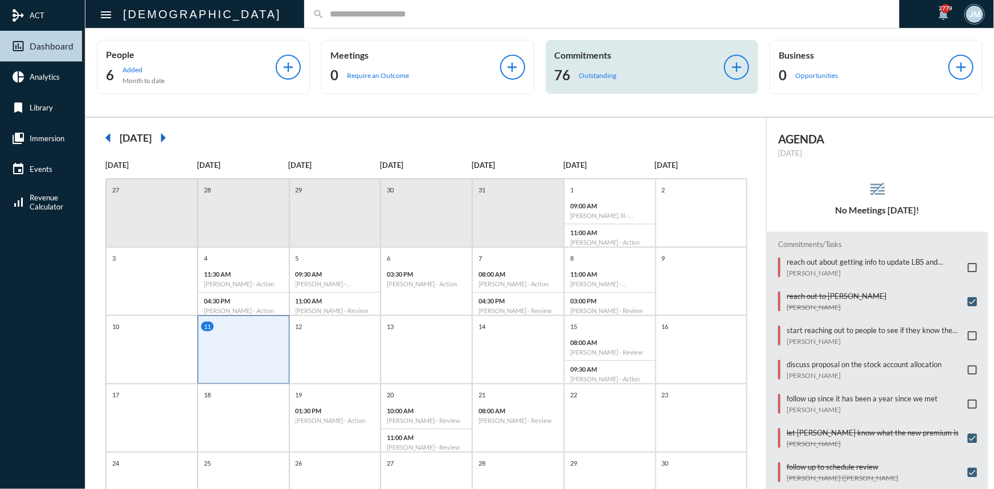
click at [583, 50] on p "Commitments" at bounding box center [640, 55] width 170 height 11
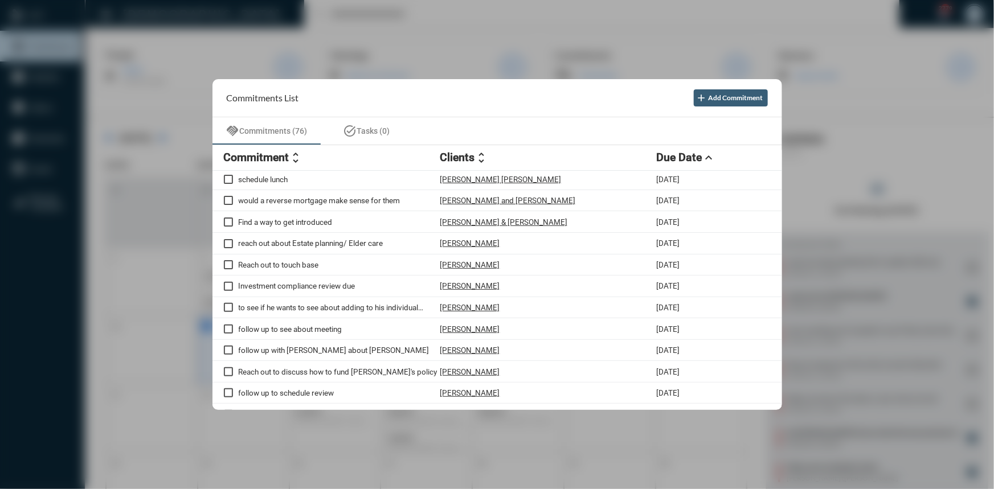
scroll to position [414, 0]
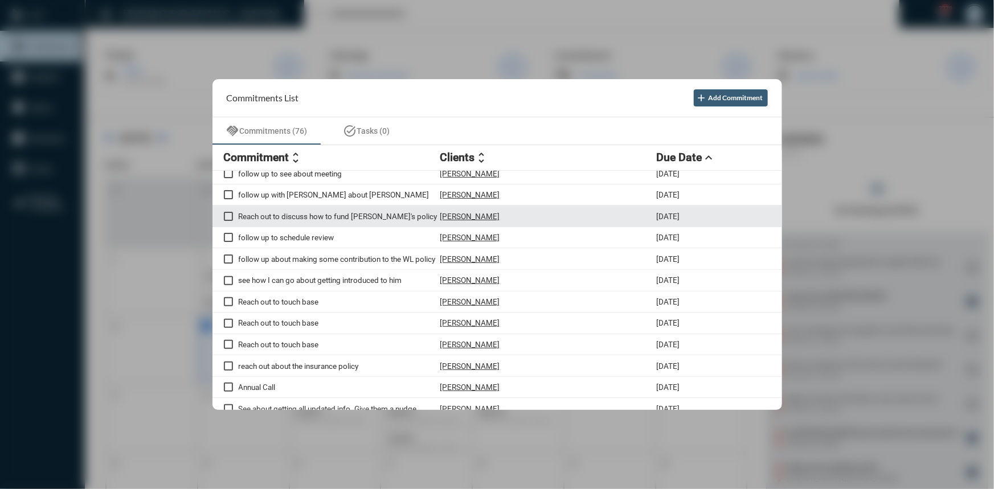
click at [268, 221] on p "Reach out to discuss how to fund [PERSON_NAME]'s policy" at bounding box center [340, 216] width 202 height 9
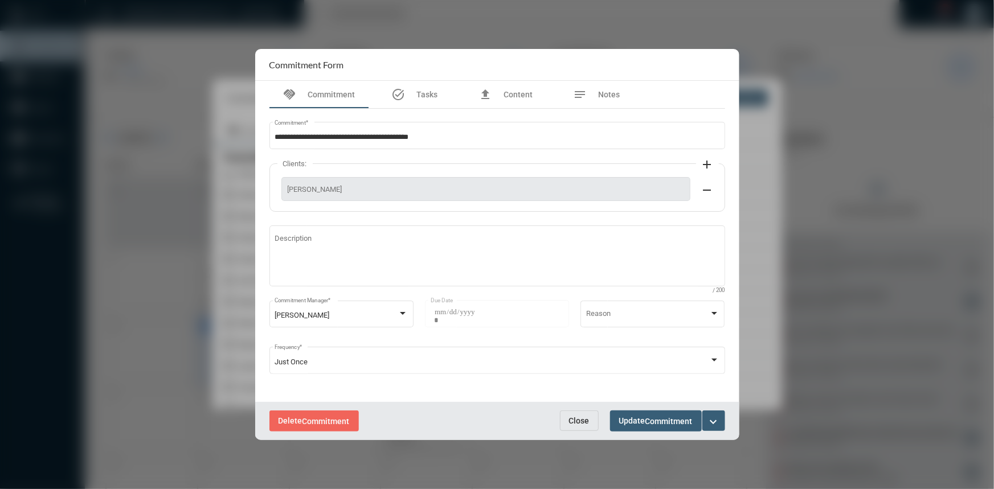
click at [716, 421] on mat-icon "expand_more" at bounding box center [714, 422] width 14 height 14
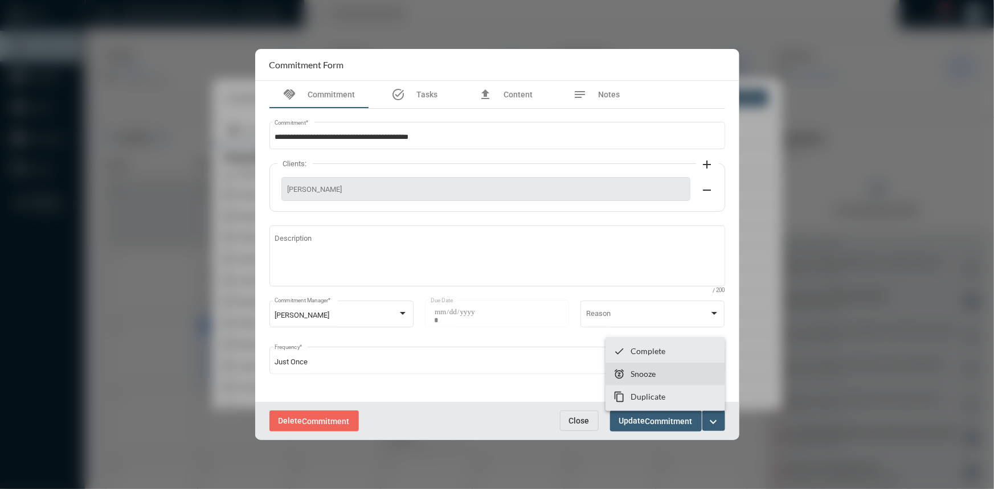
click at [673, 375] on section "snooze Snooze" at bounding box center [665, 374] width 120 height 23
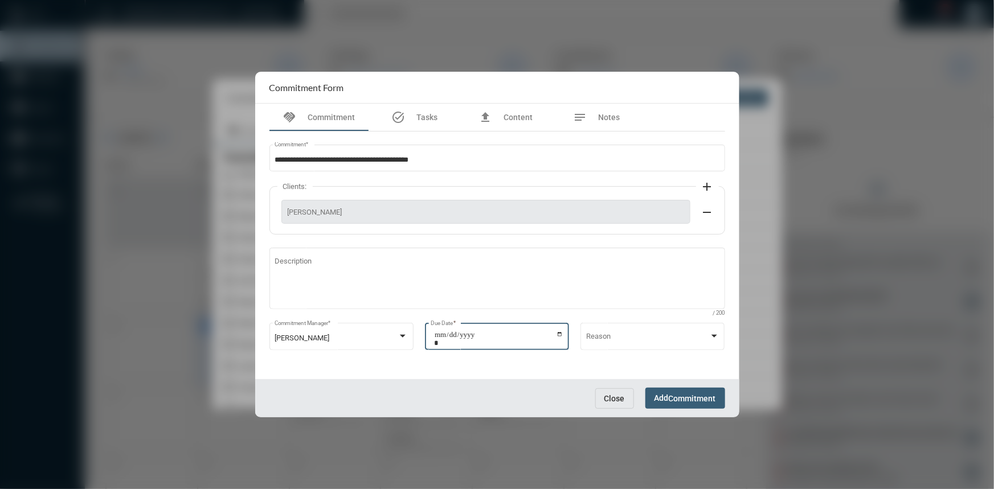
click at [563, 334] on input "**********" at bounding box center [498, 339] width 129 height 16
type input "**********"
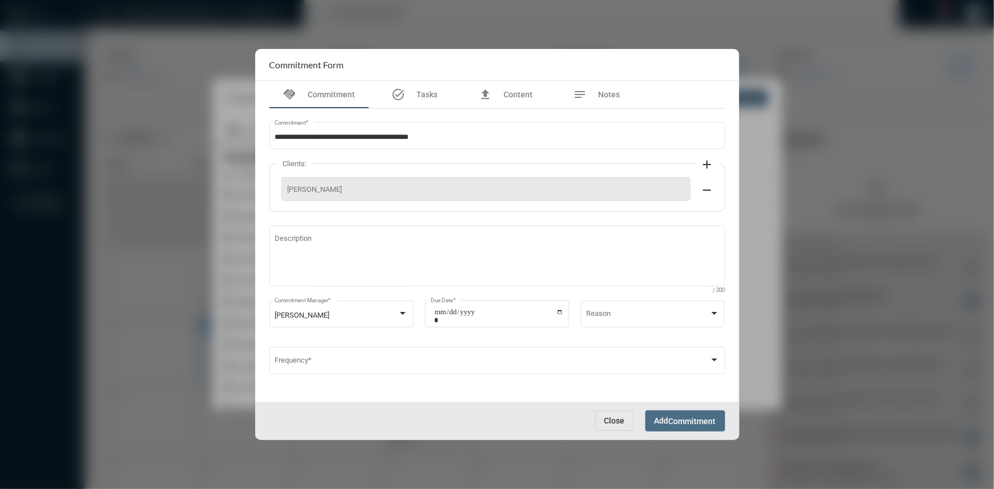
click at [659, 425] on span "Add Commitment" at bounding box center [685, 420] width 62 height 9
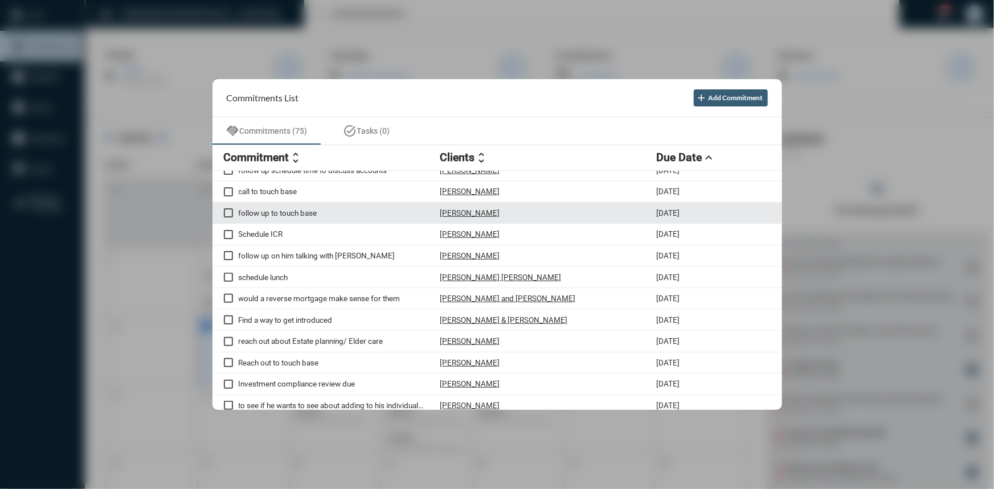
scroll to position [259, 0]
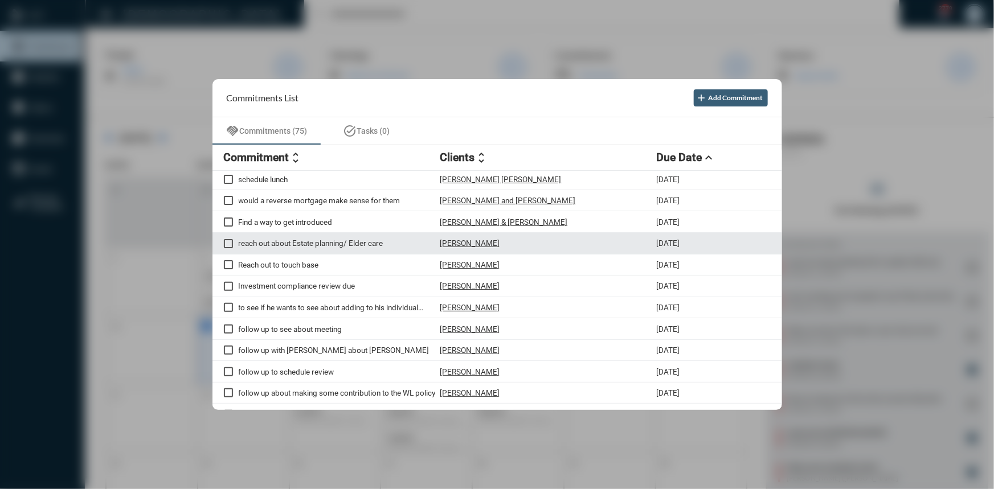
click at [318, 247] on p "reach out about Estate planning/ Elder care" at bounding box center [340, 243] width 202 height 9
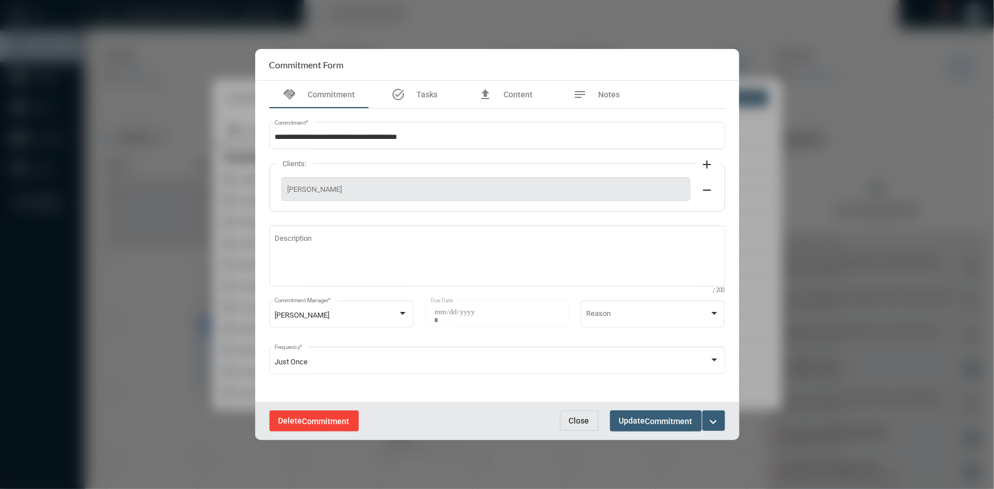
click at [311, 424] on span "Commitment" at bounding box center [325, 421] width 47 height 9
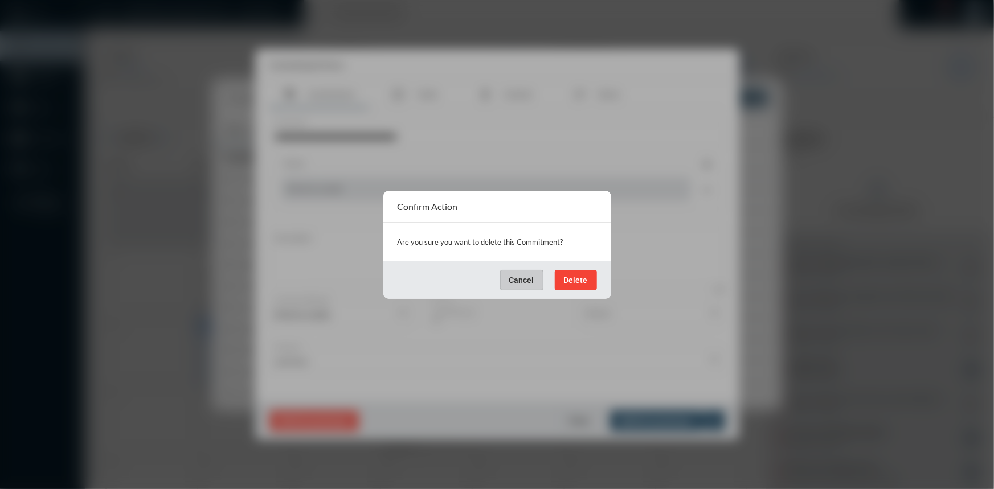
click at [581, 280] on span "Delete" at bounding box center [576, 280] width 24 height 9
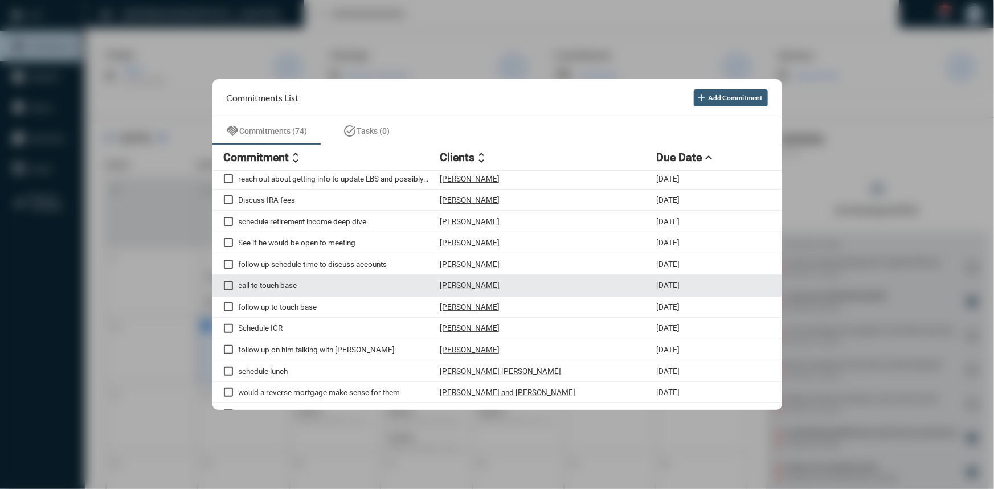
scroll to position [0, 0]
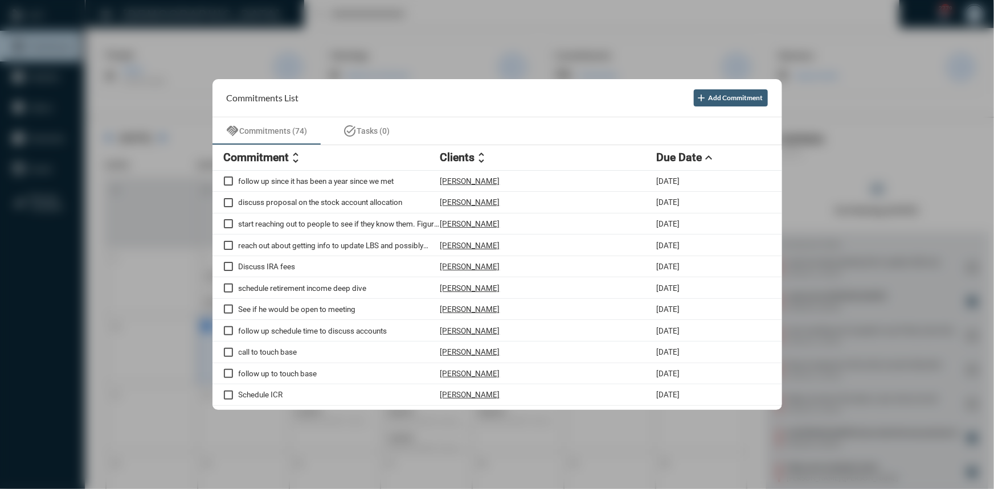
click at [341, 51] on div at bounding box center [497, 244] width 994 height 489
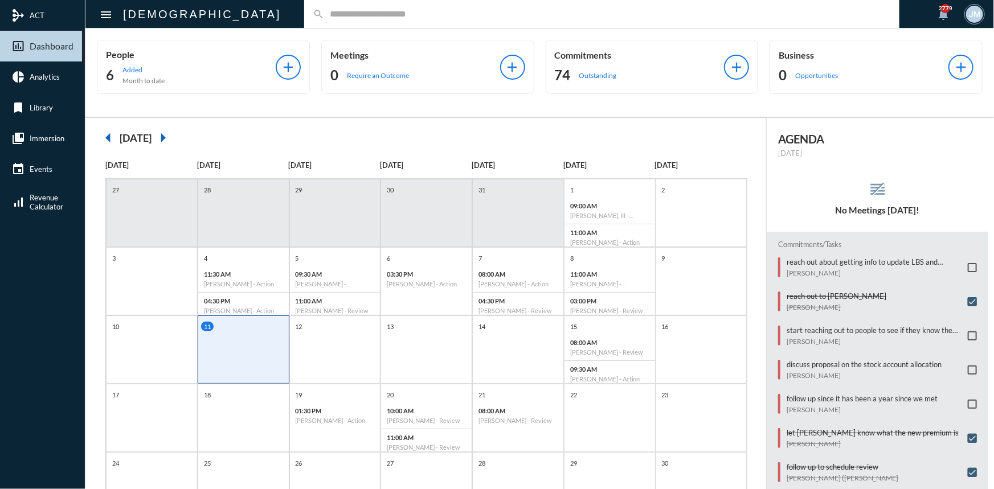
click at [324, 13] on input "text" at bounding box center [607, 14] width 567 height 10
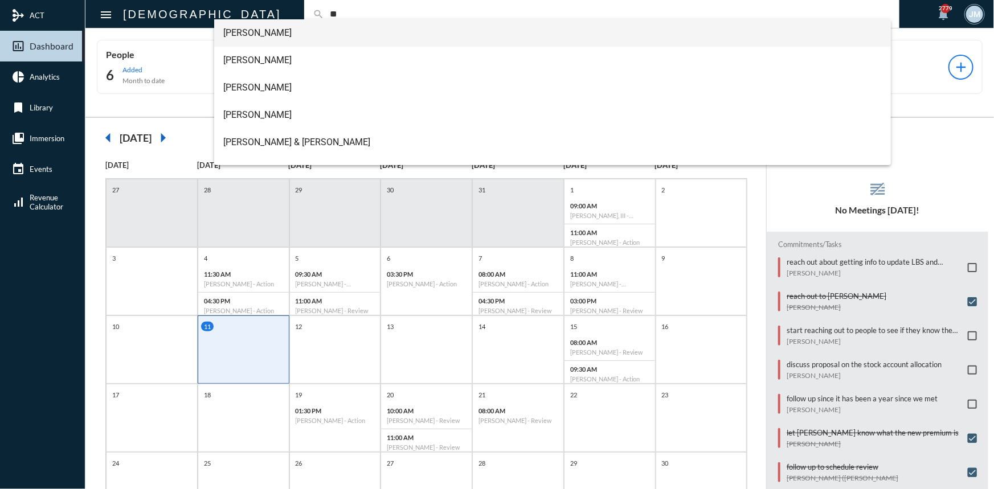
type input "*"
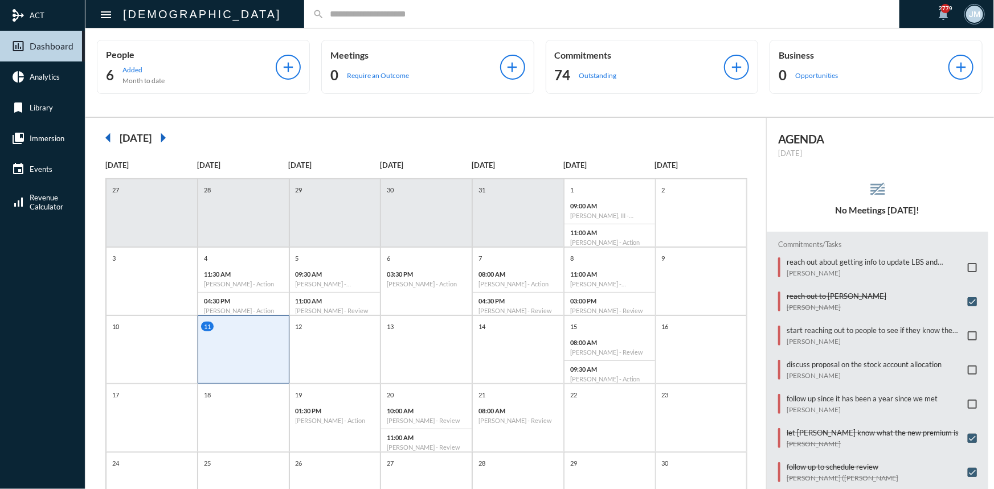
type input "*"
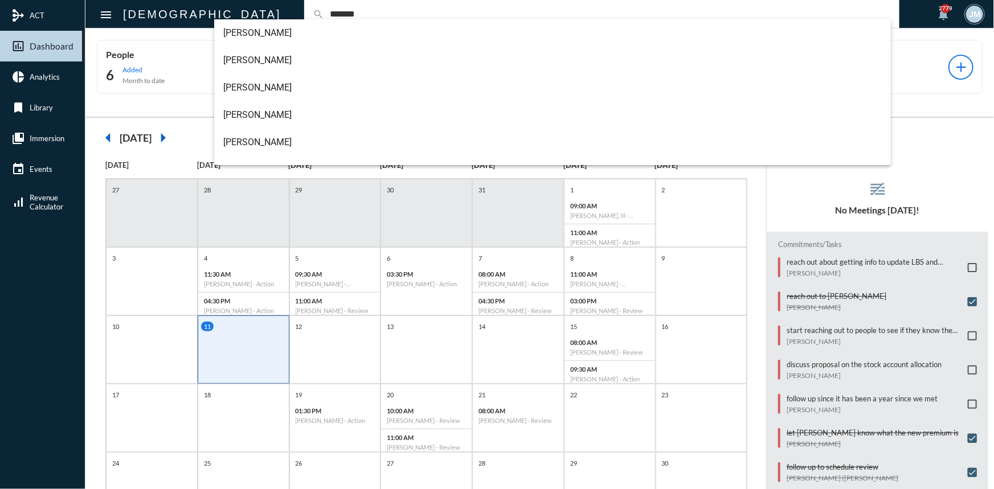
type input "*******"
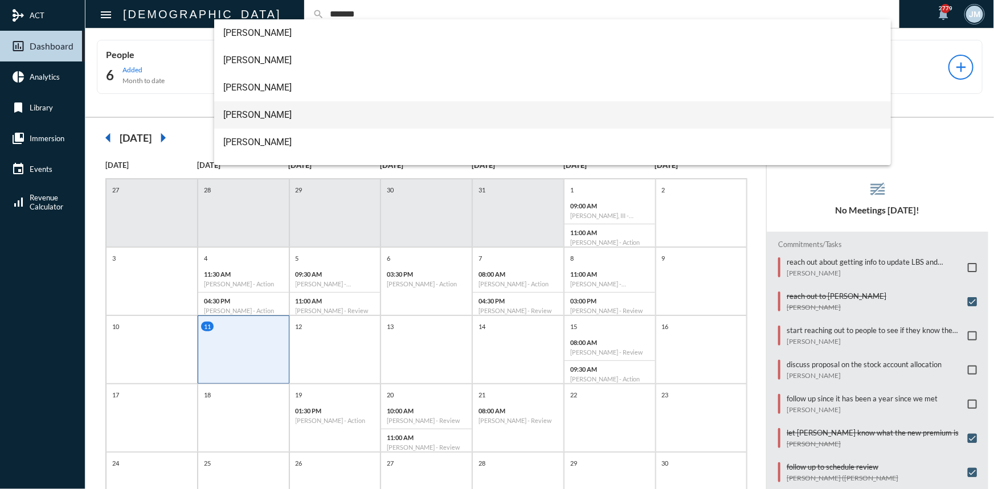
scroll to position [18, 0]
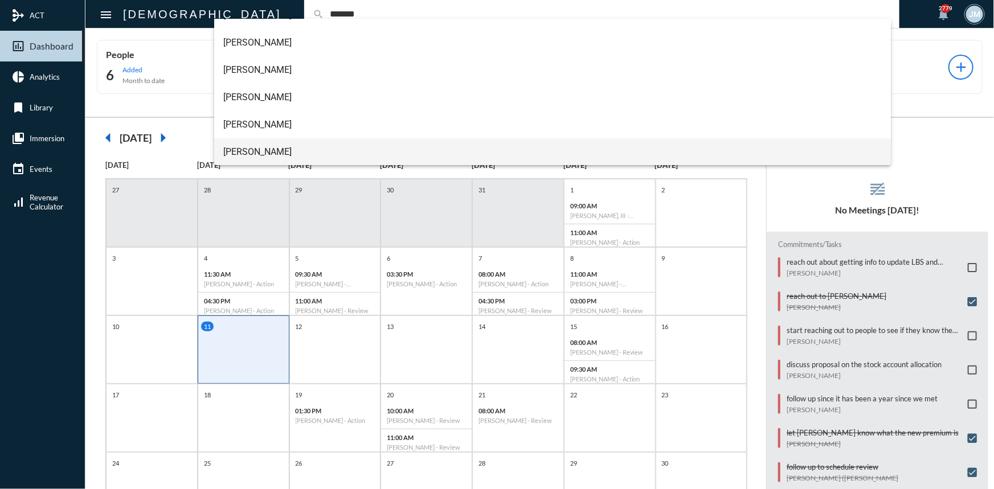
click at [261, 148] on span "[PERSON_NAME]" at bounding box center [552, 151] width 658 height 27
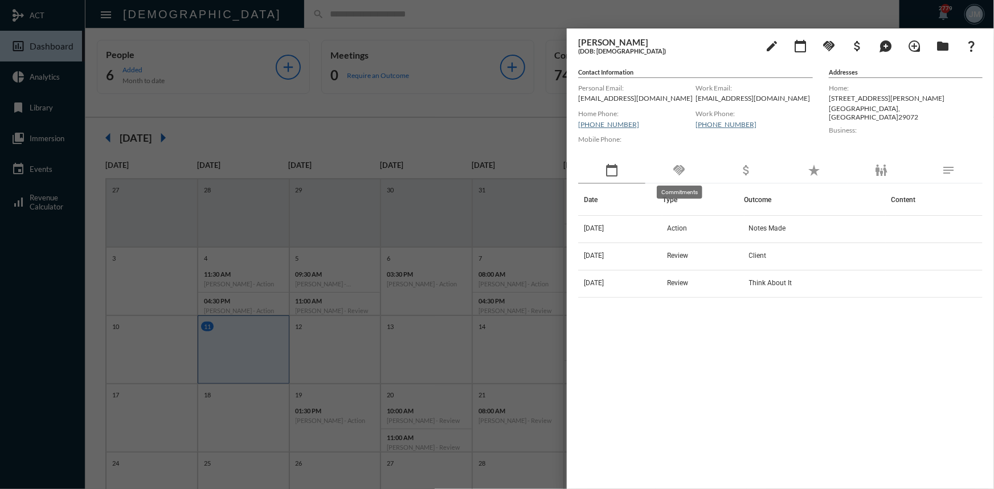
click at [681, 171] on mat-icon "handshake" at bounding box center [679, 170] width 14 height 14
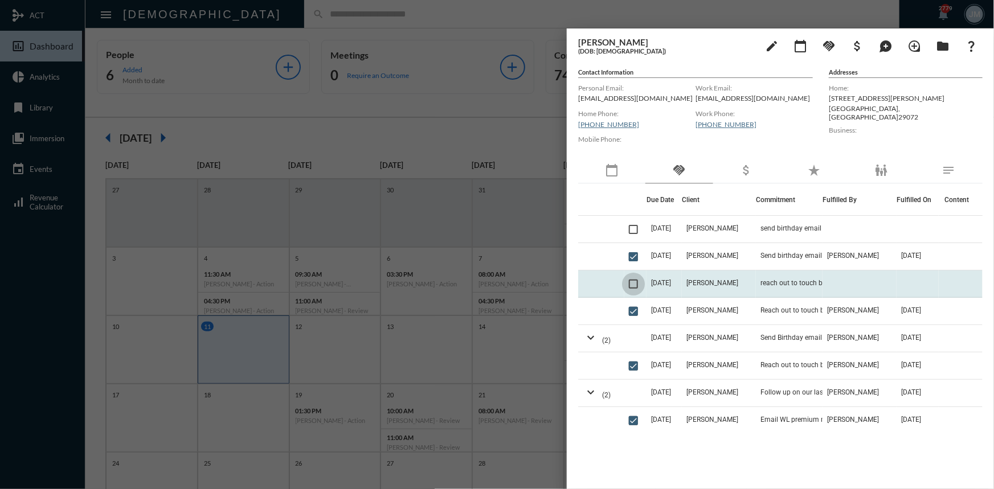
click at [632, 284] on span at bounding box center [633, 284] width 9 height 9
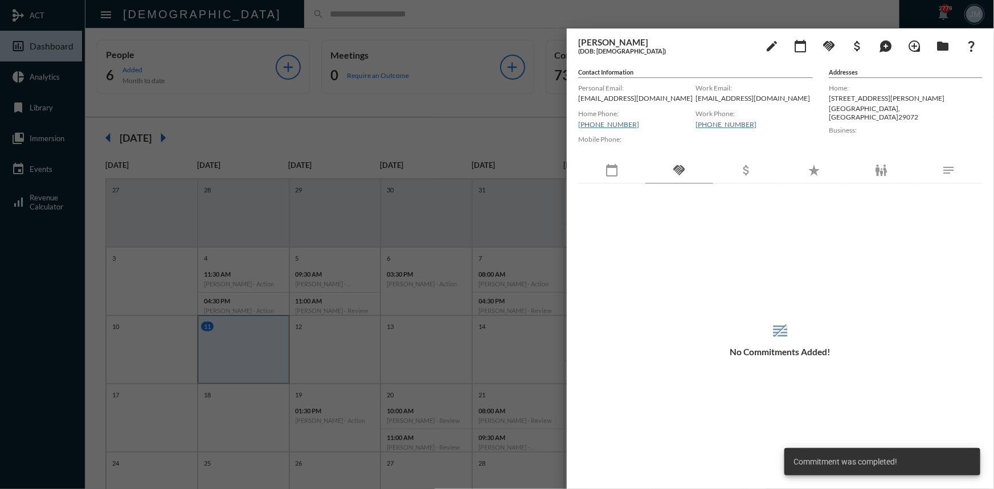
click at [431, 130] on div at bounding box center [497, 244] width 994 height 489
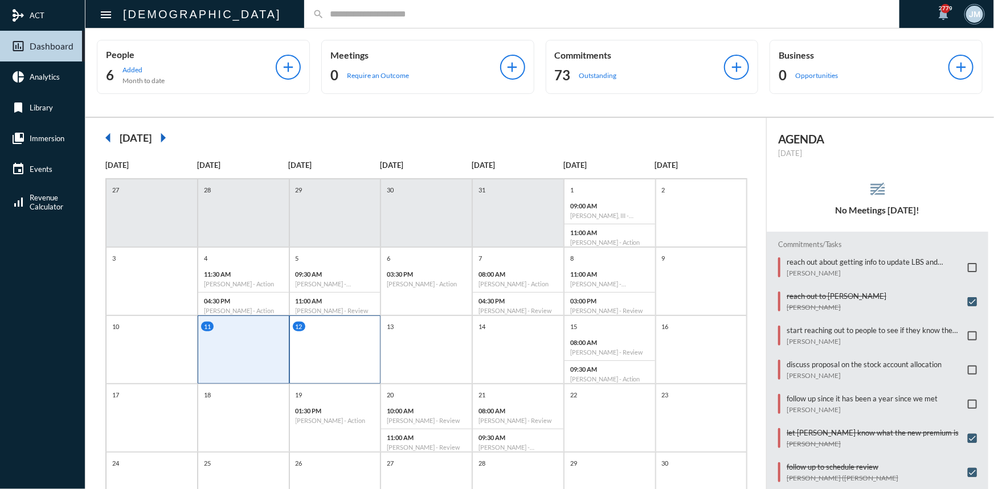
click at [326, 363] on div "12" at bounding box center [335, 350] width 92 height 68
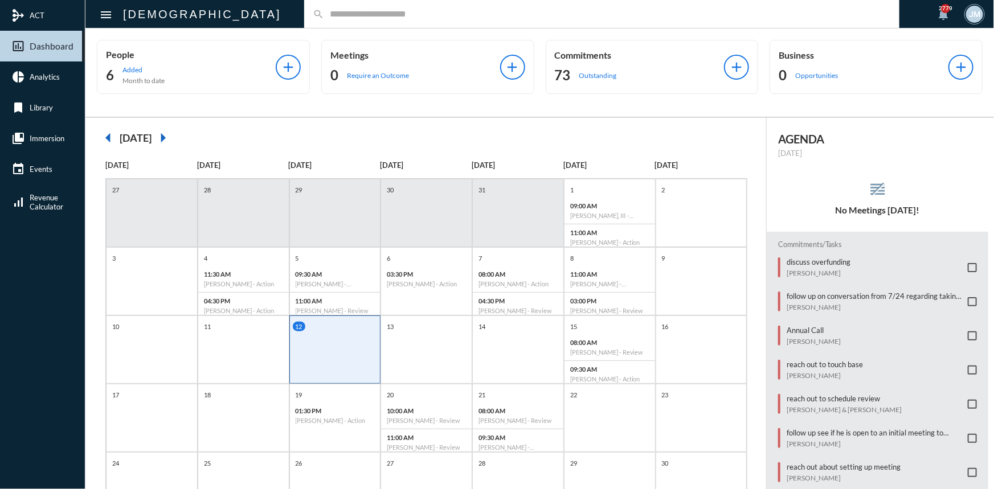
scroll to position [23, 0]
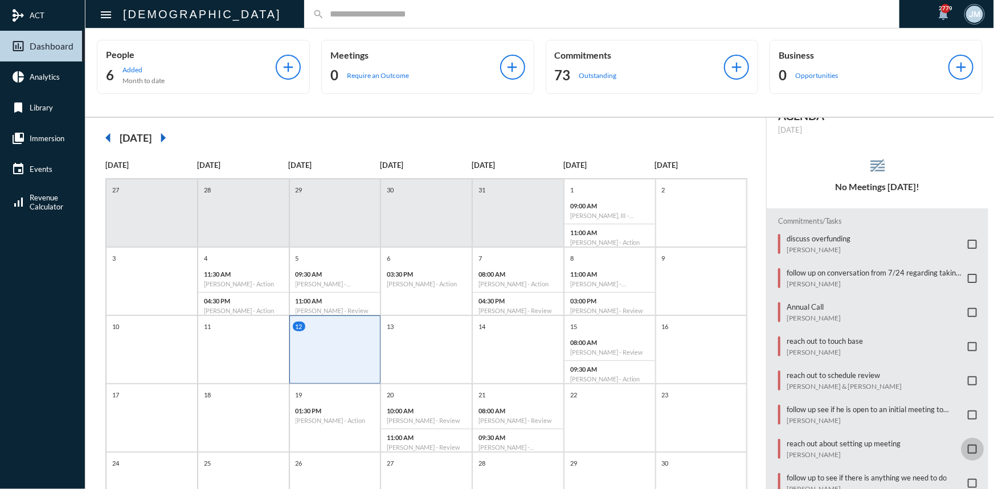
click at [968, 445] on span at bounding box center [972, 449] width 9 height 9
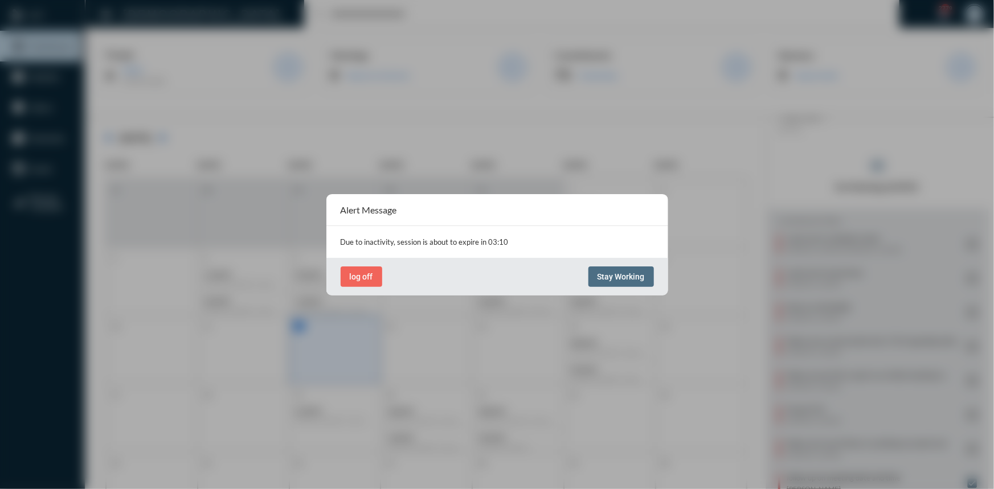
click at [598, 268] on button "Stay Working" at bounding box center [620, 277] width 65 height 21
